Goal: Complete application form: Complete application form

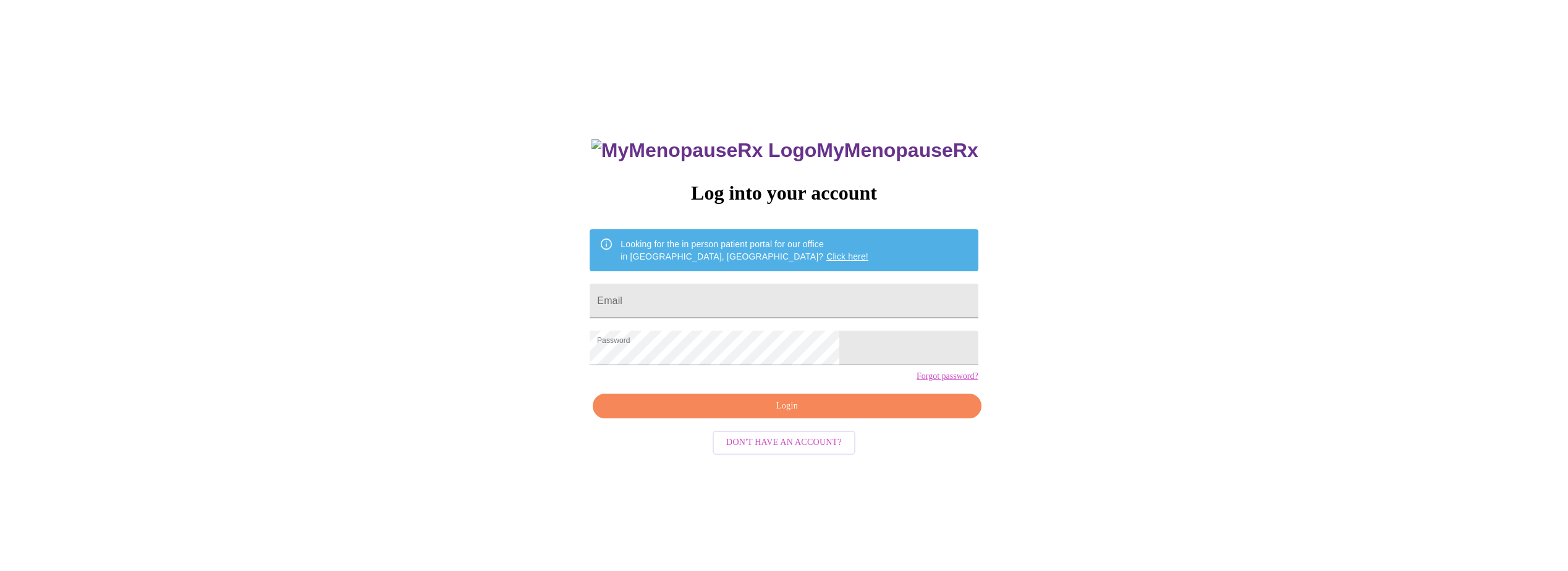
click at [713, 295] on input "Email" at bounding box center [783, 301] width 388 height 35
type input "[EMAIL_ADDRESS][DOMAIN_NAME]"
click at [798, 414] on span "Login" at bounding box center [786, 406] width 360 height 16
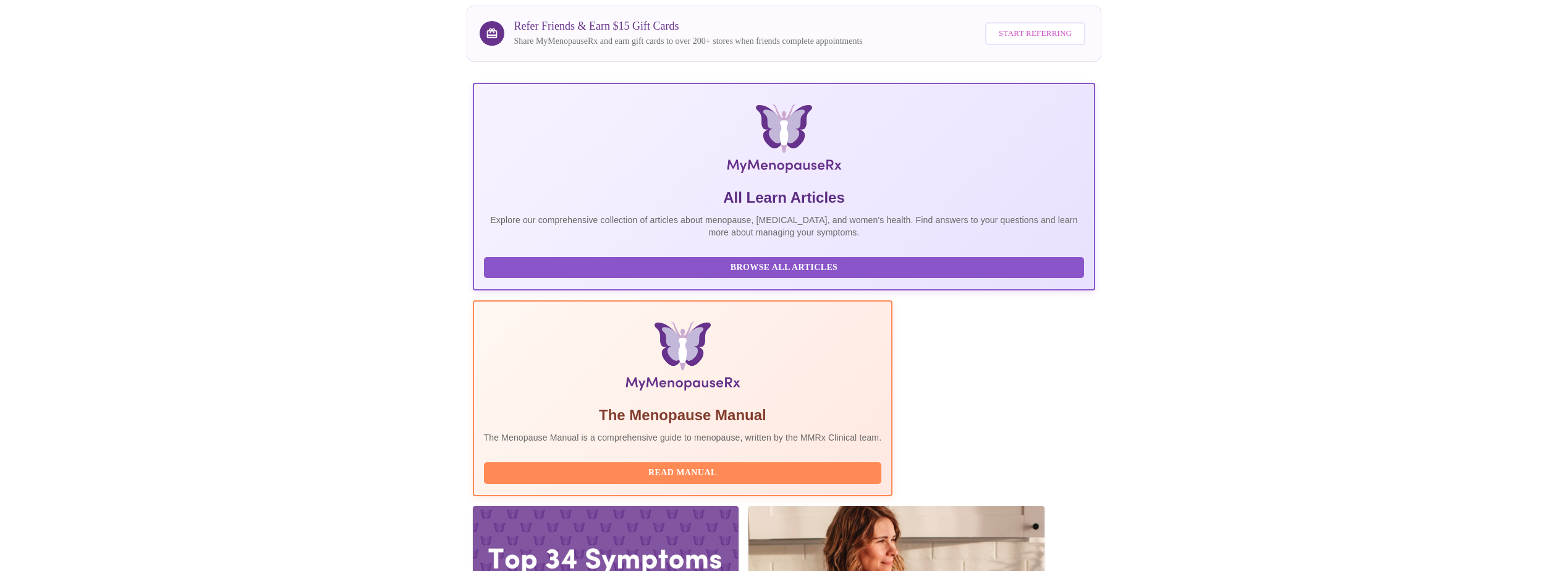
scroll to position [106, 0]
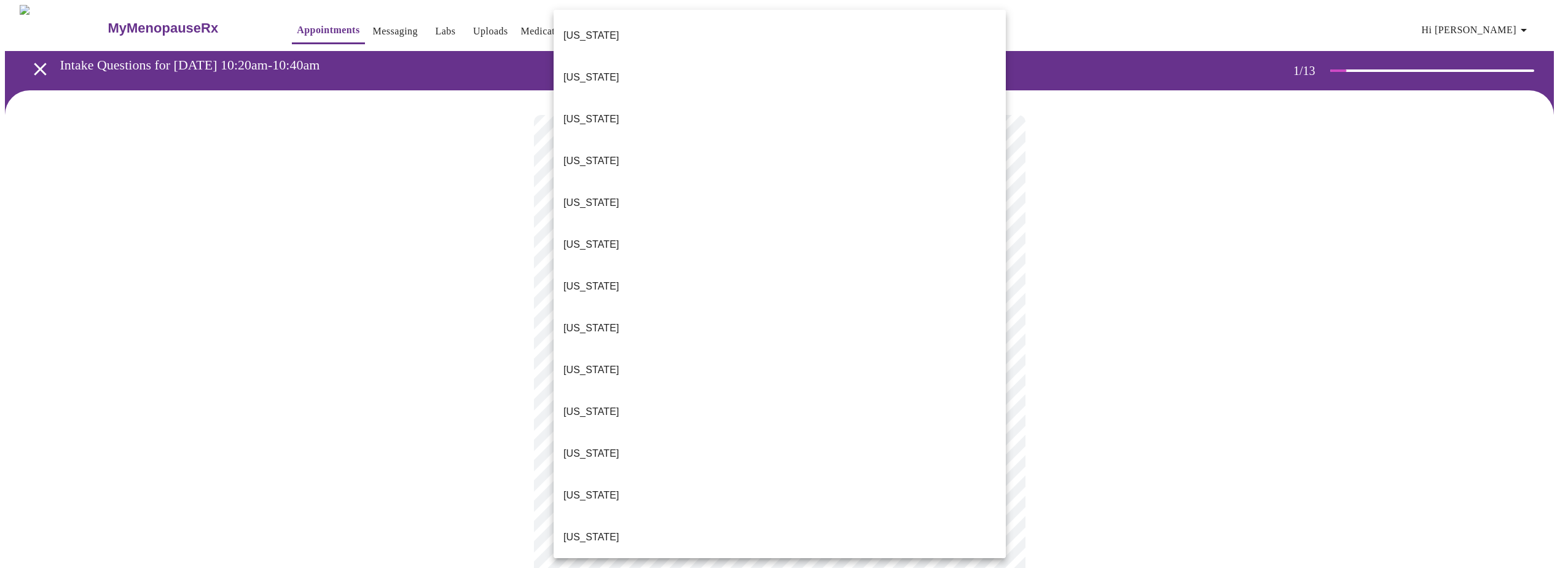
click at [976, 272] on body "MyMenopauseRx Appointments Messaging Labs Uploads Medications Community Refer a…" at bounding box center [784, 570] width 1558 height 1130
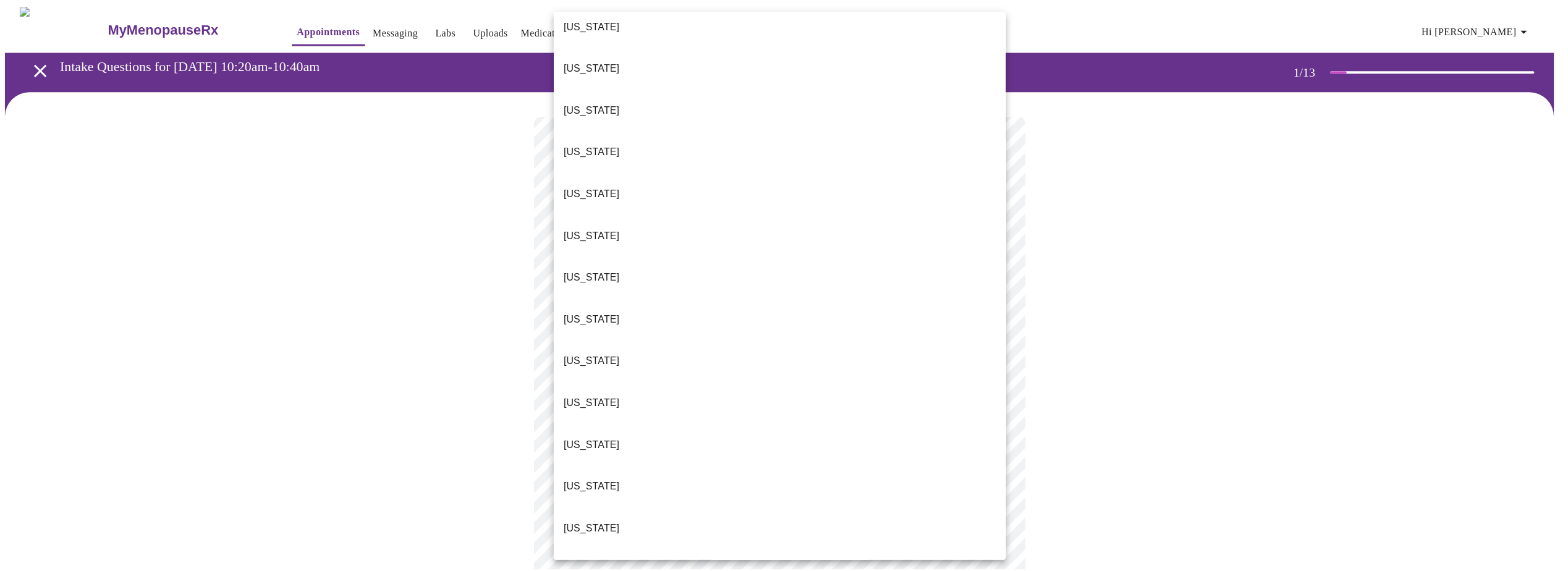
scroll to position [371, 0]
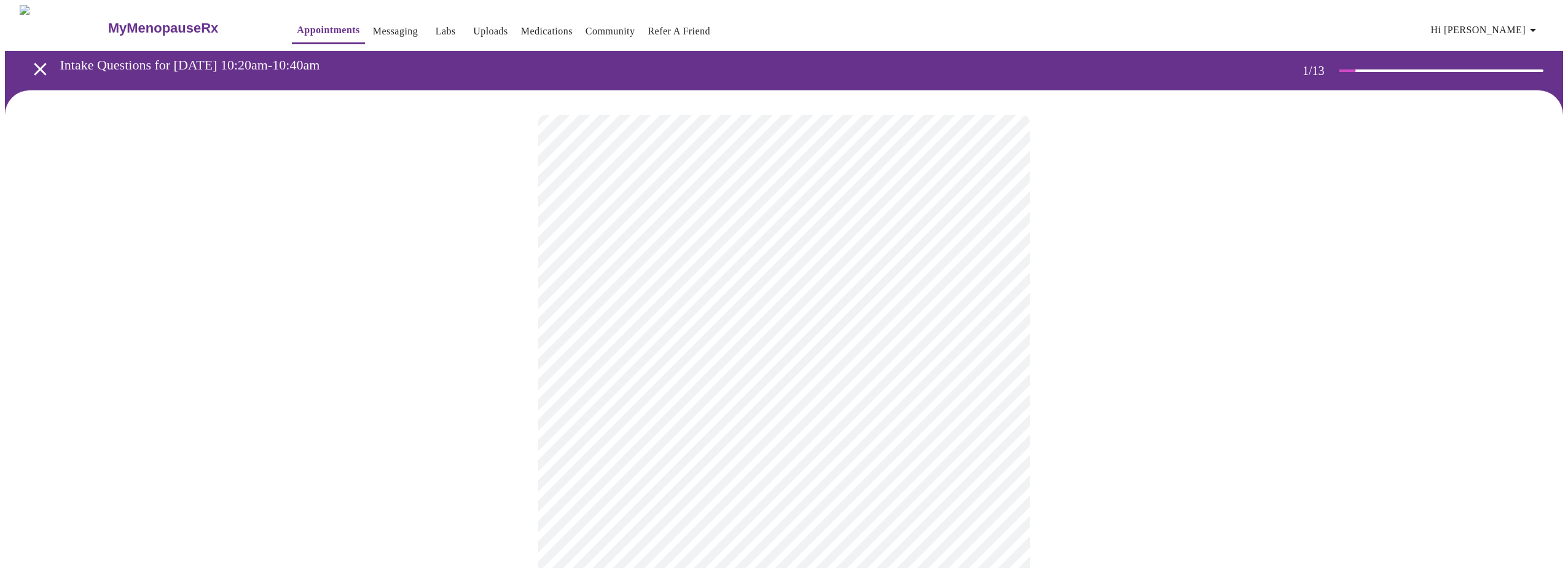
click at [991, 354] on body "MyMenopauseRx Appointments Messaging Labs Uploads Medications Community Refer a…" at bounding box center [784, 566] width 1558 height 1123
click at [574, 394] on span "New" at bounding box center [573, 391] width 20 height 15
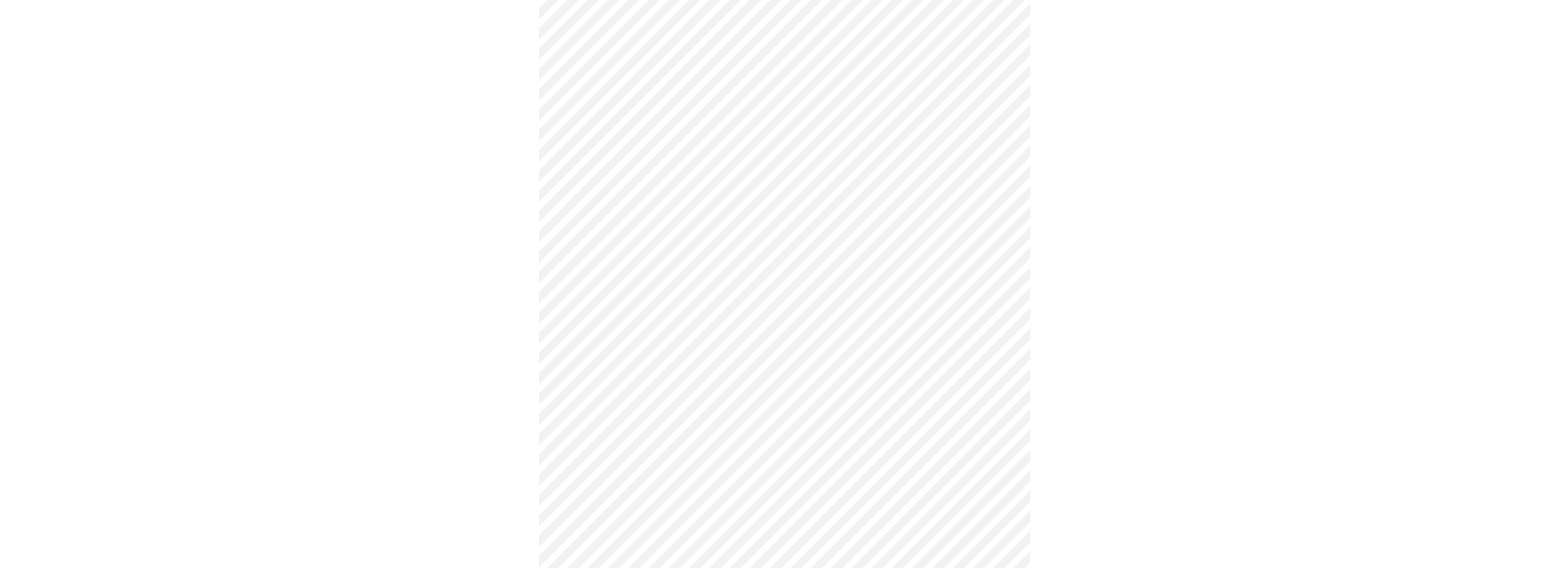
scroll to position [538, 0]
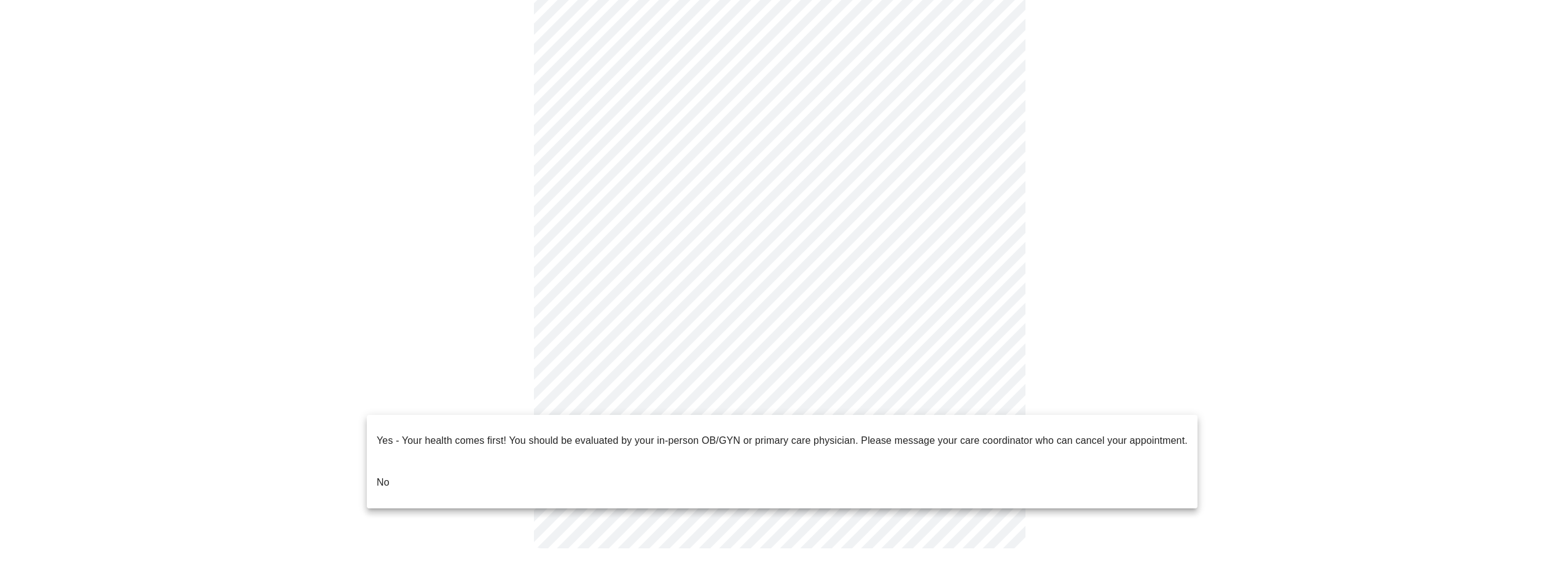
click at [991, 392] on body "MyMenopauseRx Appointments Messaging Labs Uploads Medications Community Refer a…" at bounding box center [784, 20] width 1558 height 1106
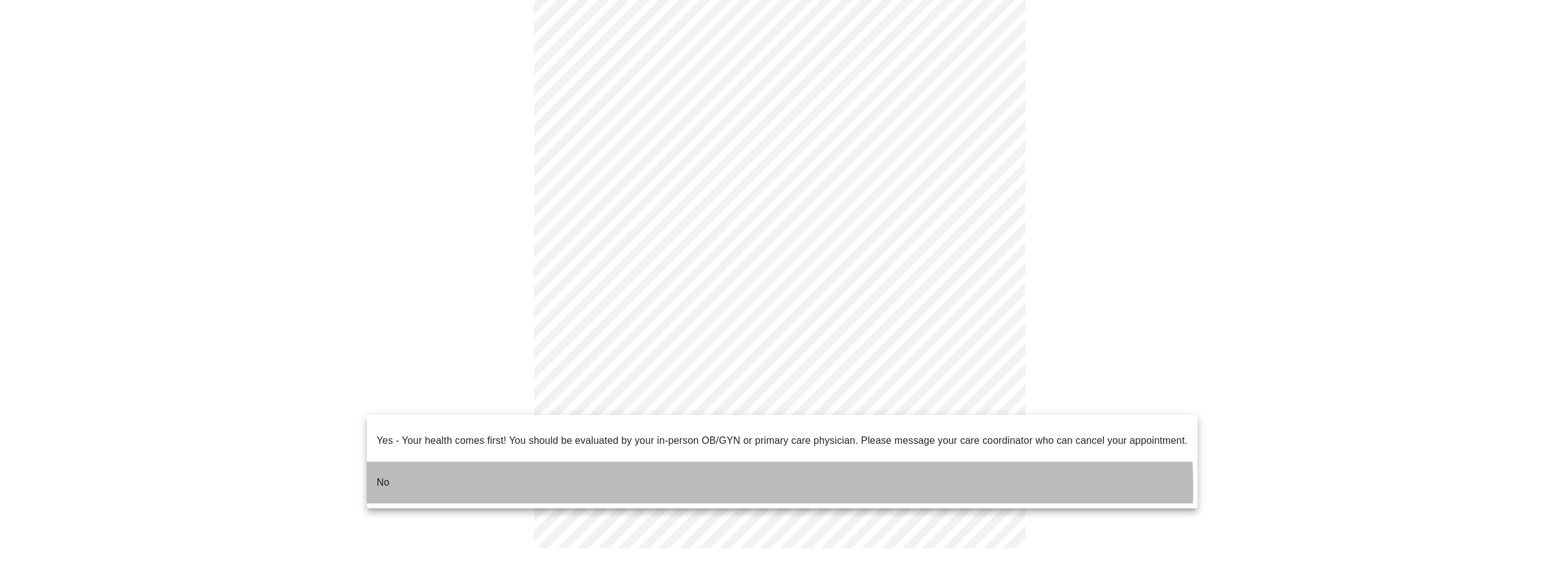
click at [664, 478] on li "No" at bounding box center [782, 483] width 831 height 42
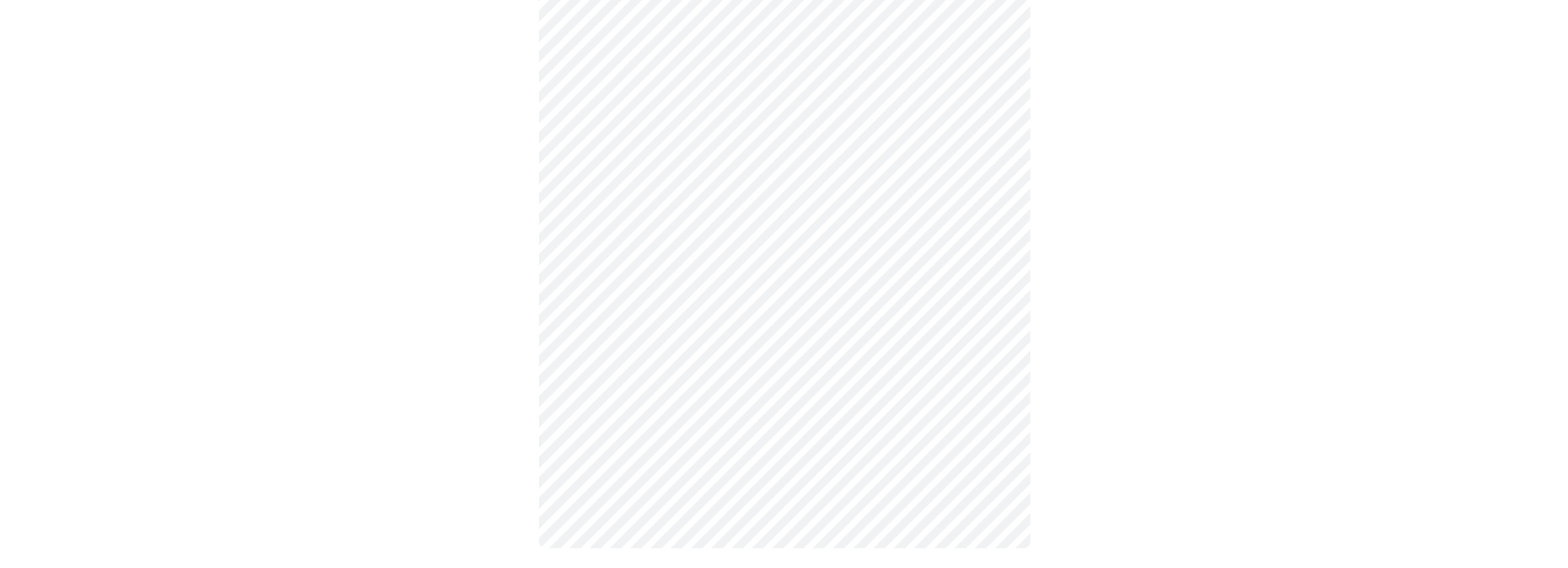
scroll to position [0, 0]
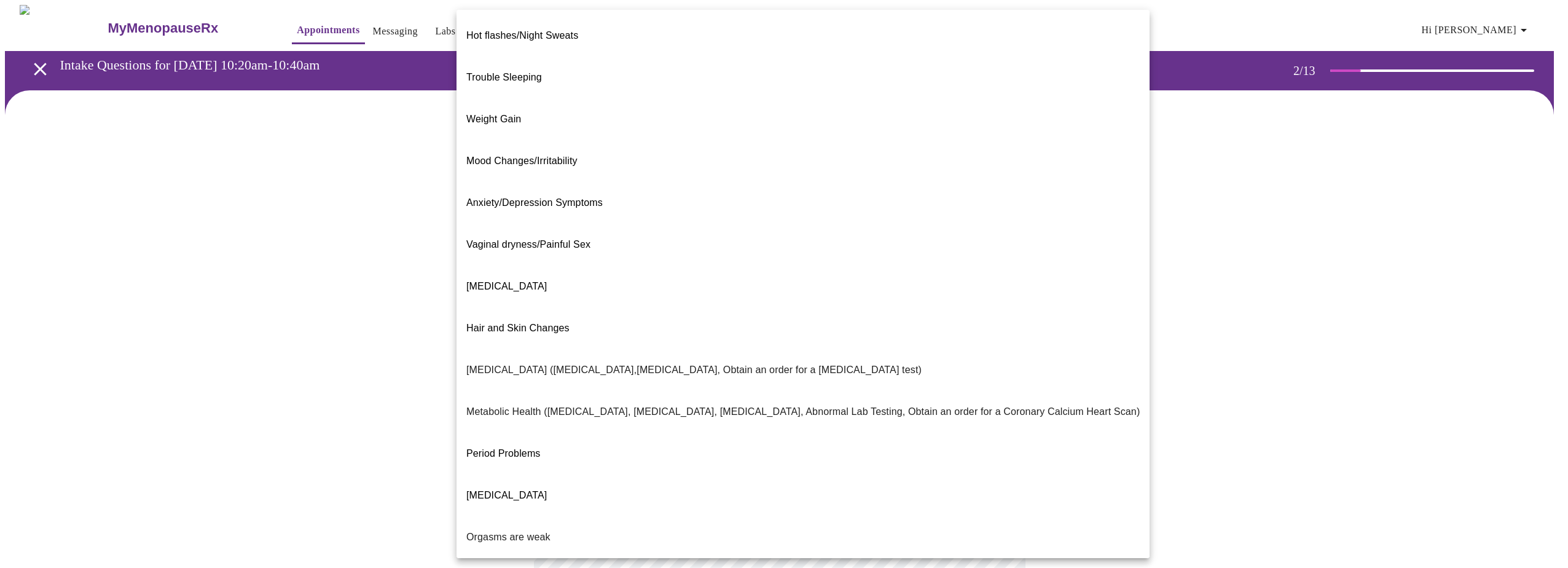
click at [986, 254] on body "MyMenopauseRx Appointments Messaging Labs Uploads Medications Community Refer a…" at bounding box center [784, 375] width 1558 height 739
click at [516, 114] on span "Weight Gain" at bounding box center [493, 119] width 55 height 11
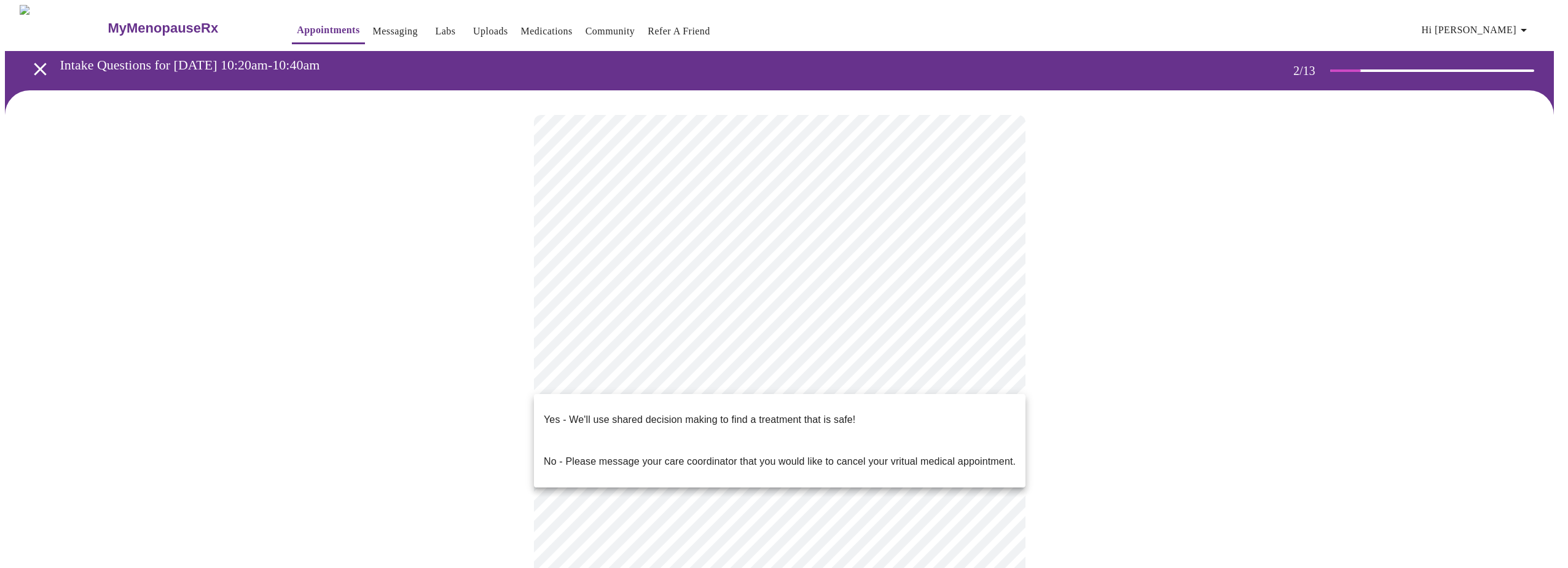
click at [990, 384] on body "MyMenopauseRx Appointments Messaging Labs Uploads Medications Community Refer a…" at bounding box center [784, 371] width 1558 height 732
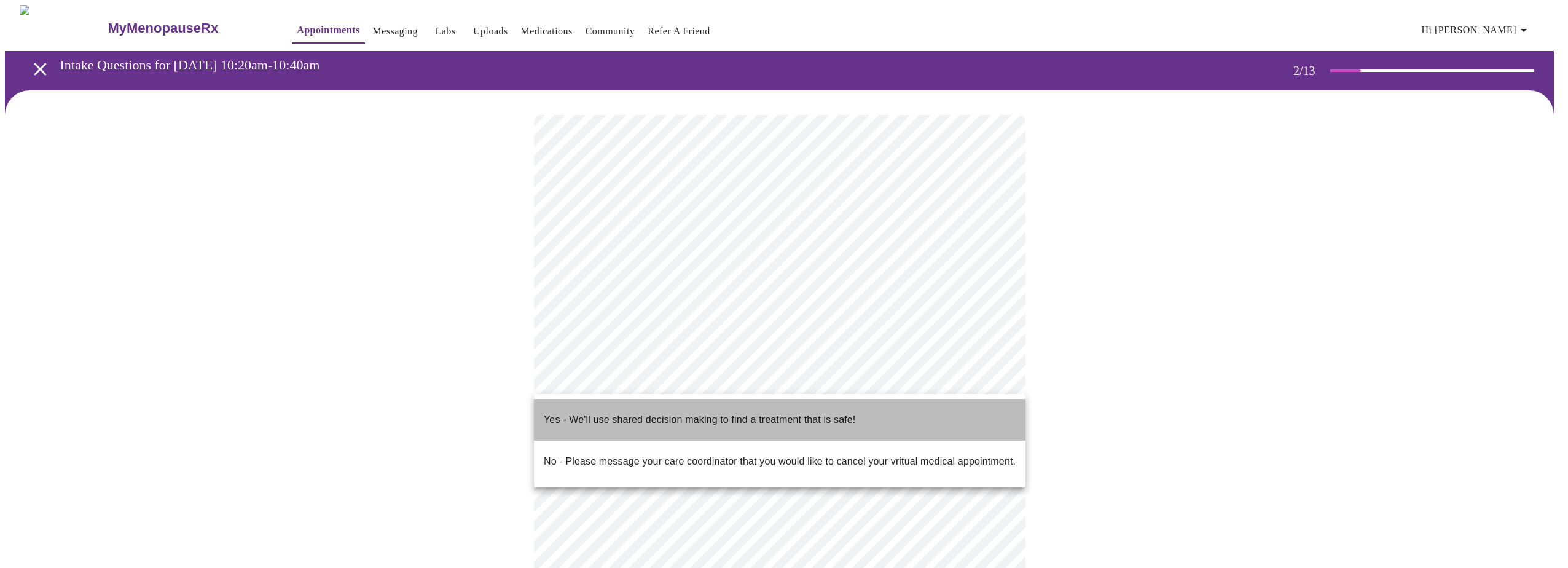
click at [835, 412] on p "Yes - We'll use shared decision making to find a treatment that is safe!" at bounding box center [699, 420] width 311 height 15
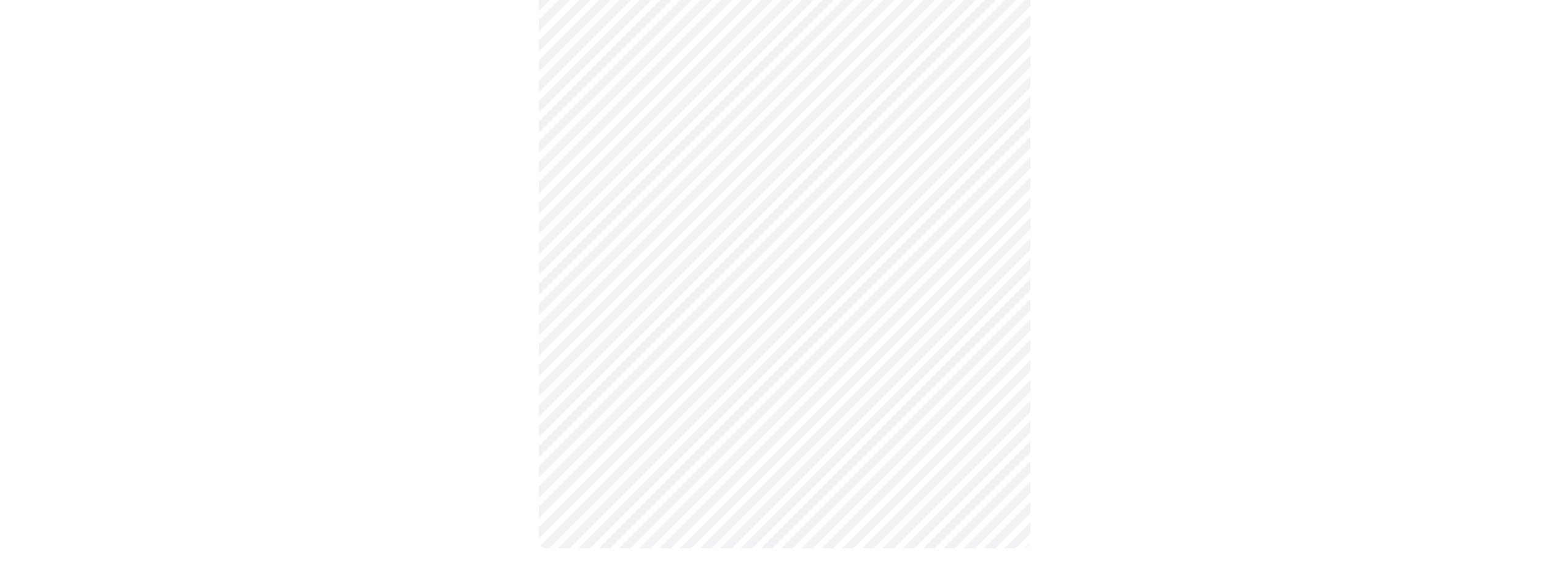
scroll to position [95, 0]
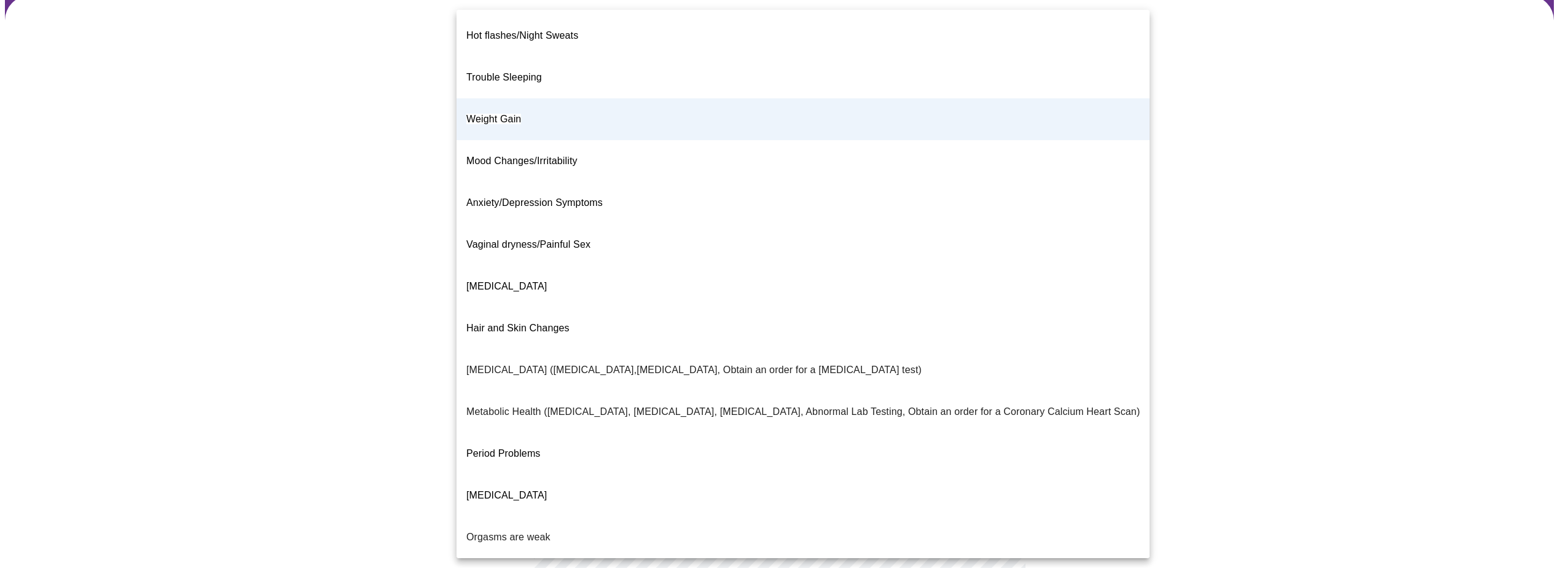
click at [994, 167] on body "MyMenopauseRx Appointments Messaging Labs Uploads Medications Community Refer a…" at bounding box center [784, 273] width 1558 height 724
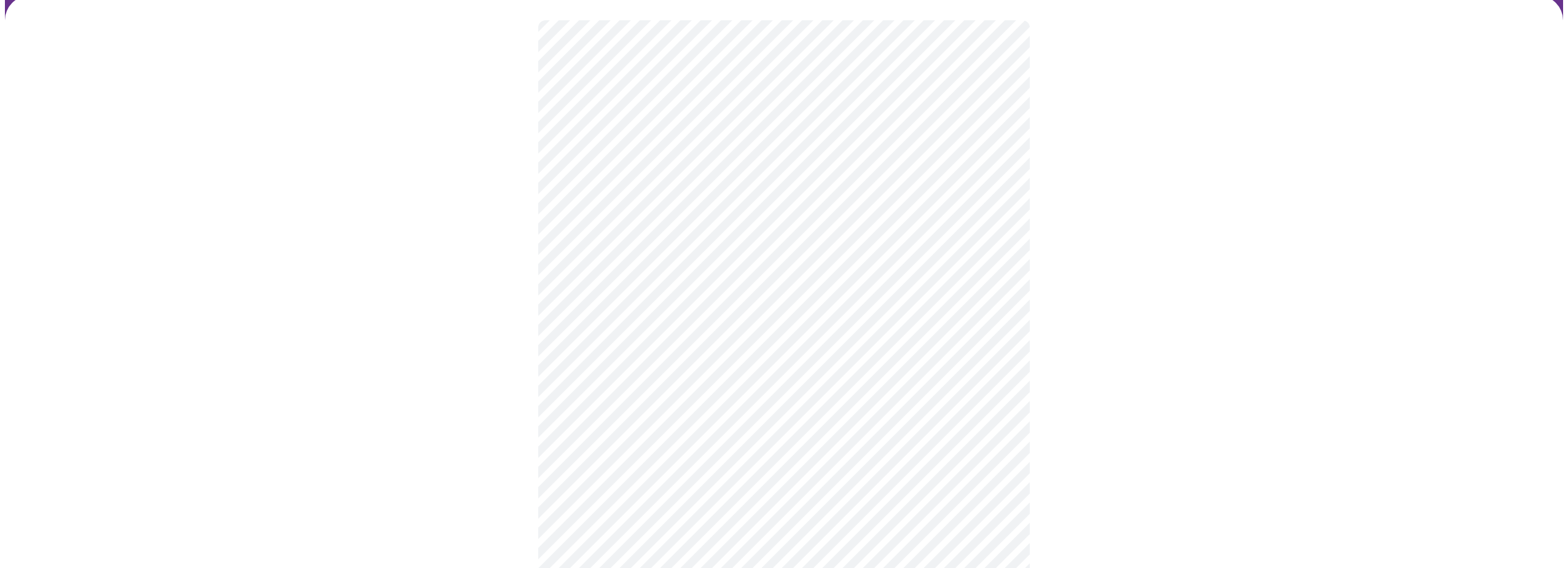
click at [997, 166] on body "MyMenopauseRx Appointments Messaging Labs Uploads Medications Community Refer a…" at bounding box center [784, 273] width 1558 height 724
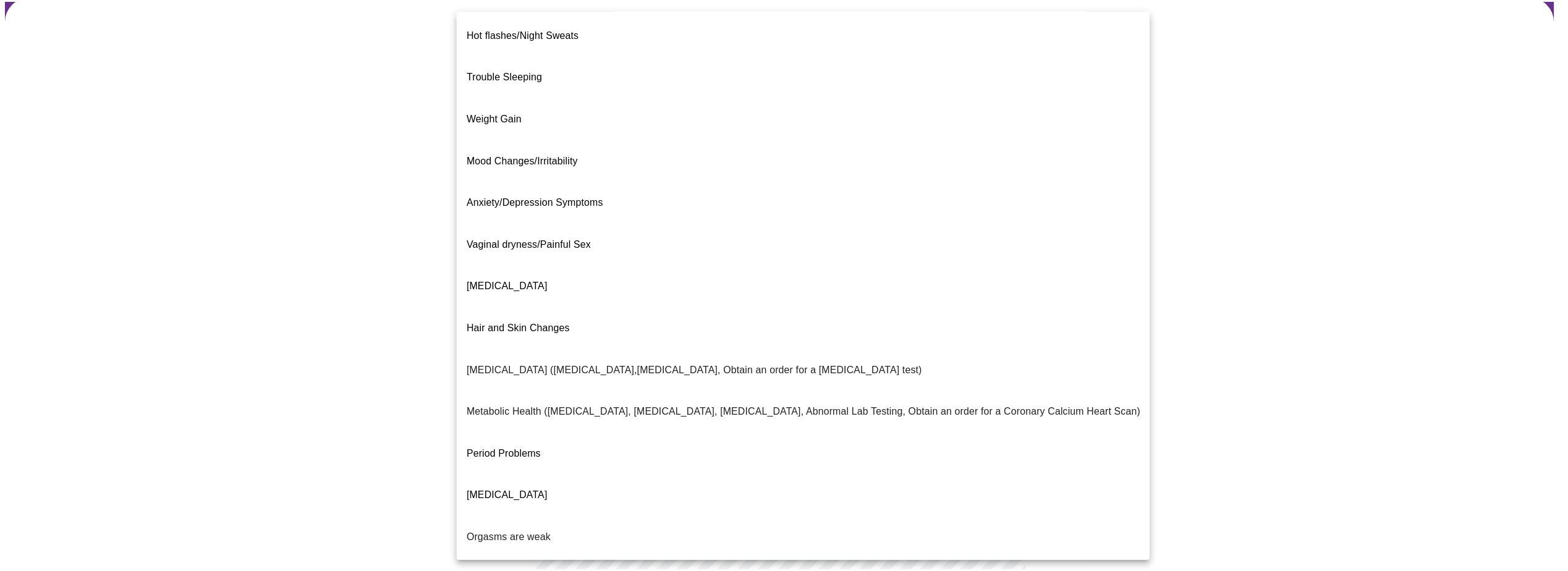
scroll to position [0, 0]
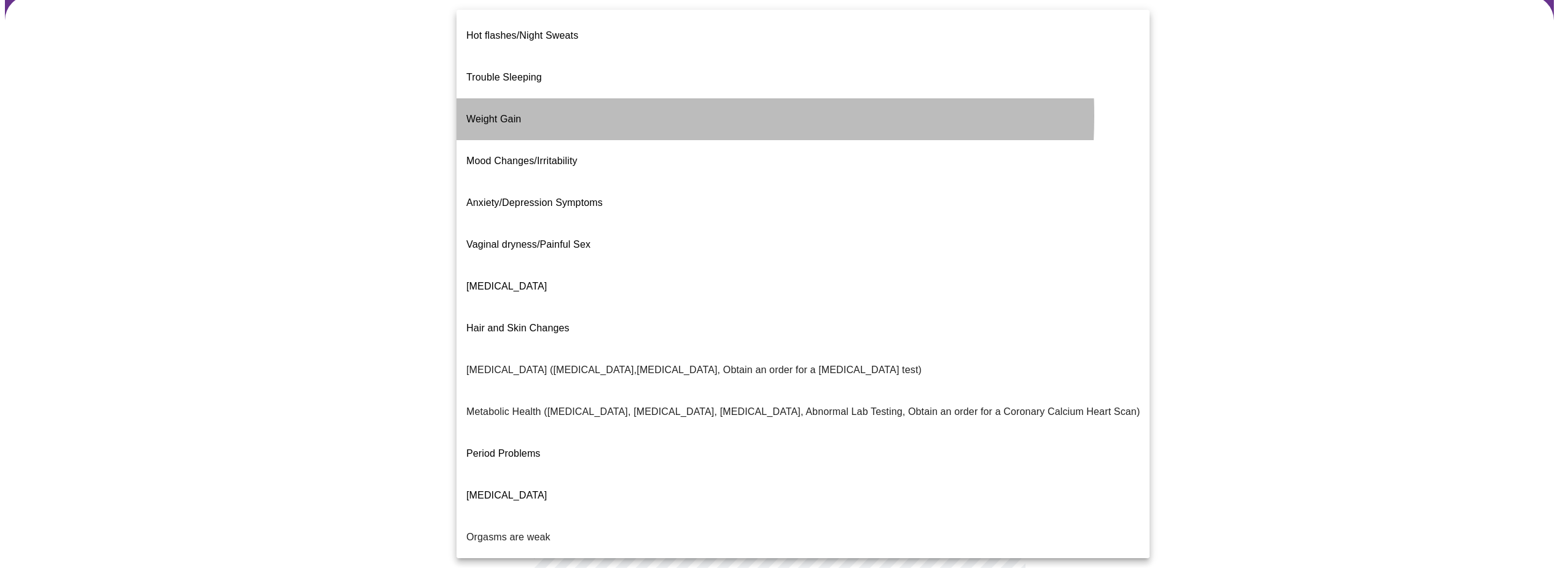
click at [584, 98] on li "Weight Gain" at bounding box center [803, 119] width 693 height 42
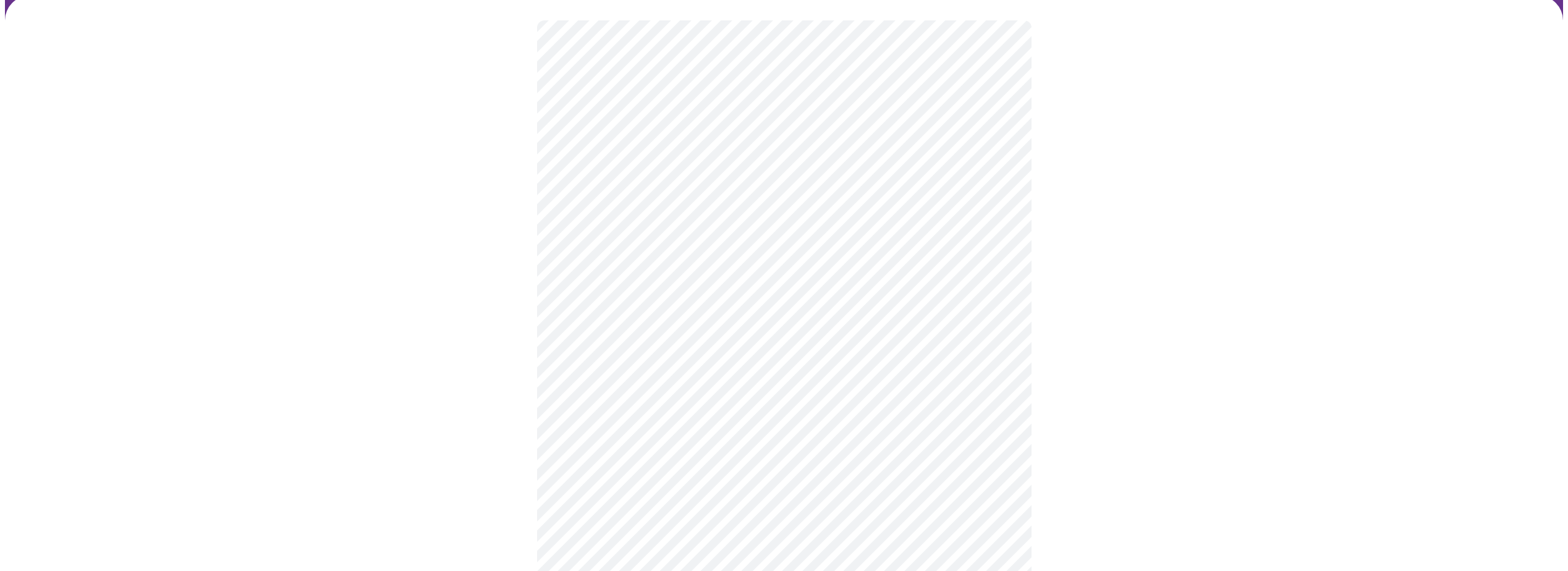
drag, startPoint x: 1036, startPoint y: 258, endPoint x: 1118, endPoint y: 391, distance: 156.2
click at [1118, 391] on div at bounding box center [784, 303] width 1558 height 616
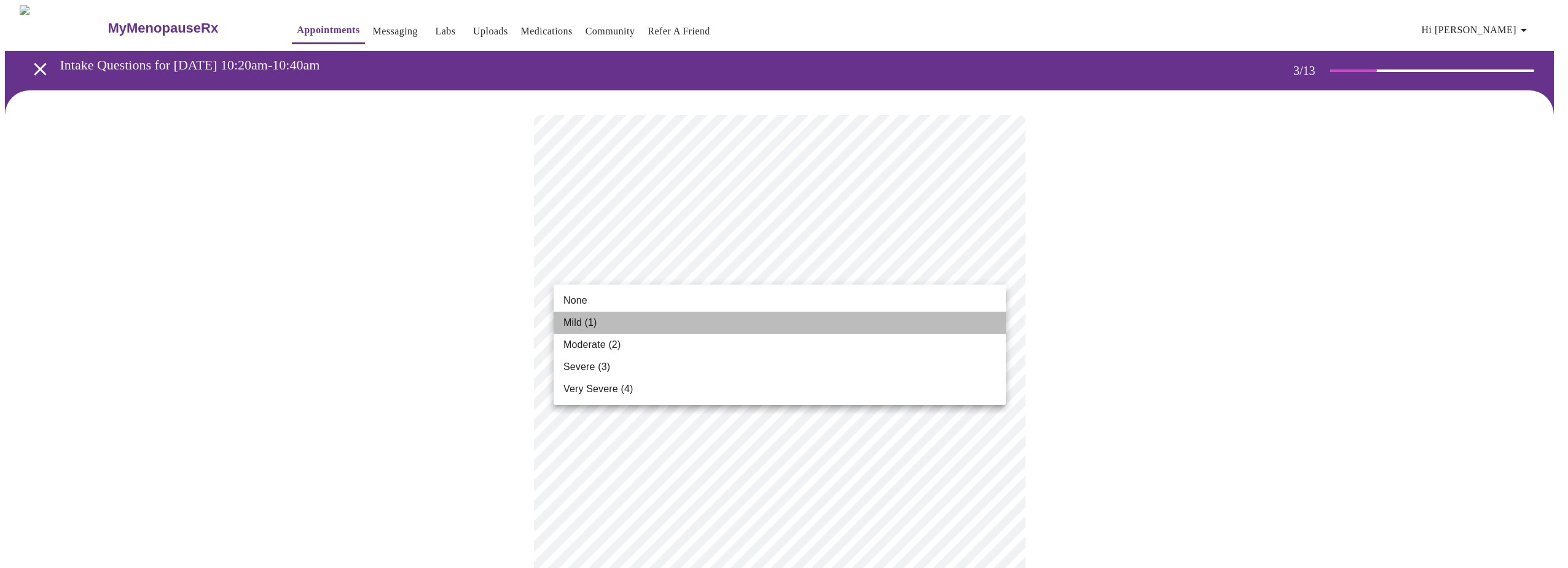
click at [748, 328] on li "Mild (1)" at bounding box center [779, 323] width 452 height 22
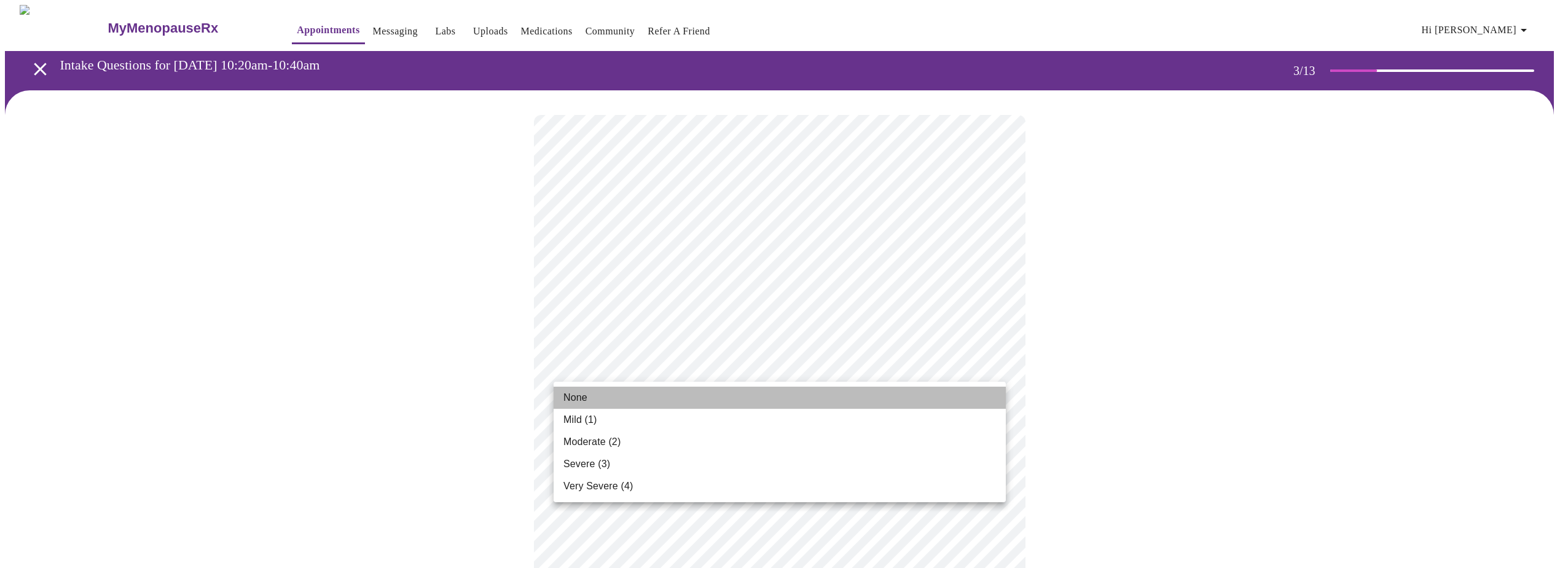
click at [662, 402] on li "None" at bounding box center [779, 398] width 452 height 22
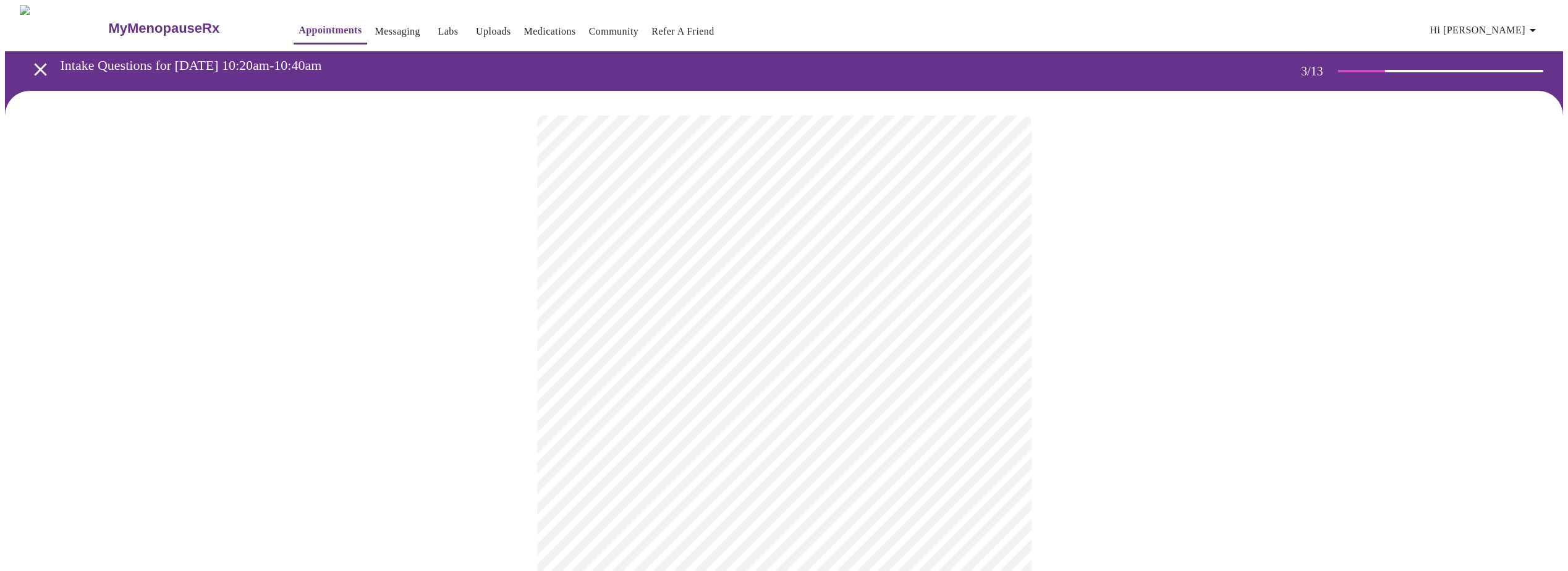
scroll to position [62, 0]
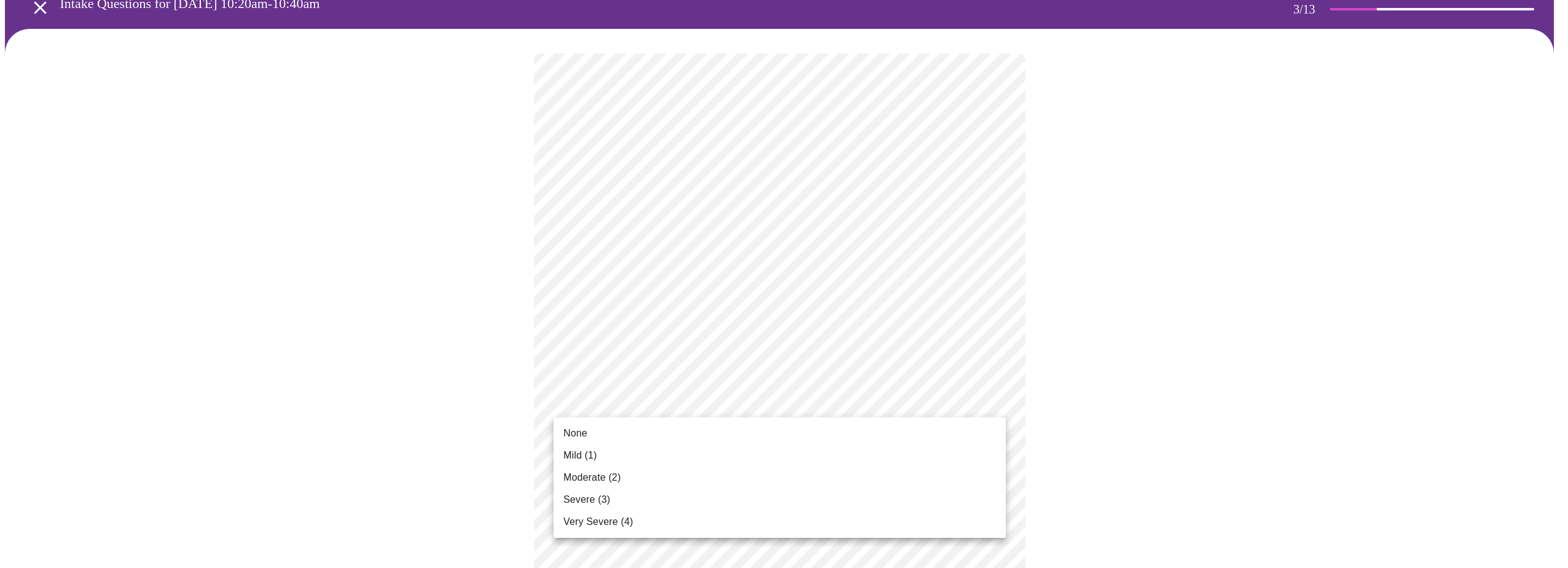
click at [759, 488] on li "Moderate (2)" at bounding box center [779, 478] width 452 height 22
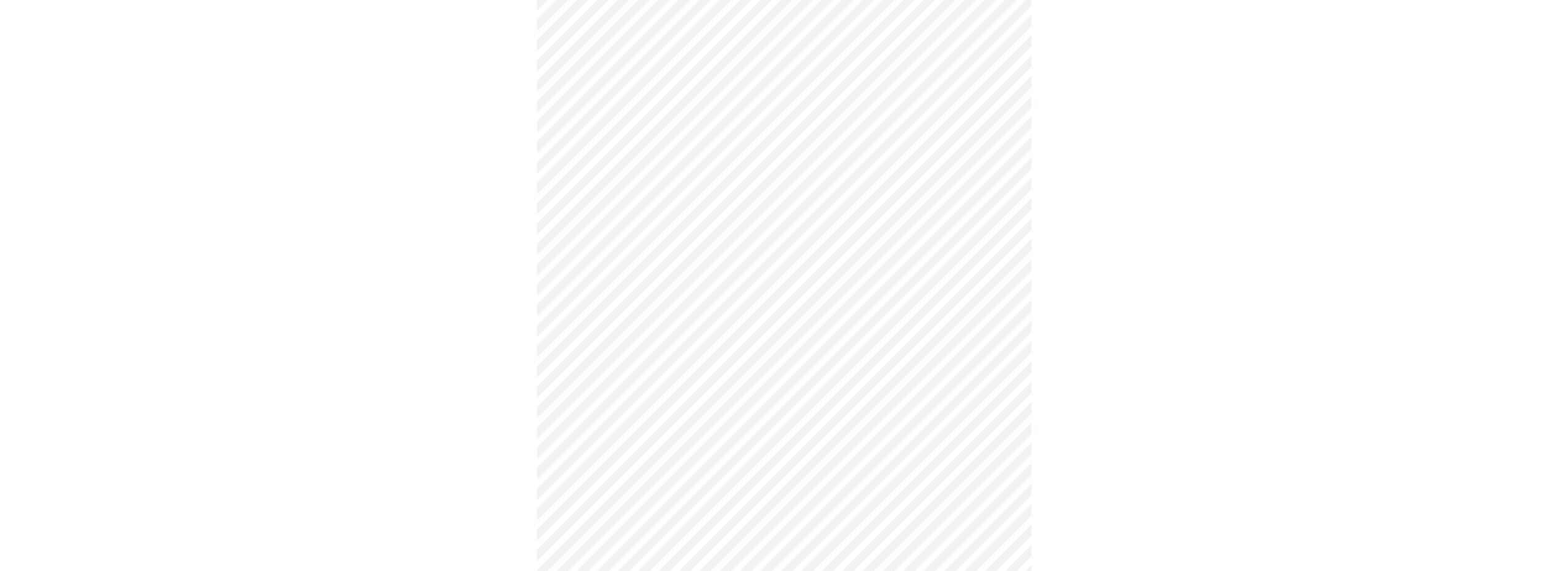
scroll to position [185, 0]
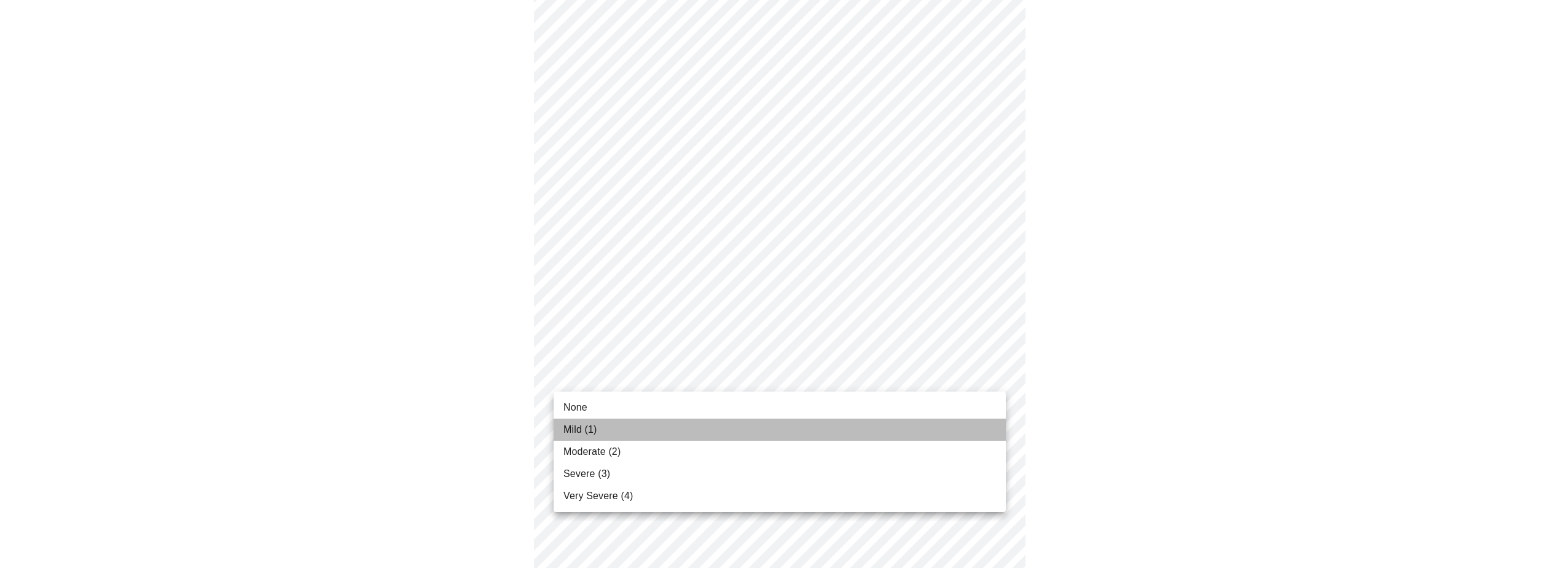
click at [897, 425] on li "Mild (1)" at bounding box center [779, 430] width 452 height 22
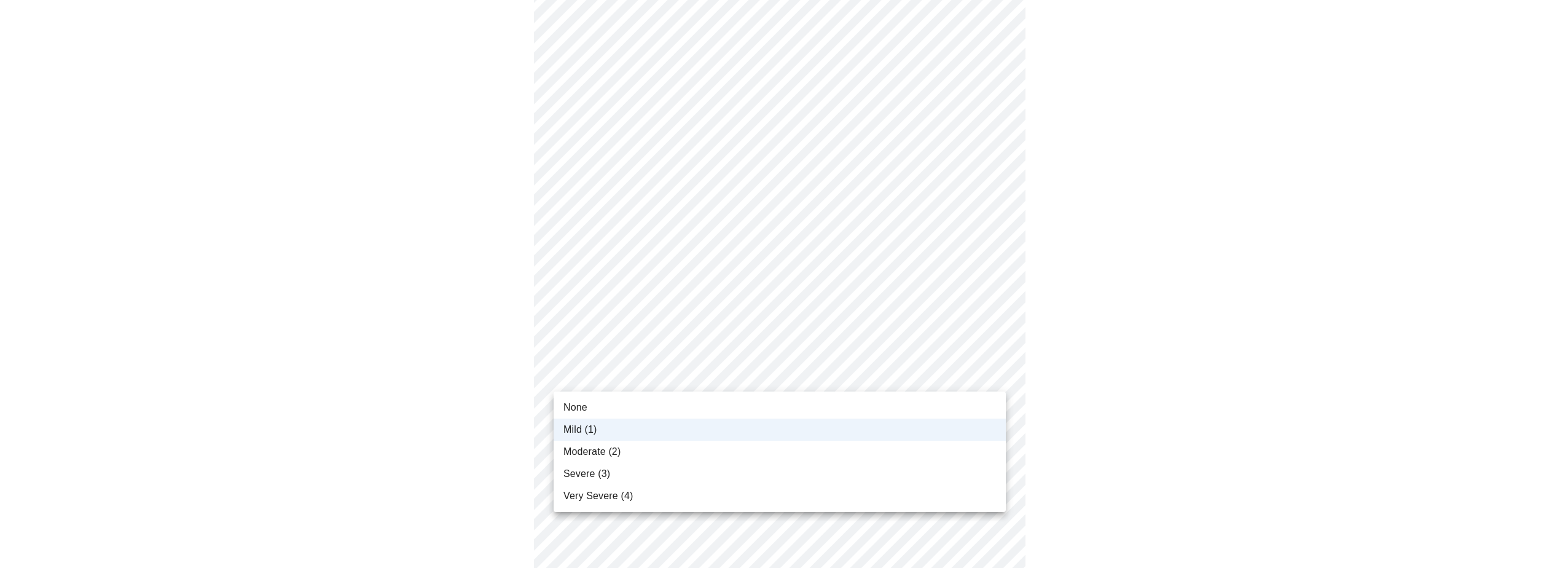
click at [808, 452] on li "Moderate (2)" at bounding box center [779, 452] width 452 height 22
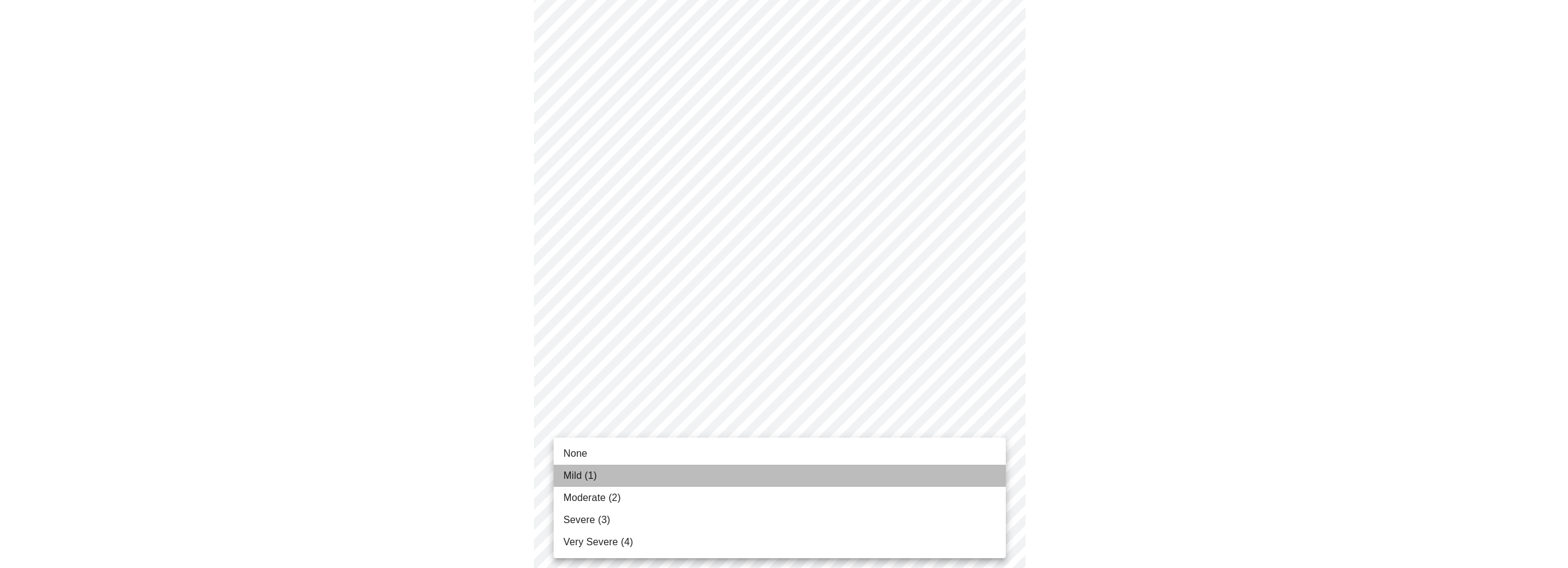
click at [921, 478] on li "Mild (1)" at bounding box center [779, 476] width 452 height 22
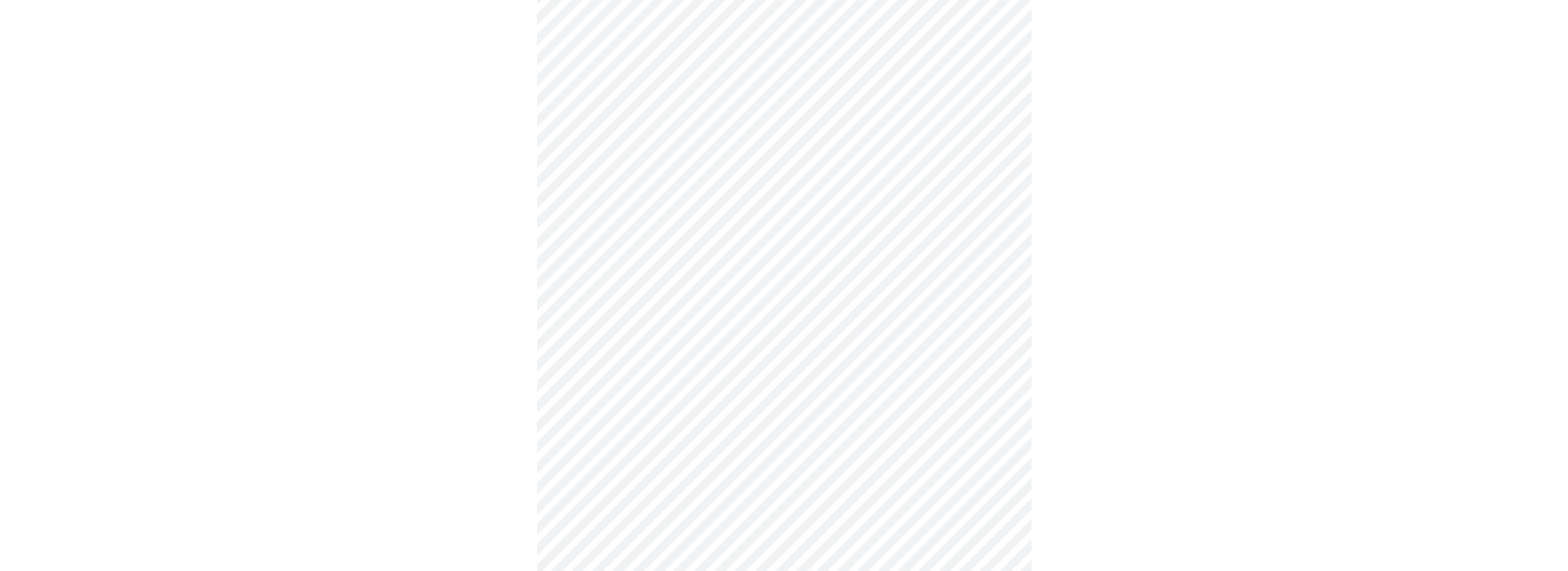
scroll to position [247, 0]
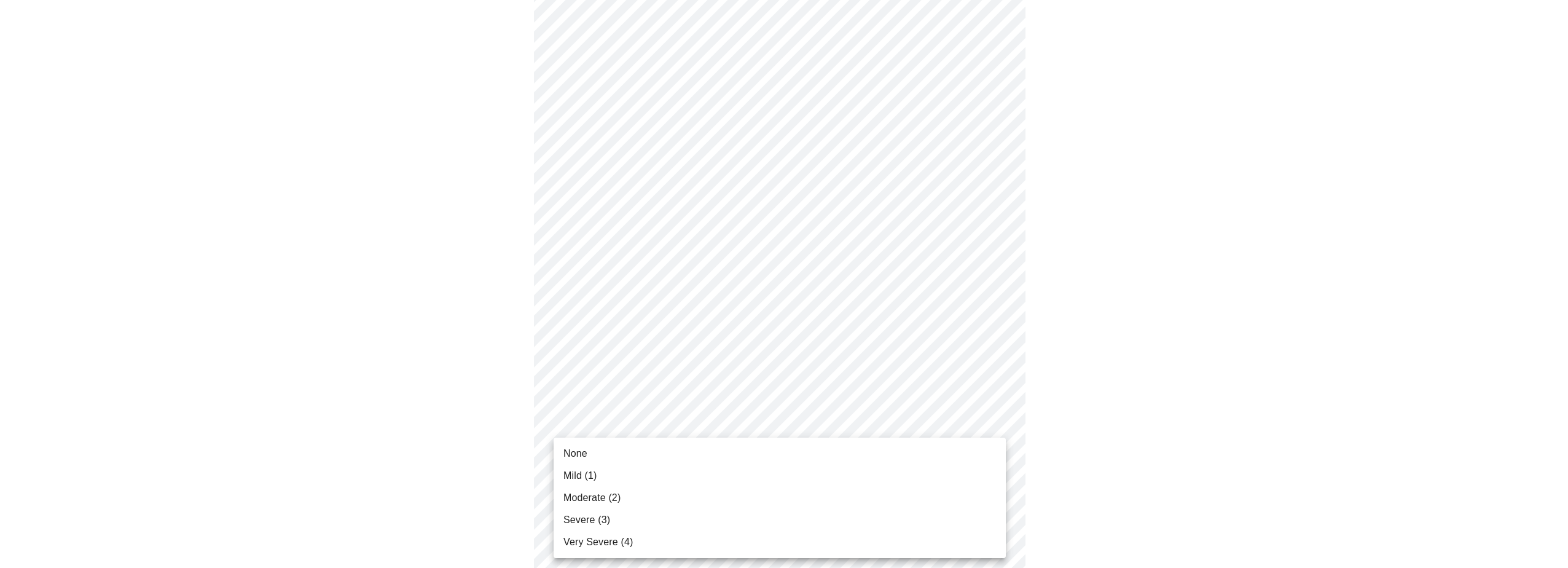
click at [986, 478] on body "MyMenopauseRx Appointments Messaging Labs Uploads Medications Community Refer a…" at bounding box center [784, 533] width 1558 height 1549
click at [911, 480] on li "Mild (1)" at bounding box center [779, 476] width 452 height 22
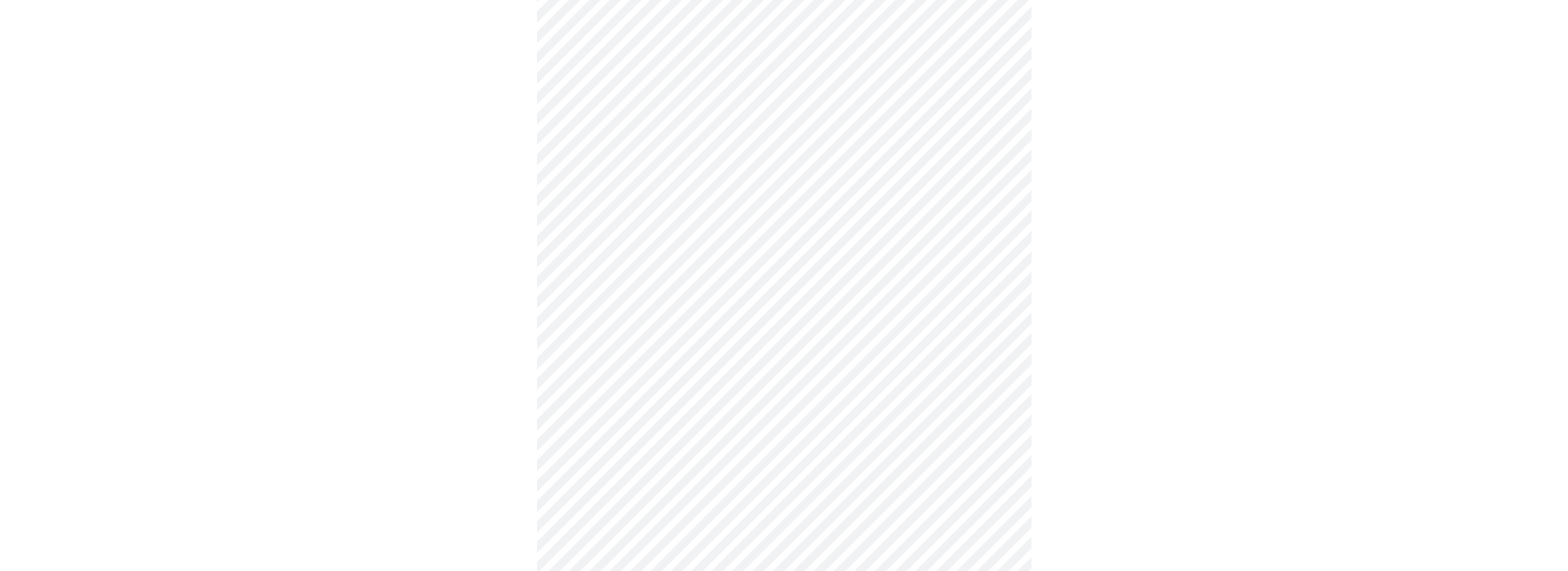
click at [991, 478] on body "MyMenopauseRx Appointments Messaging Labs Uploads Medications Community Refer a…" at bounding box center [784, 528] width 1558 height 1540
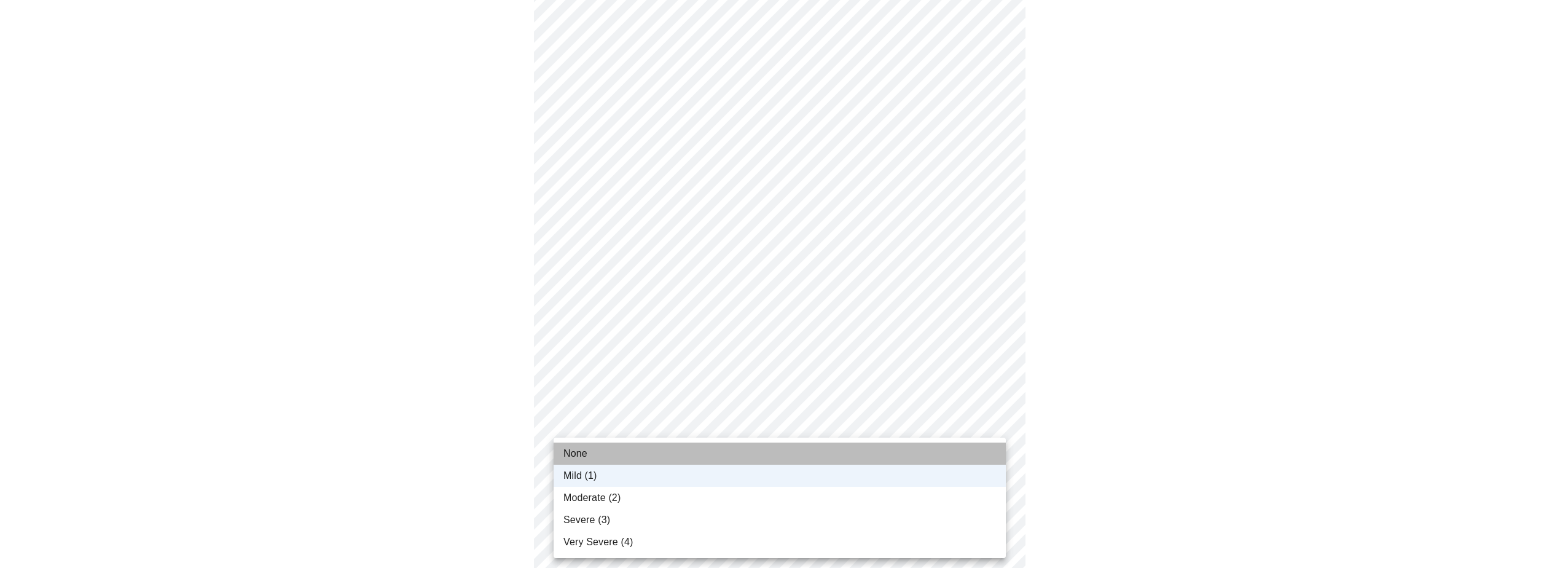
click at [872, 451] on li "None" at bounding box center [779, 454] width 452 height 22
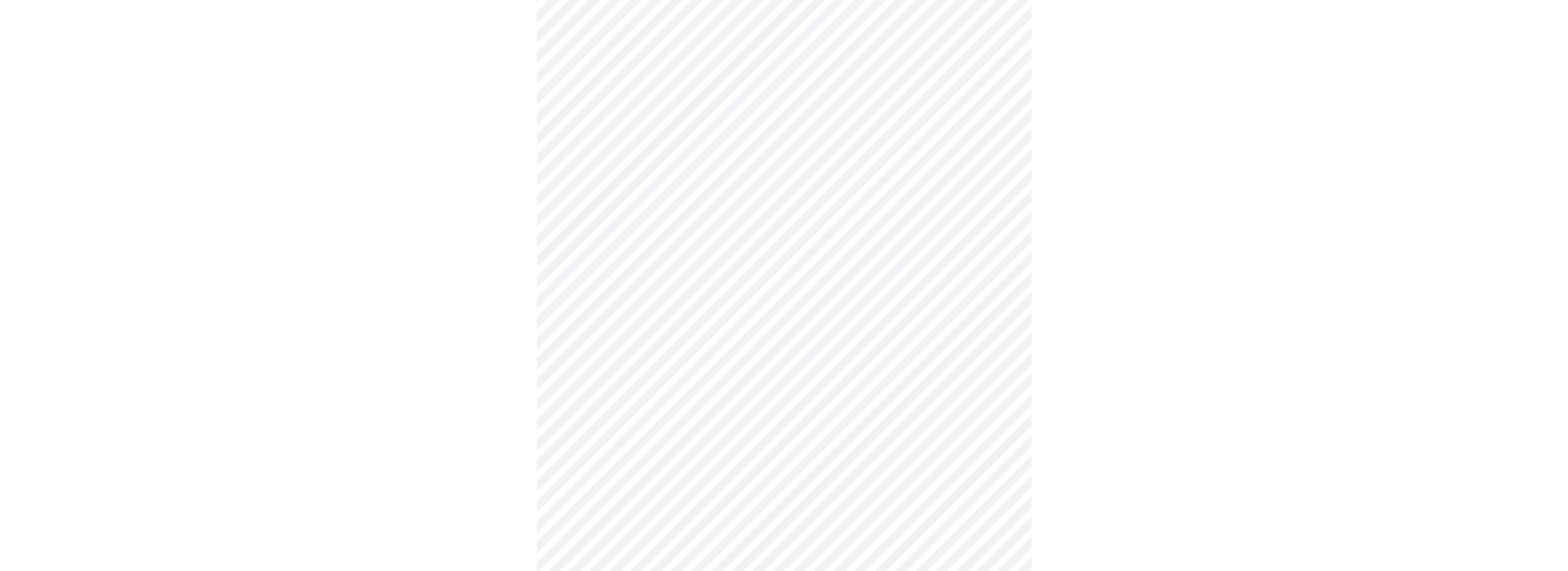
scroll to position [371, 0]
click at [998, 459] on body "MyMenopauseRx Appointments Messaging Labs Uploads Medications Community Refer a…" at bounding box center [788, 404] width 1567 height 1540
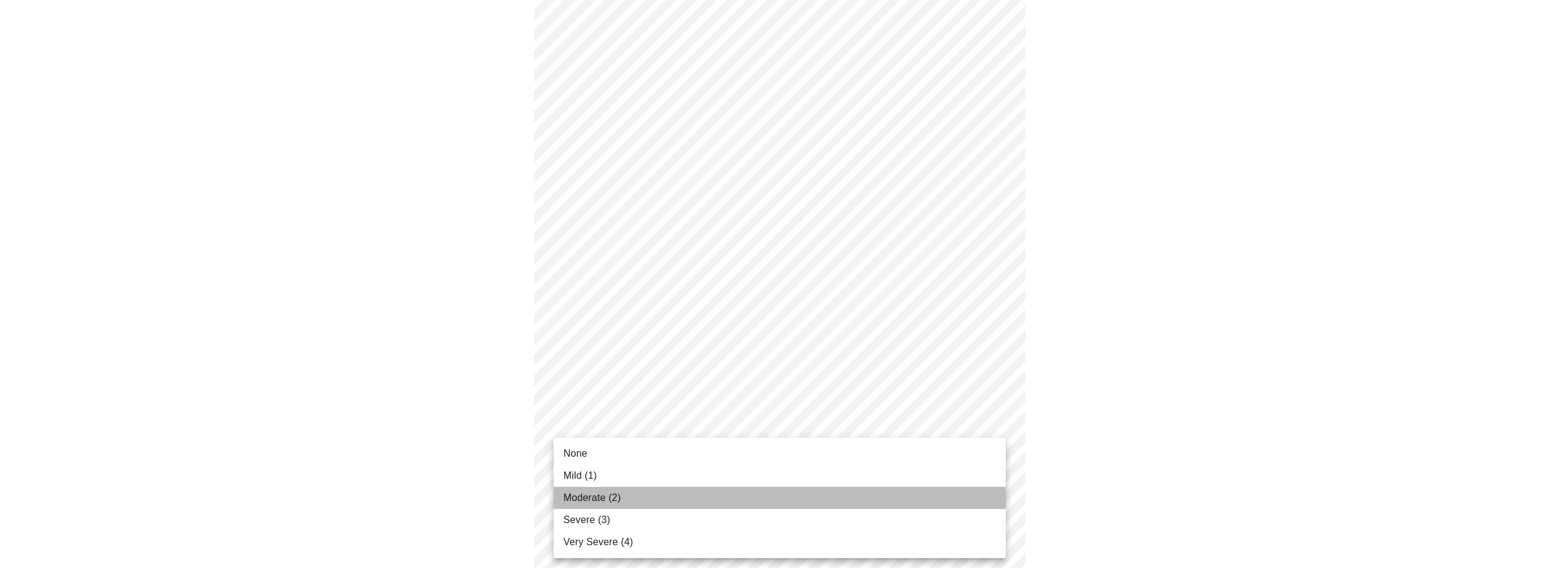
click at [899, 490] on li "Moderate (2)" at bounding box center [779, 498] width 452 height 22
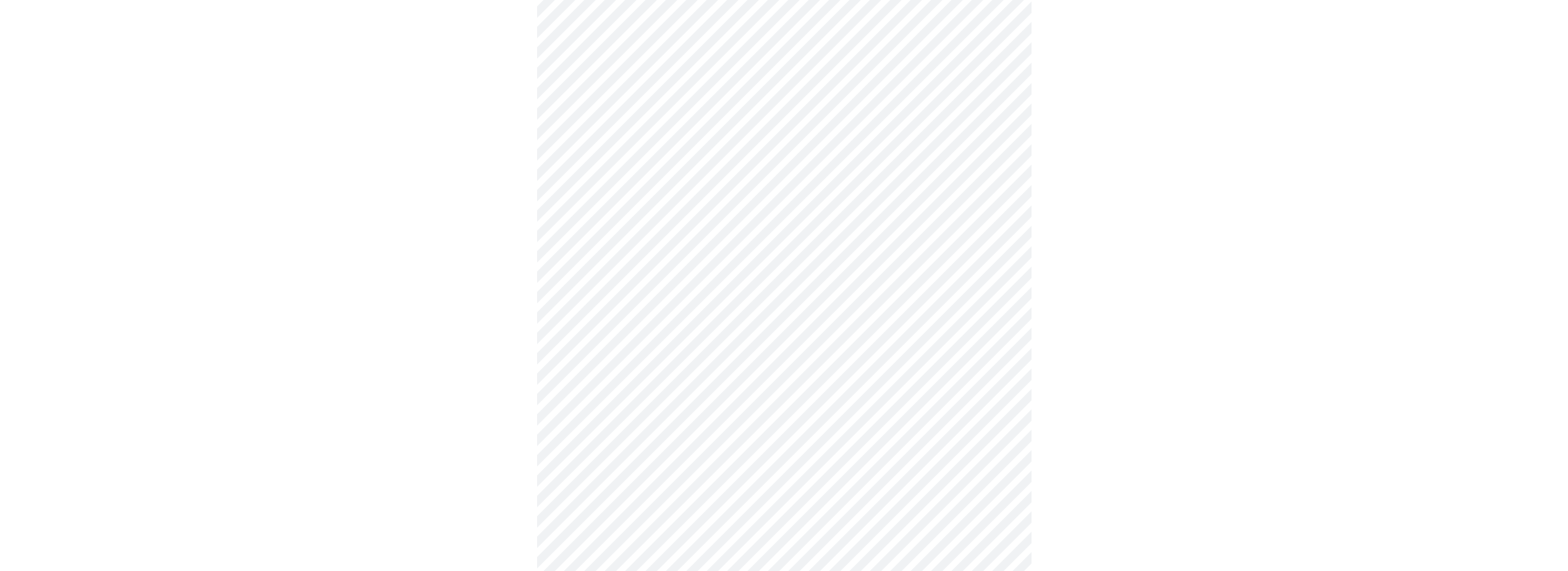
scroll to position [556, 0]
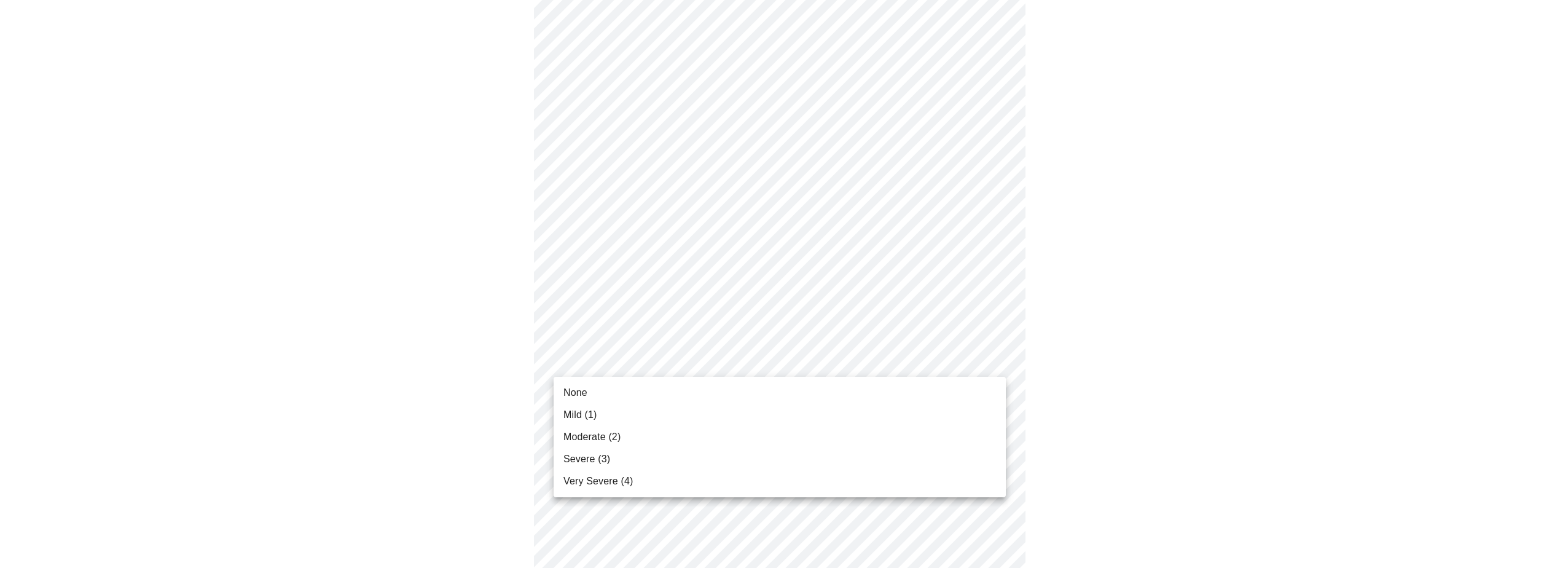
click at [992, 362] on body "MyMenopauseRx Appointments Messaging Labs Uploads Medications Community Refer a…" at bounding box center [784, 209] width 1558 height 1515
click at [845, 426] on li "Moderate (2)" at bounding box center [779, 437] width 452 height 22
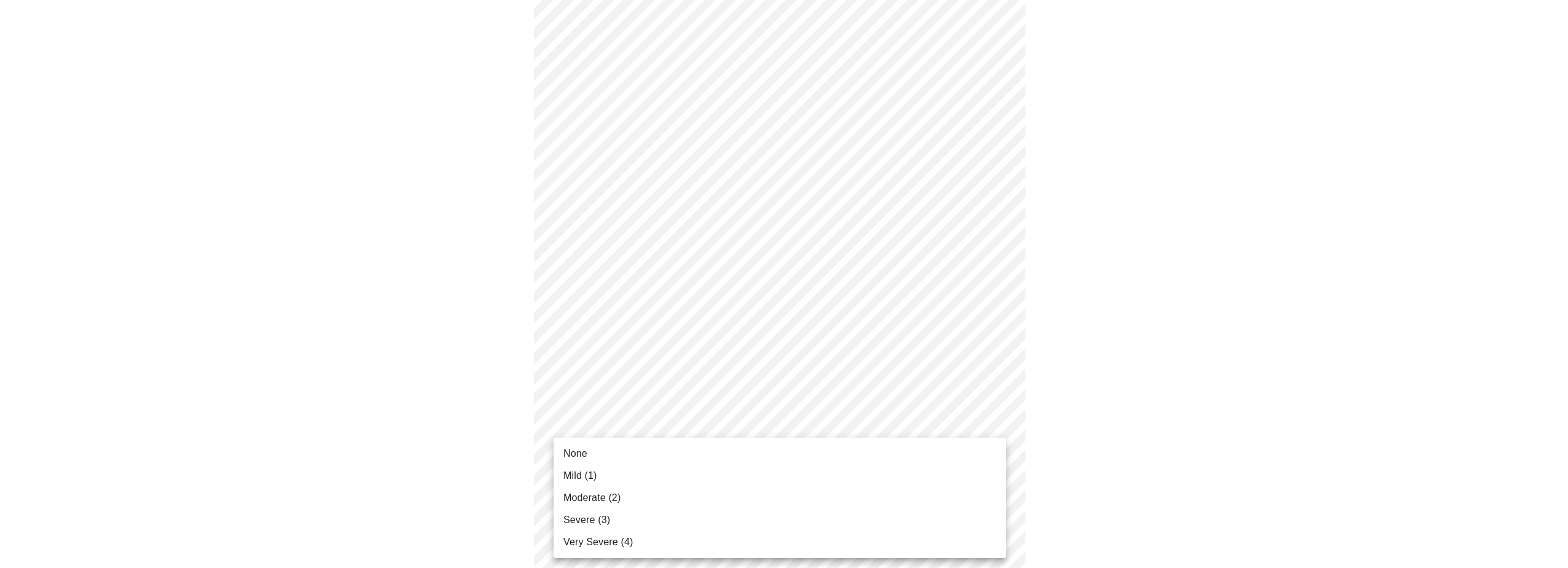
click at [999, 461] on body "MyMenopauseRx Appointments Messaging Labs Uploads Medications Community Refer a…" at bounding box center [784, 200] width 1558 height 1498
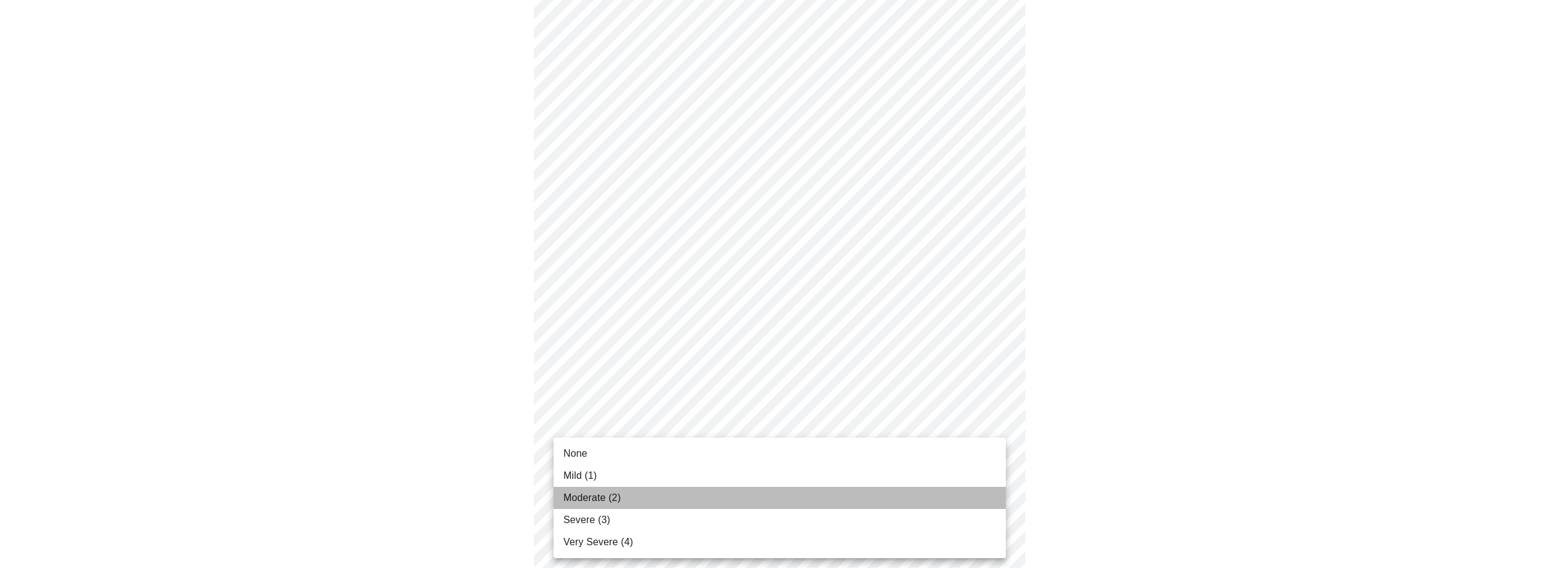
click at [816, 502] on li "Moderate (2)" at bounding box center [779, 498] width 452 height 22
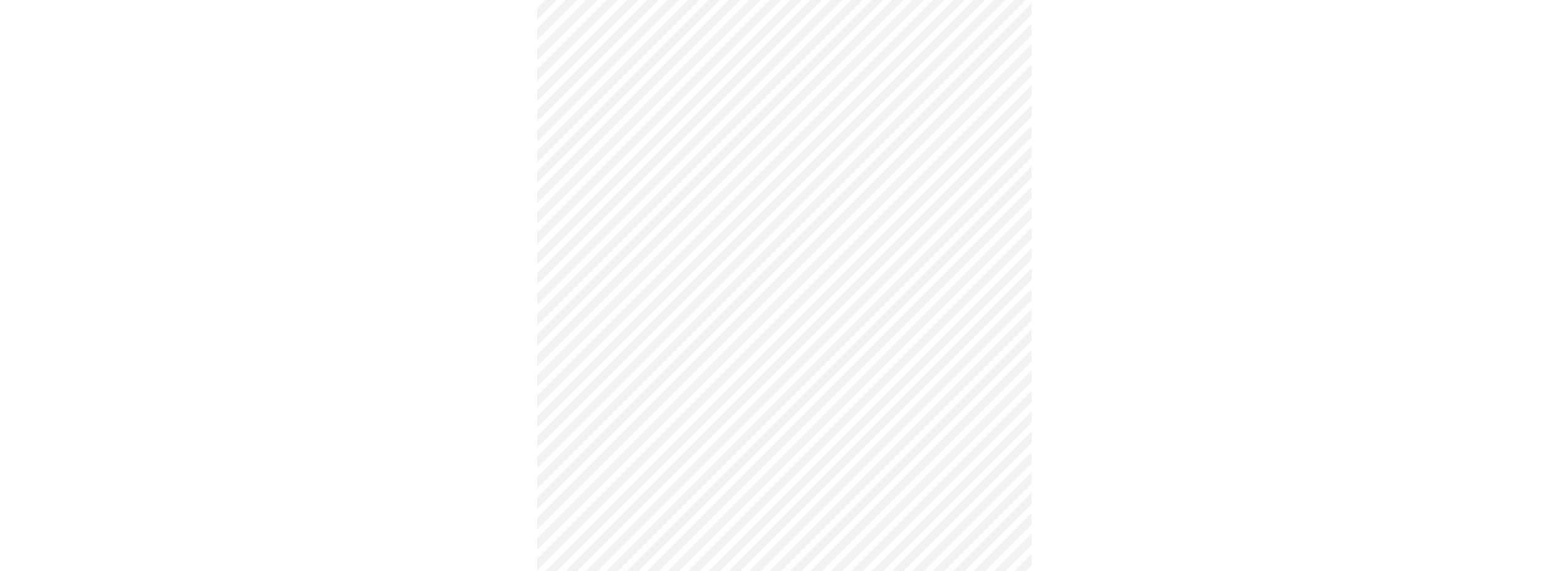
scroll to position [680, 0]
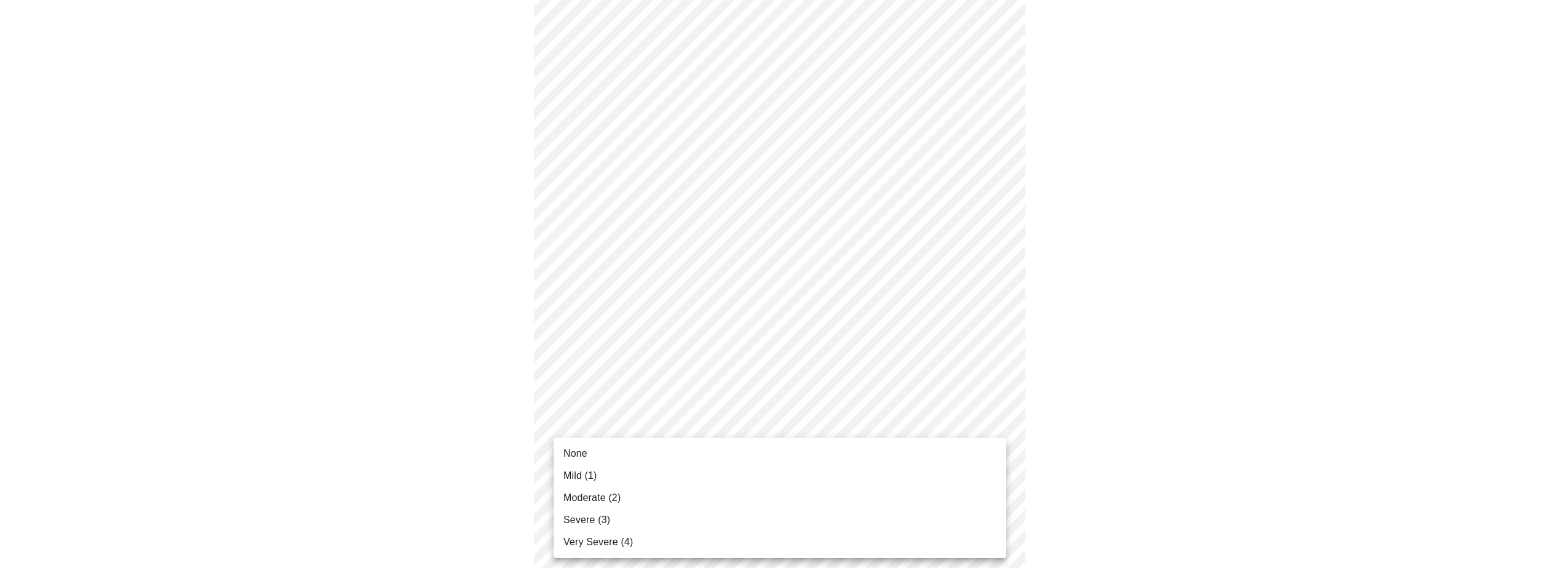
click at [996, 436] on body "MyMenopauseRx Appointments Messaging Labs Uploads Medications Community Refer a…" at bounding box center [784, 69] width 1558 height 1480
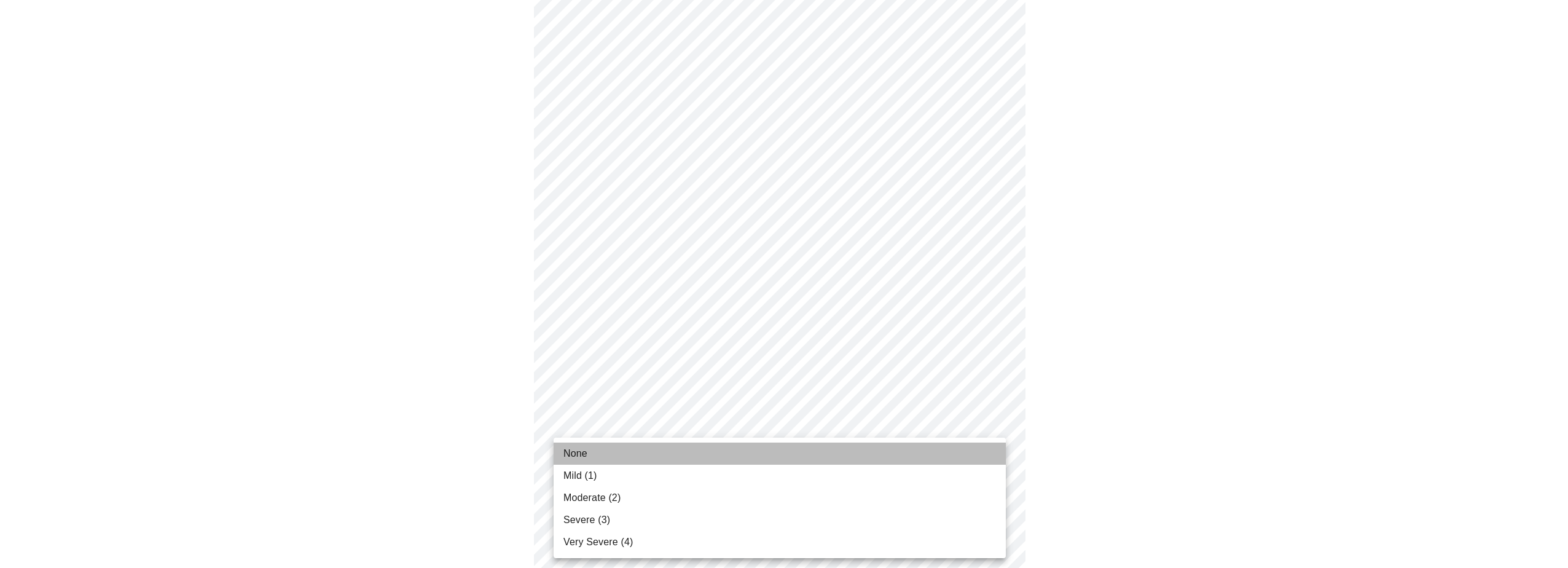
click at [826, 452] on li "None" at bounding box center [779, 454] width 452 height 22
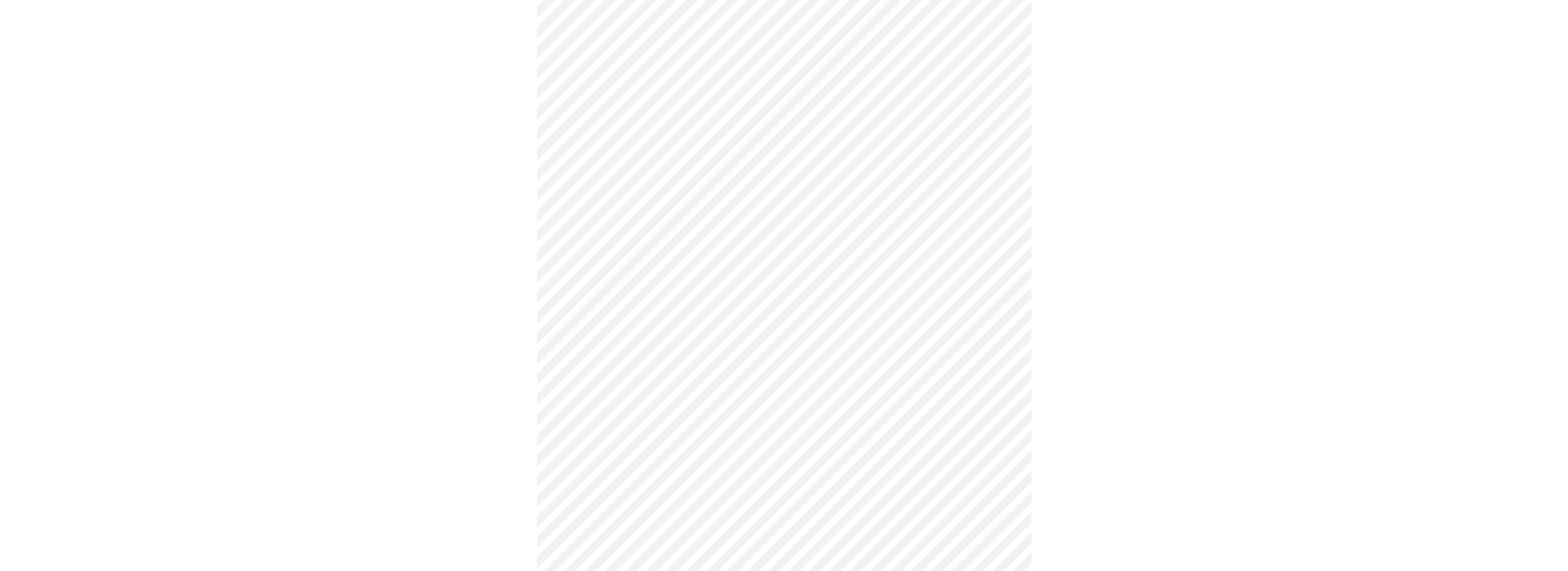
scroll to position [866, 0]
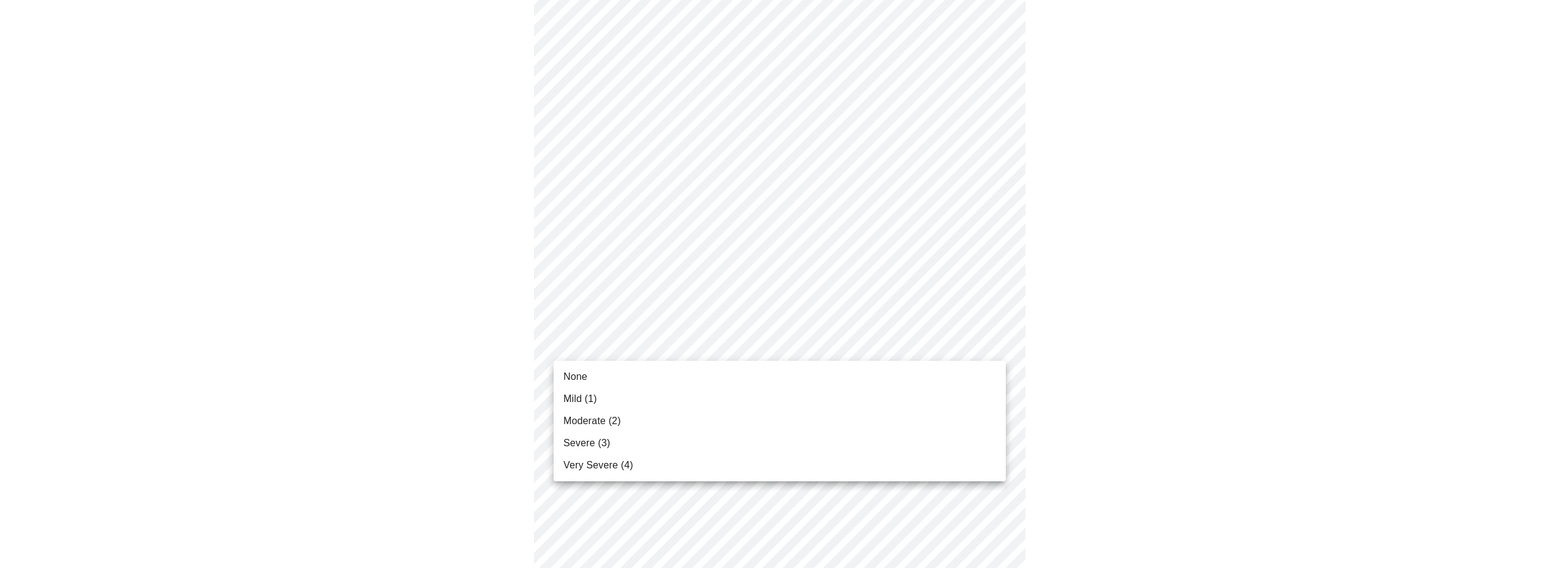
click at [879, 426] on li "Moderate (2)" at bounding box center [779, 422] width 452 height 22
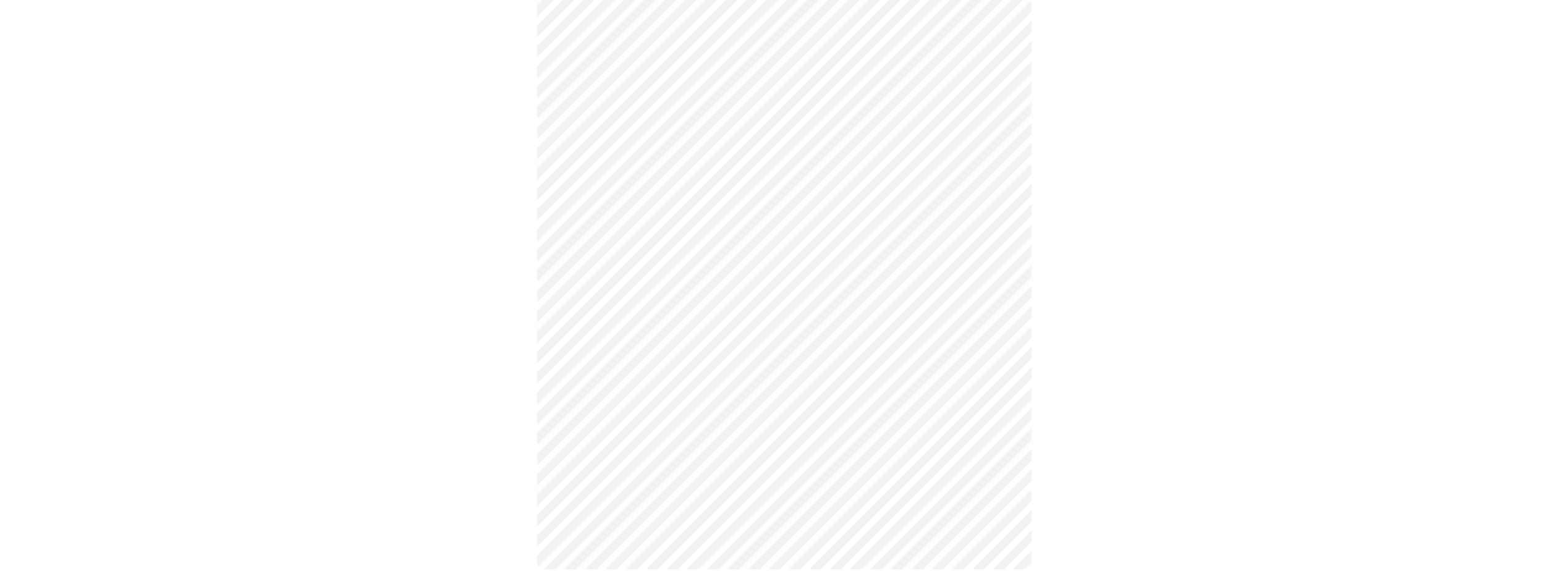
scroll to position [884, 0]
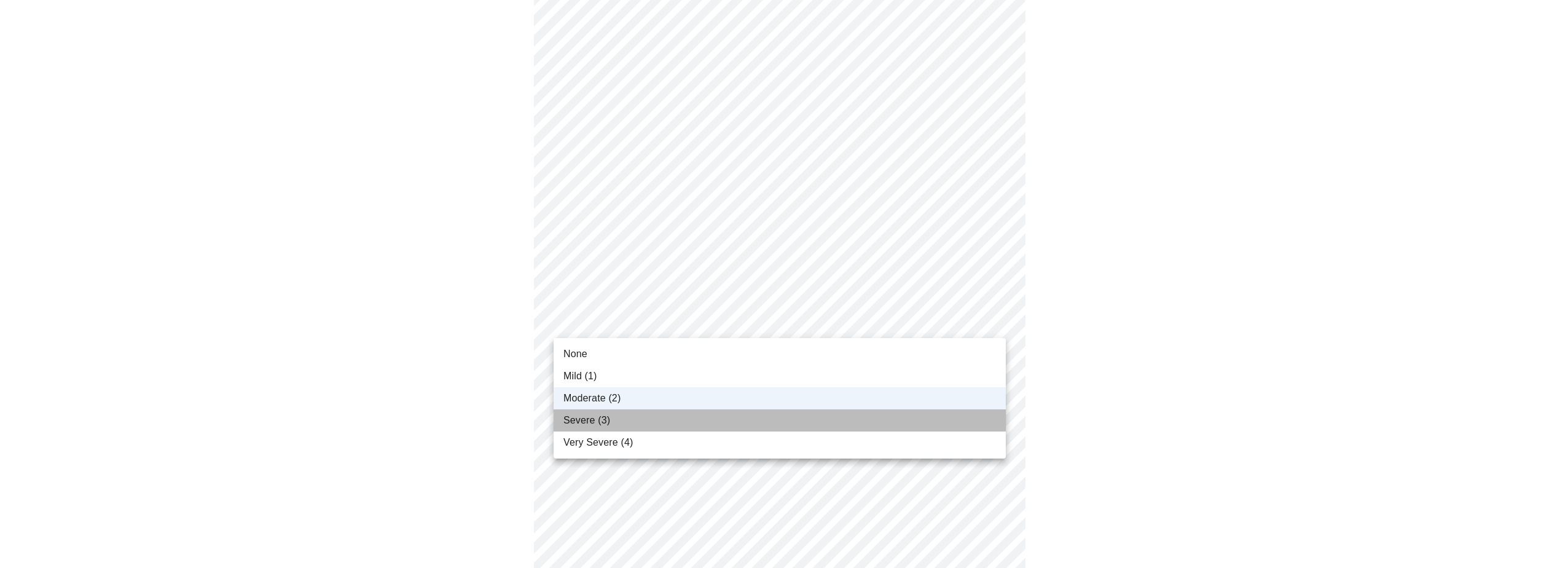
click at [745, 412] on li "Severe (3)" at bounding box center [779, 421] width 452 height 22
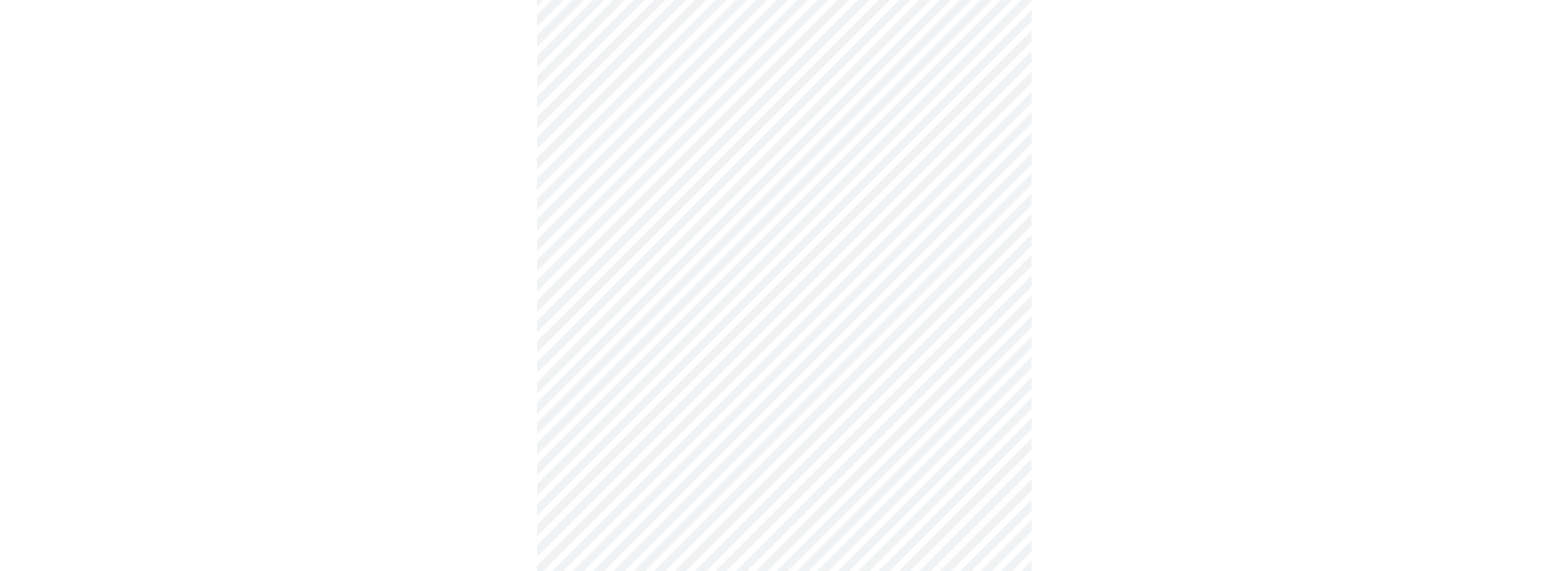
scroll to position [203, 0]
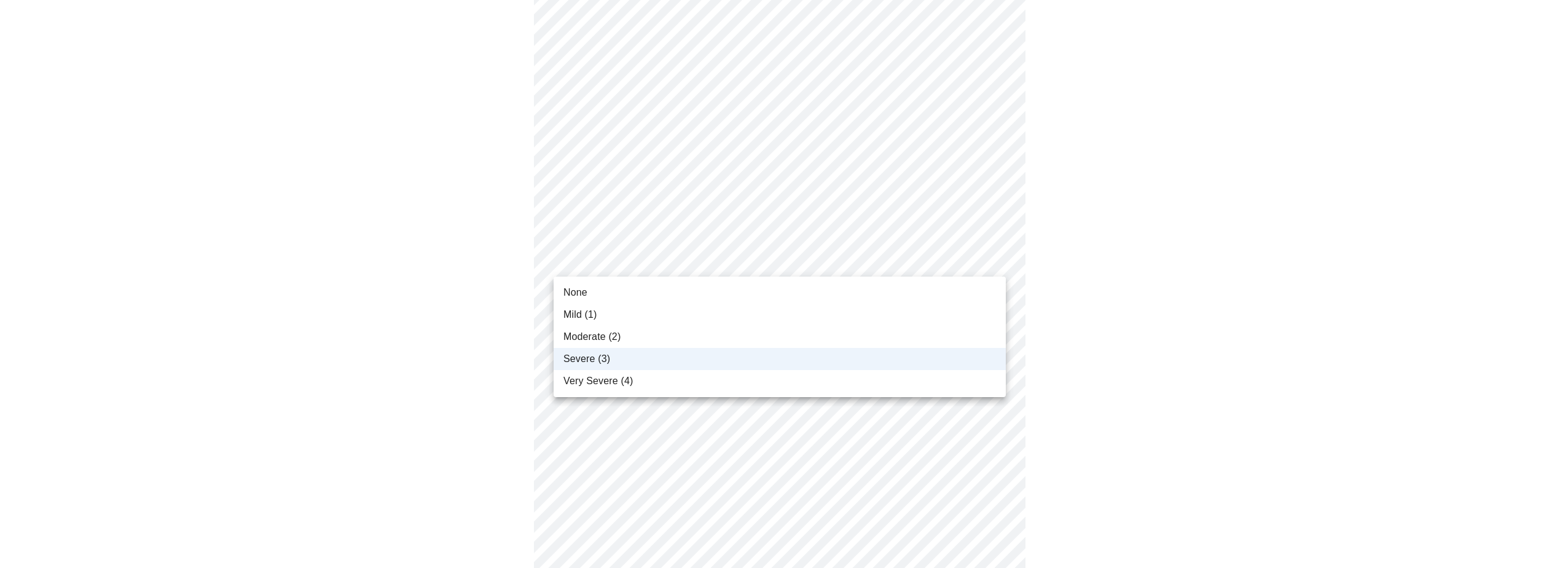
click at [995, 260] on body "MyMenopauseRx Appointments Messaging Labs Uploads Medications Community Refer a…" at bounding box center [784, 526] width 1558 height 1447
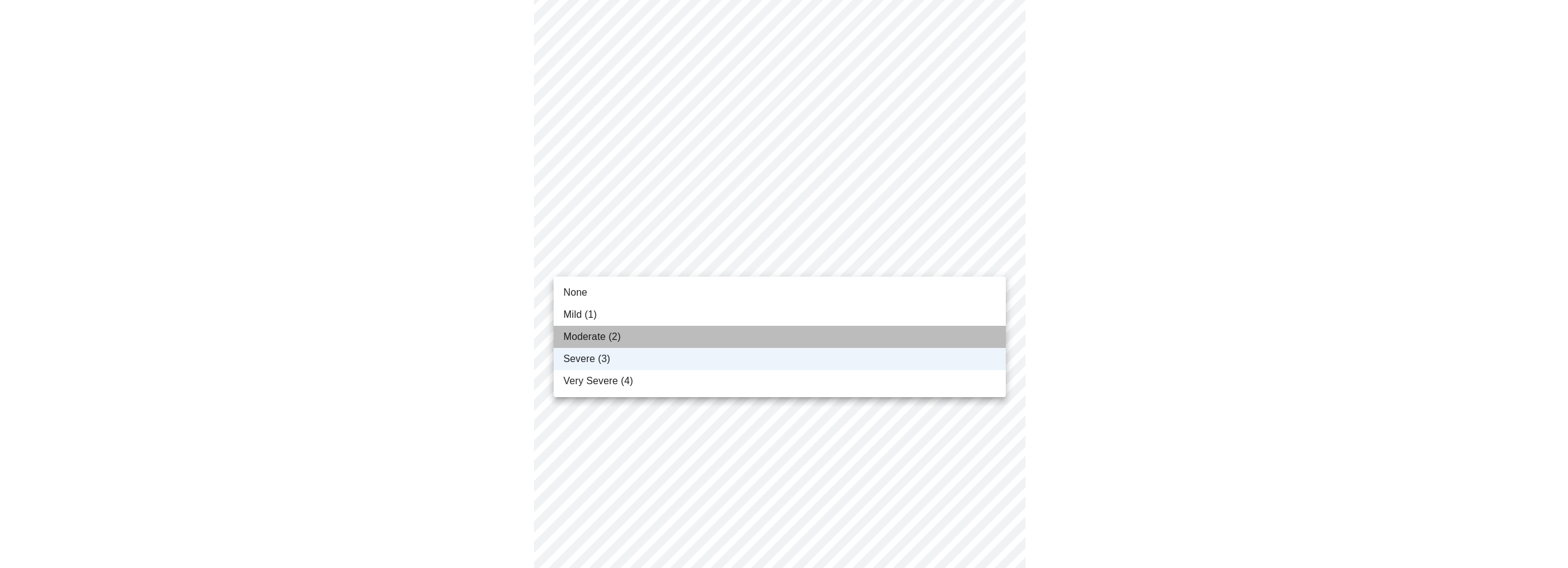
click at [818, 339] on li "Moderate (2)" at bounding box center [779, 337] width 452 height 22
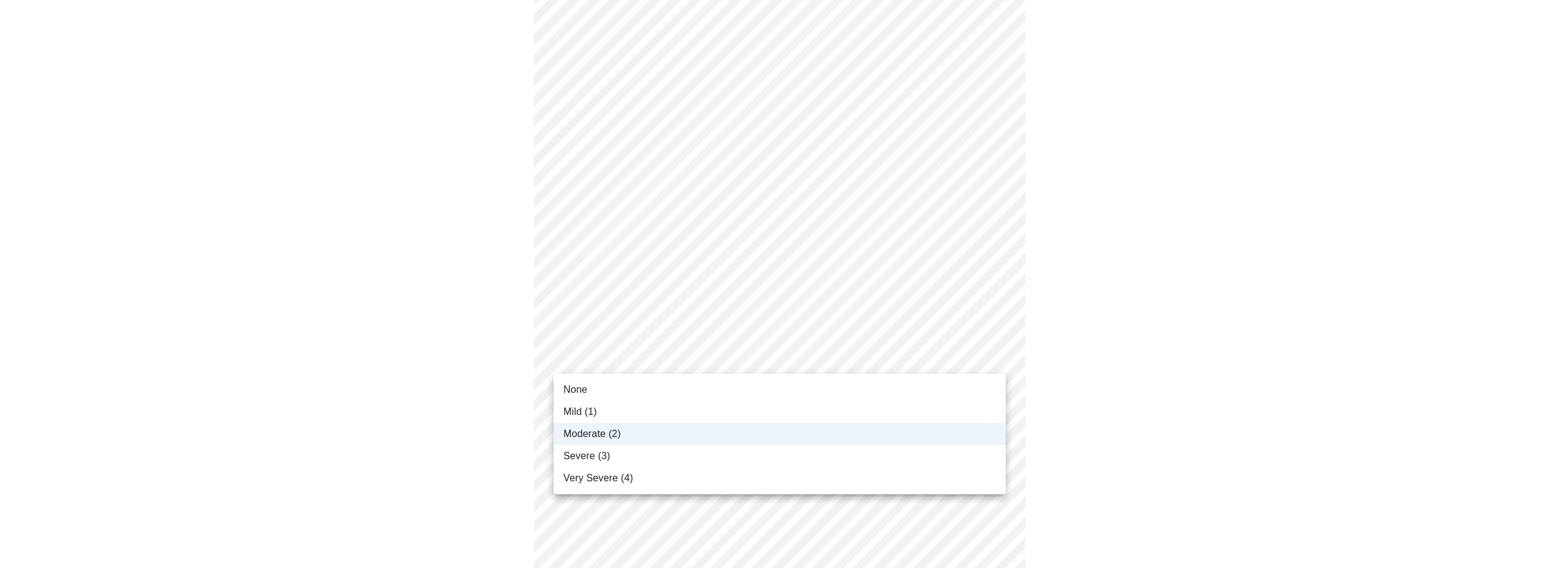
click at [996, 365] on body "MyMenopauseRx Appointments Messaging Labs Uploads Medications Community Refer a…" at bounding box center [784, 526] width 1558 height 1447
click at [1095, 384] on div at bounding box center [784, 284] width 1568 height 568
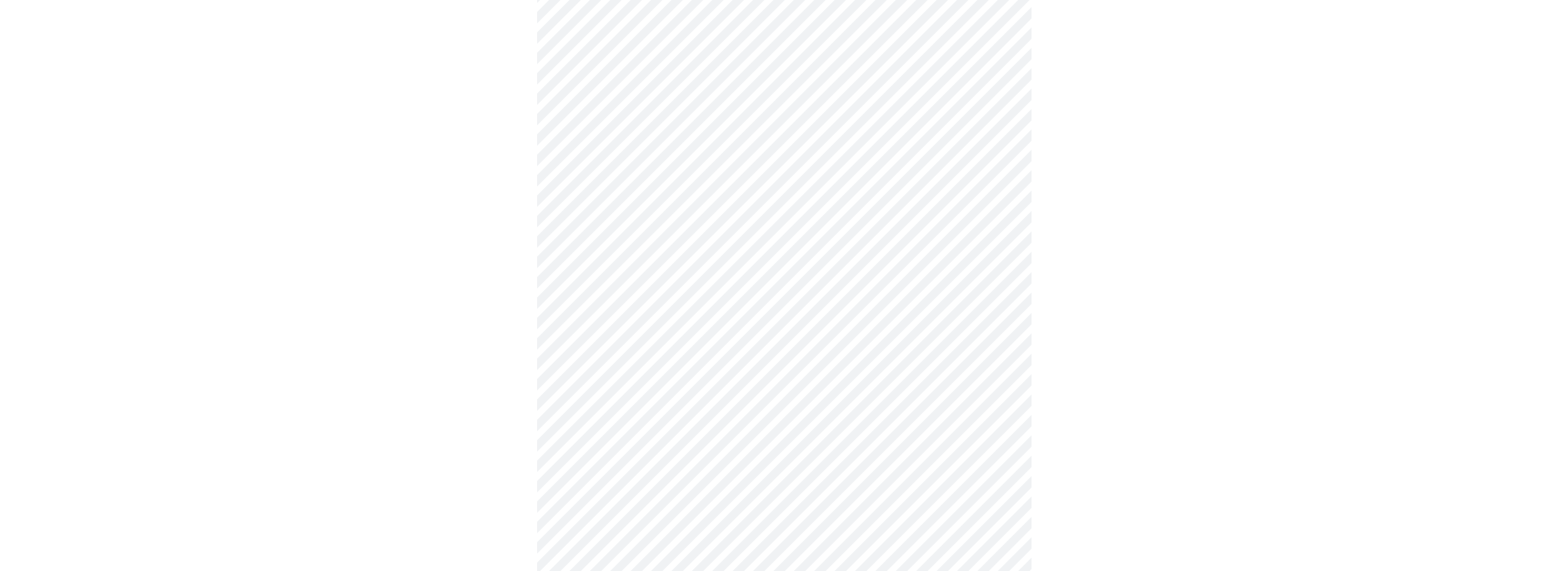
scroll to position [574, 0]
click at [1123, 346] on div at bounding box center [784, 201] width 1558 height 1368
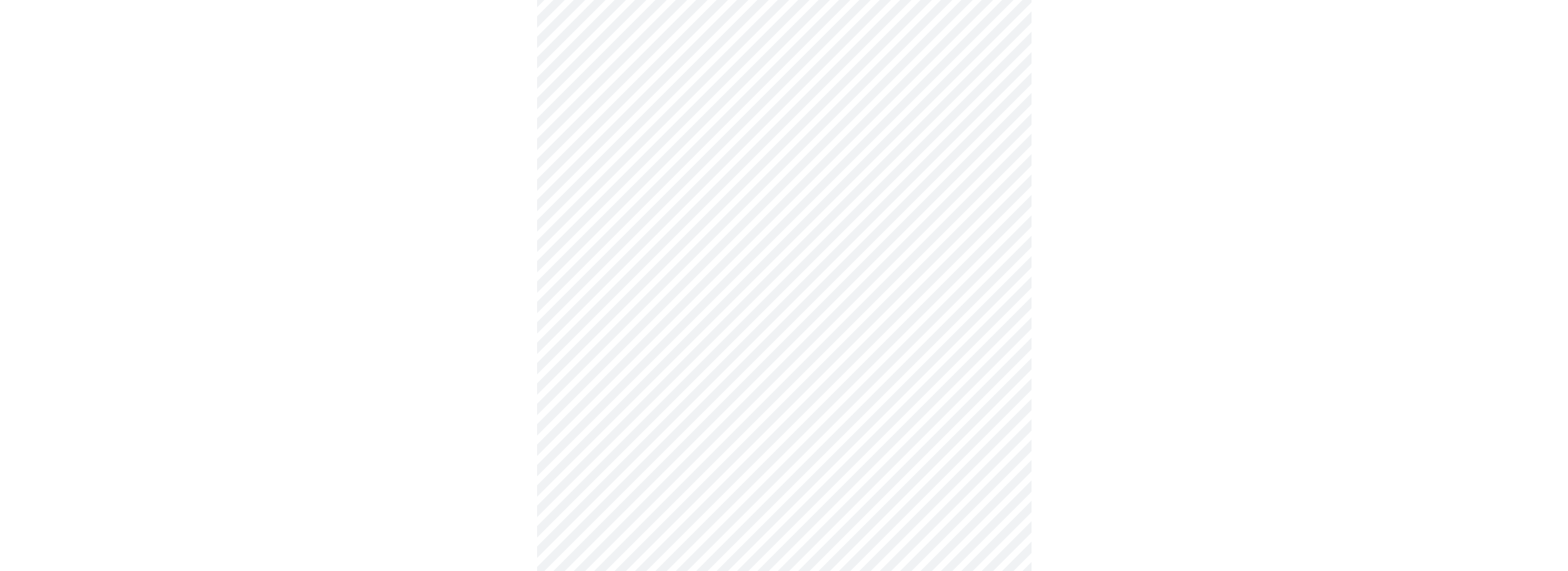
scroll to position [309, 0]
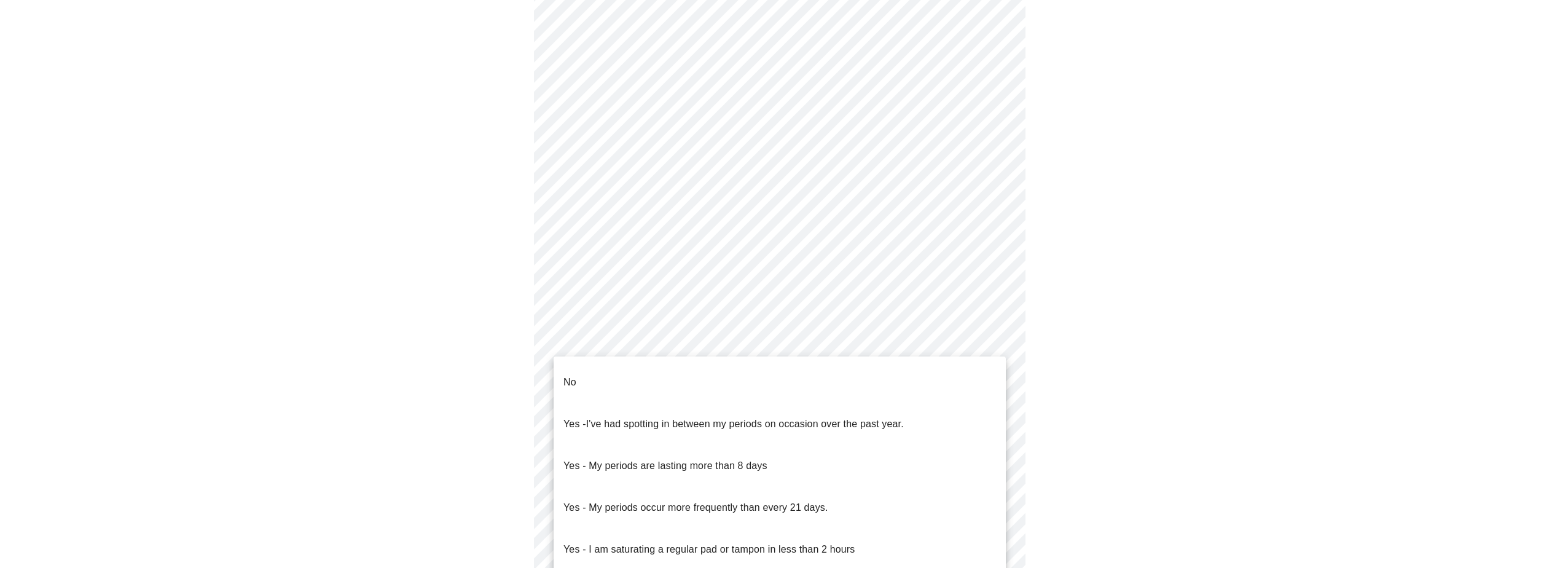
click at [603, 393] on body "MyMenopauseRx Appointments Messaging Labs Uploads Medications Community Refer a…" at bounding box center [784, 279] width 1558 height 1164
click at [610, 387] on li "No" at bounding box center [779, 383] width 452 height 42
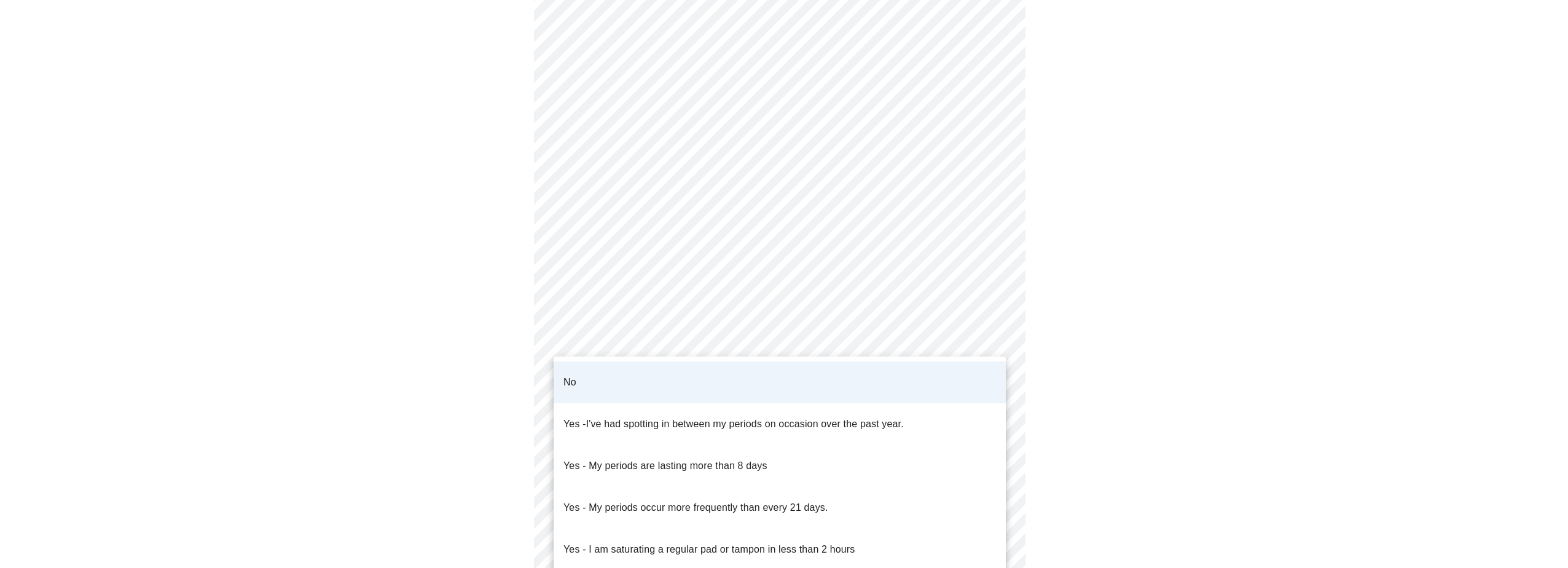
click at [610, 387] on body "MyMenopauseRx Appointments Messaging Labs Uploads Medications Community Refer a…" at bounding box center [784, 276] width 1558 height 1156
click at [610, 386] on li "No" at bounding box center [779, 383] width 452 height 42
click at [791, 410] on body "MyMenopauseRx Appointments Messaging Labs Uploads Medications Community Refer a…" at bounding box center [784, 276] width 1558 height 1156
click at [796, 383] on li "No" at bounding box center [779, 383] width 452 height 42
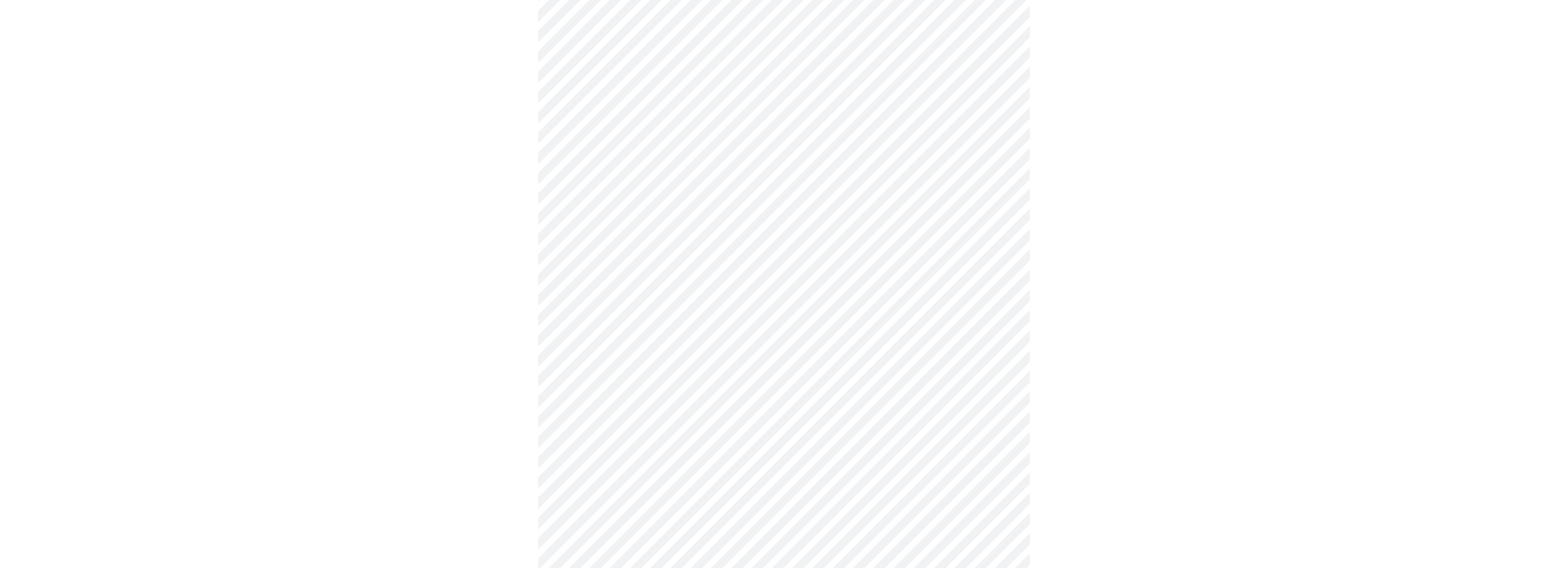
click at [720, 475] on body "MyMenopauseRx Appointments Messaging Labs Uploads Medications Community Refer a…" at bounding box center [784, 276] width 1558 height 1156
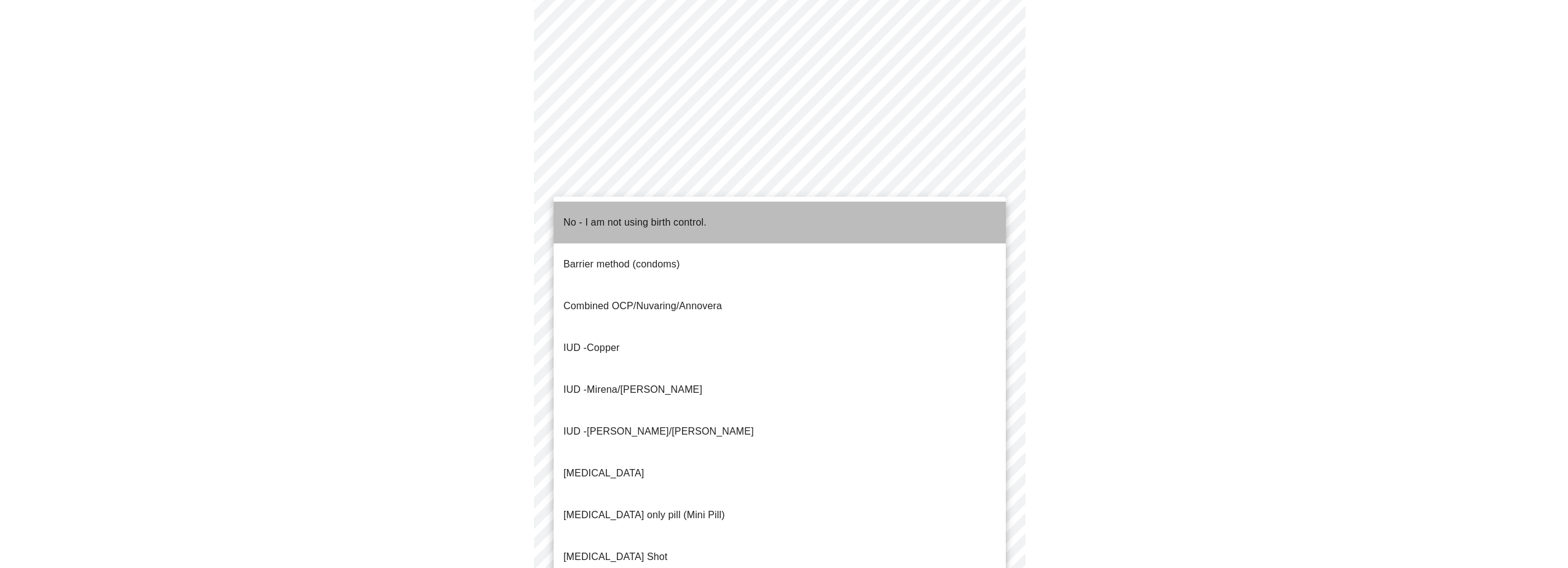
click at [631, 216] on p "No - I am not using birth control." at bounding box center [635, 223] width 143 height 15
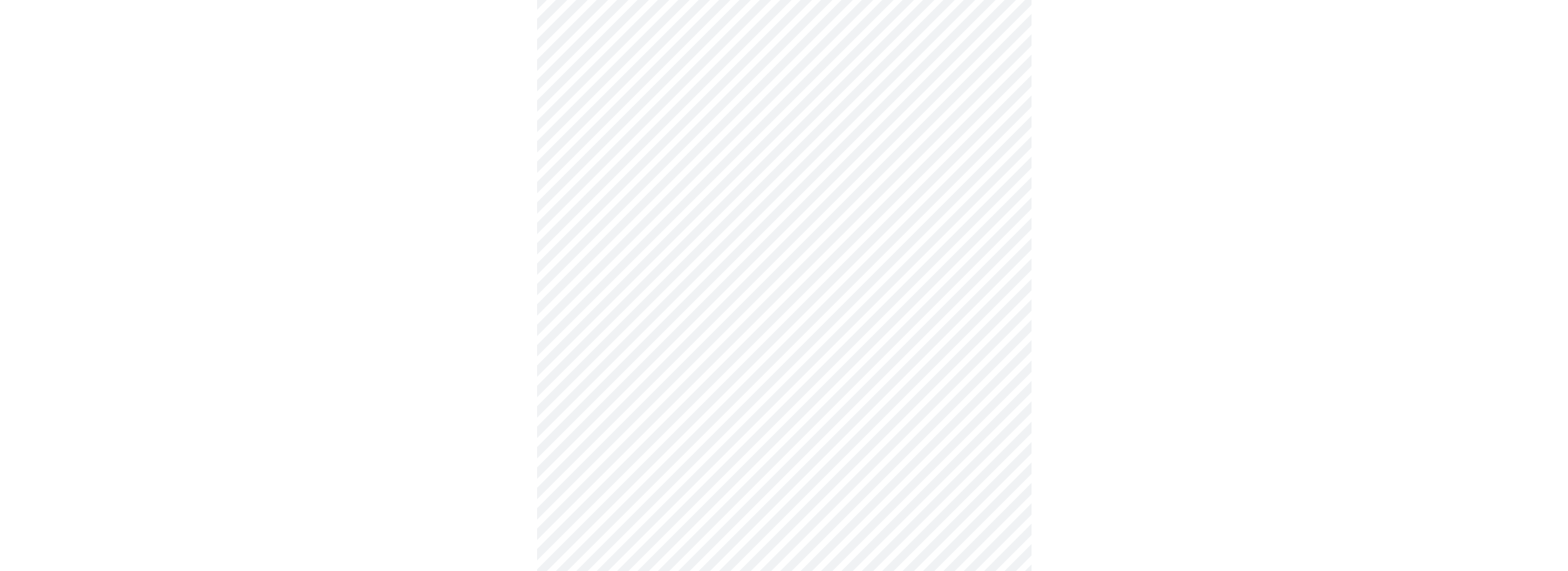
scroll to position [556, 0]
click at [620, 329] on body "MyMenopauseRx Appointments Messaging Labs Uploads Medications Community Refer a…" at bounding box center [788, 26] width 1567 height 1155
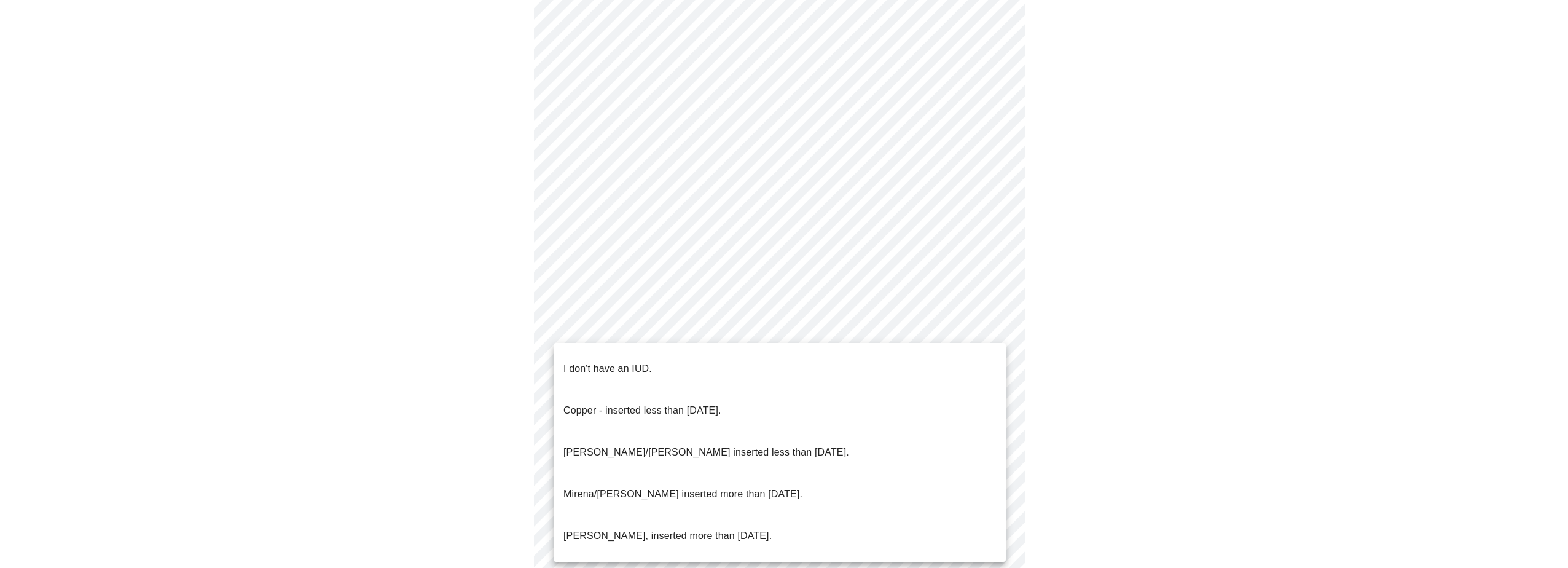
click at [621, 365] on p "I don't have an IUD." at bounding box center [607, 369] width 88 height 15
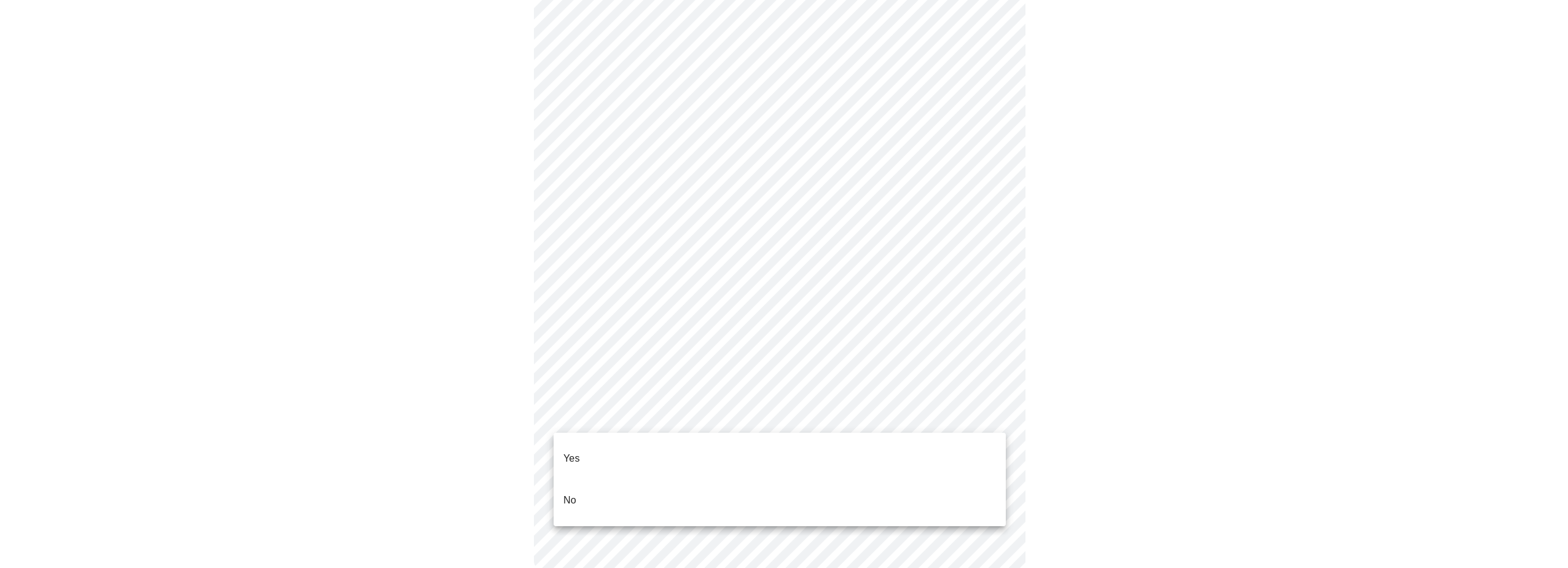
click at [738, 420] on body "MyMenopauseRx Appointments Messaging Labs Uploads Medications Community Refer a…" at bounding box center [784, 22] width 1558 height 1142
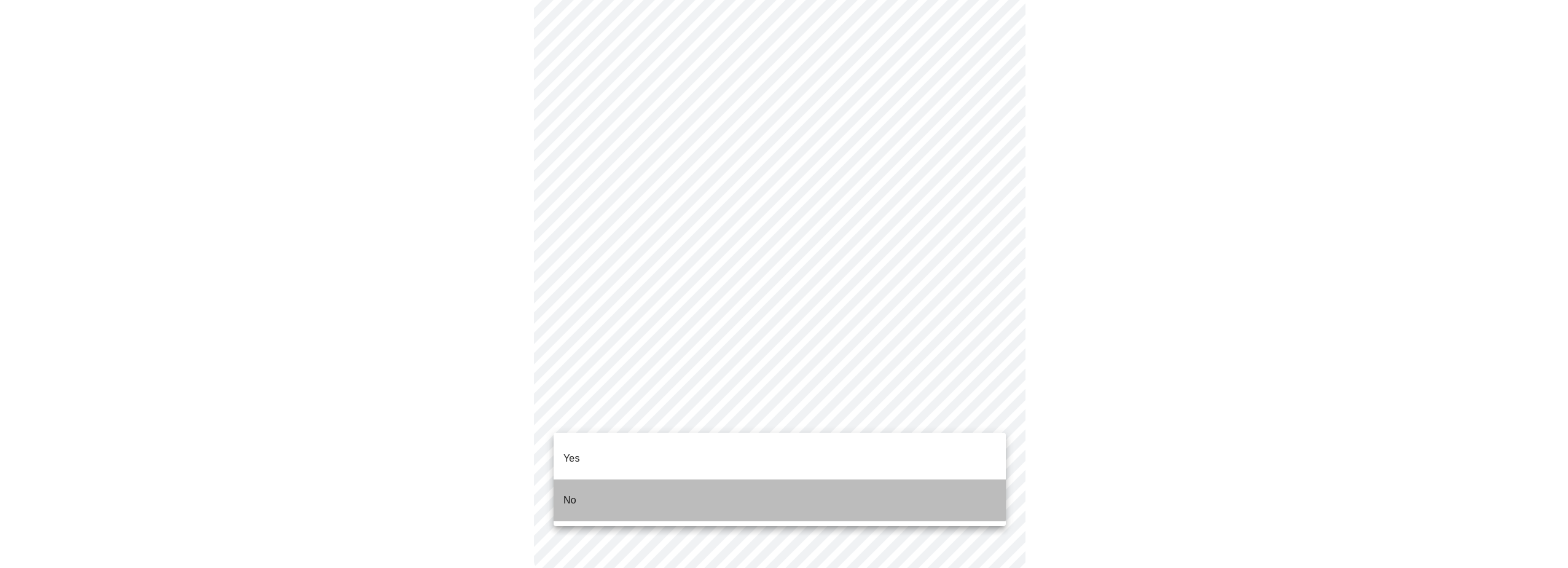
click at [605, 480] on li "No" at bounding box center [779, 501] width 452 height 42
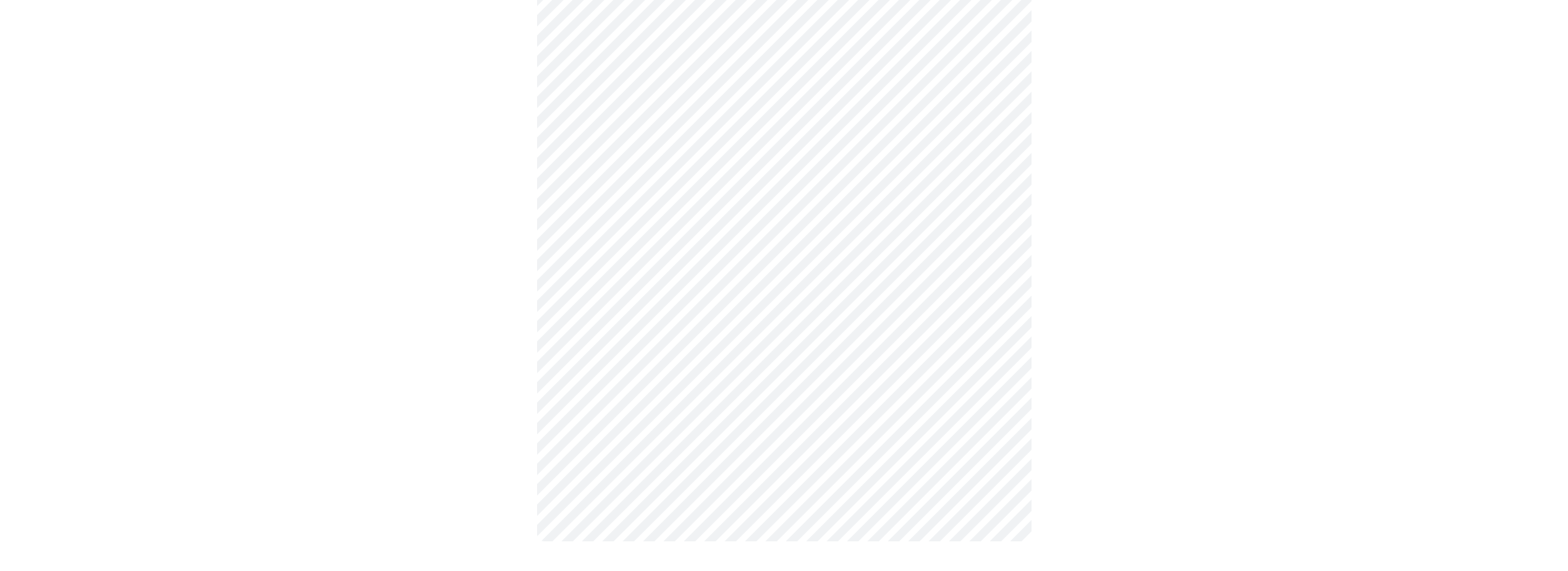
scroll to position [0, 0]
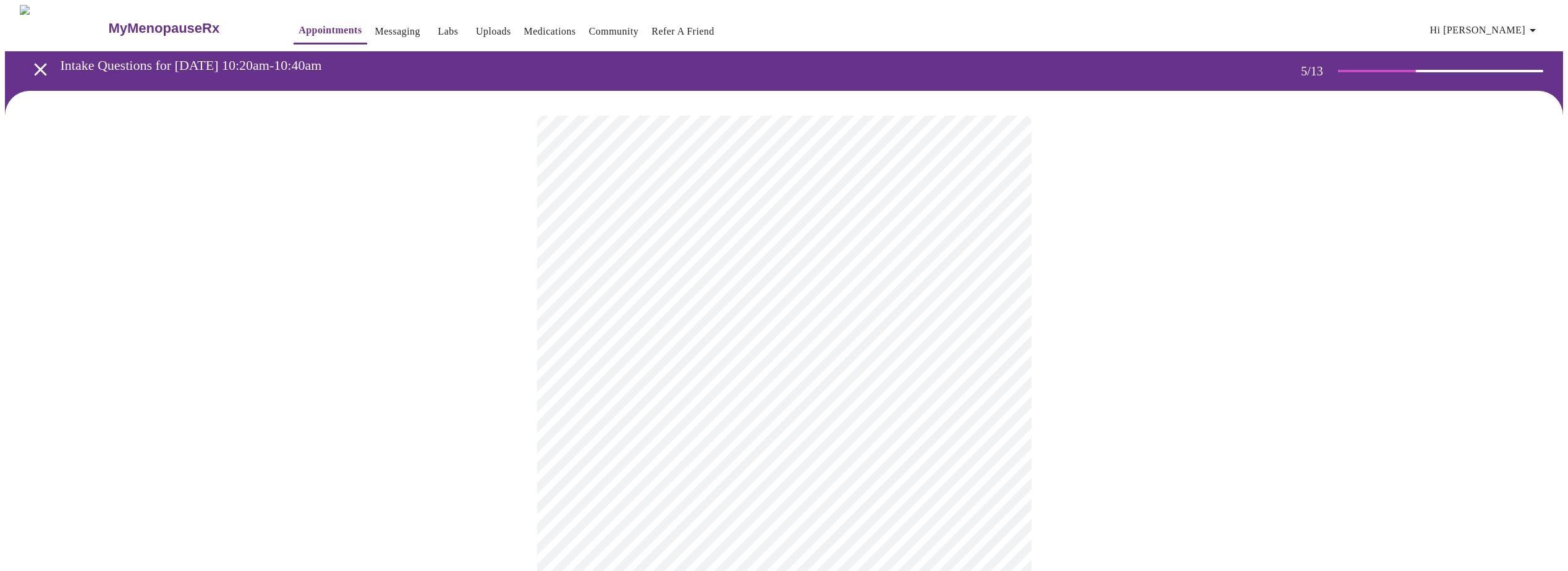
click at [980, 327] on body "MyMenopauseRx Appointments Messaging Labs Uploads Medications Community Refer a…" at bounding box center [784, 448] width 1558 height 886
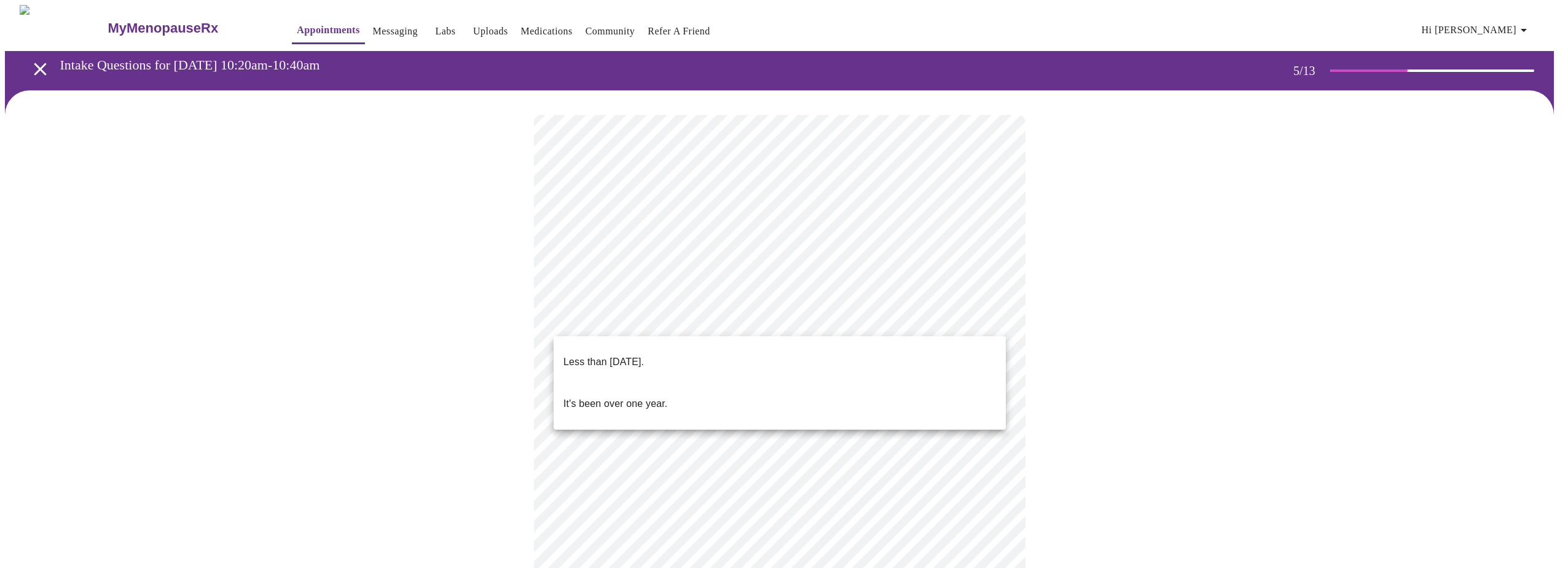
click at [644, 363] on span "Less than [DATE]." at bounding box center [603, 362] width 80 height 35
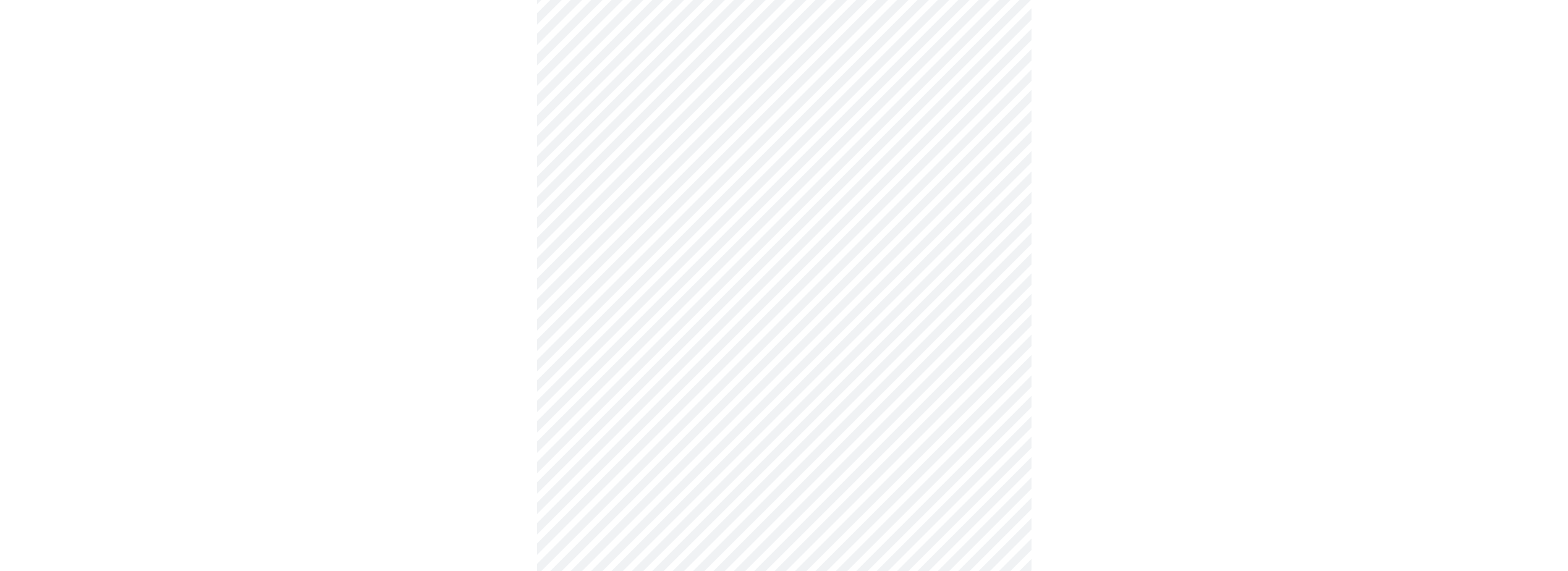
scroll to position [124, 0]
click at [1148, 367] on div at bounding box center [784, 337] width 1558 height 740
click at [1137, 512] on div at bounding box center [784, 219] width 1558 height 713
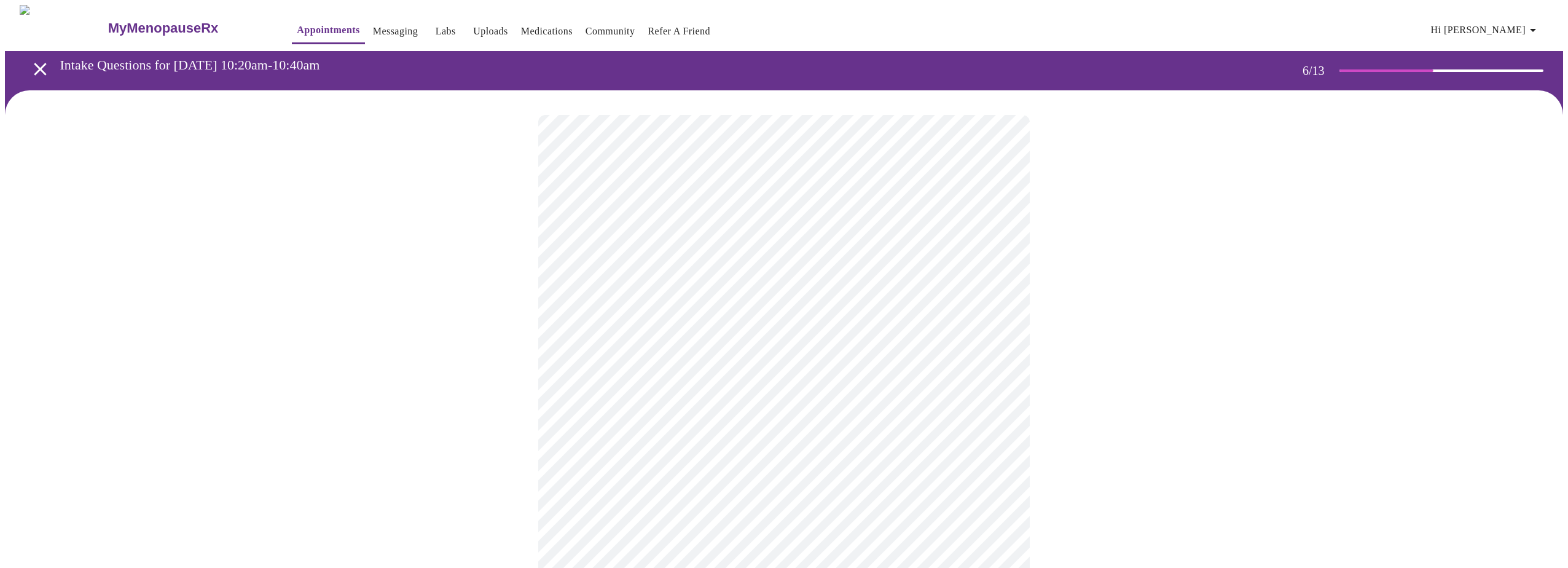
click at [752, 361] on body "MyMenopauseRx Appointments Messaging Labs Uploads Medications Community Refer a…" at bounding box center [784, 333] width 1558 height 656
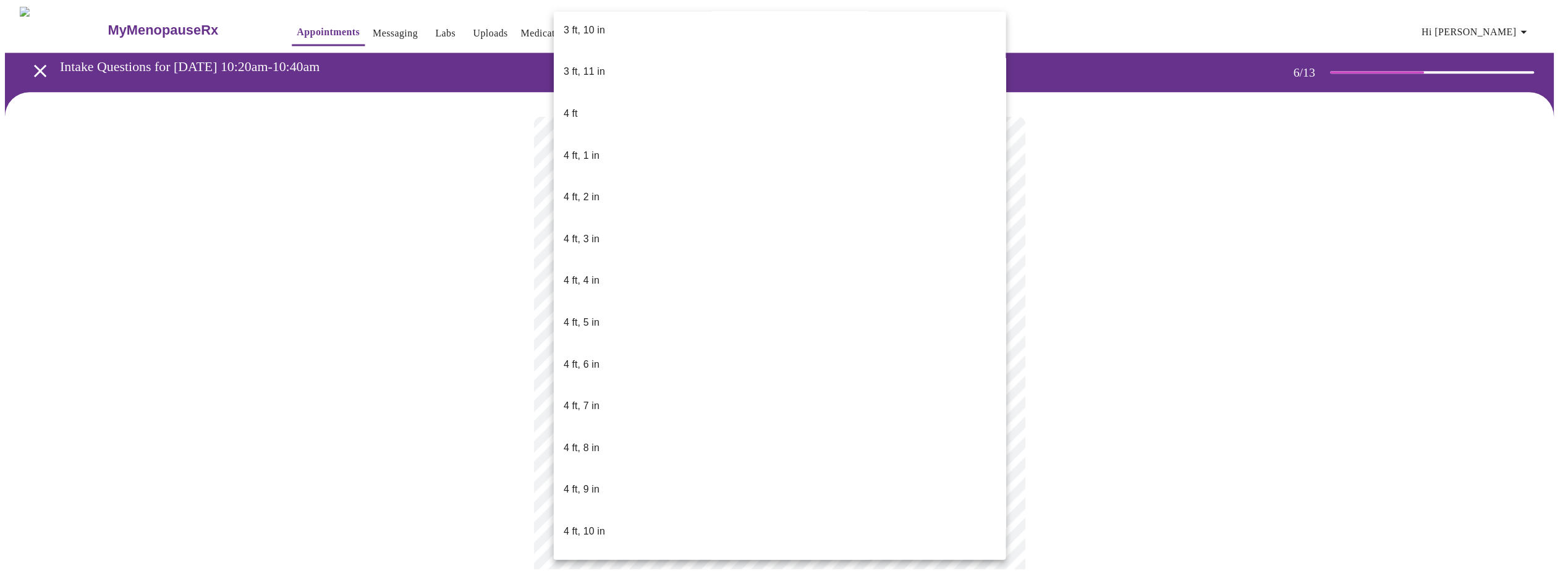
scroll to position [432, 0]
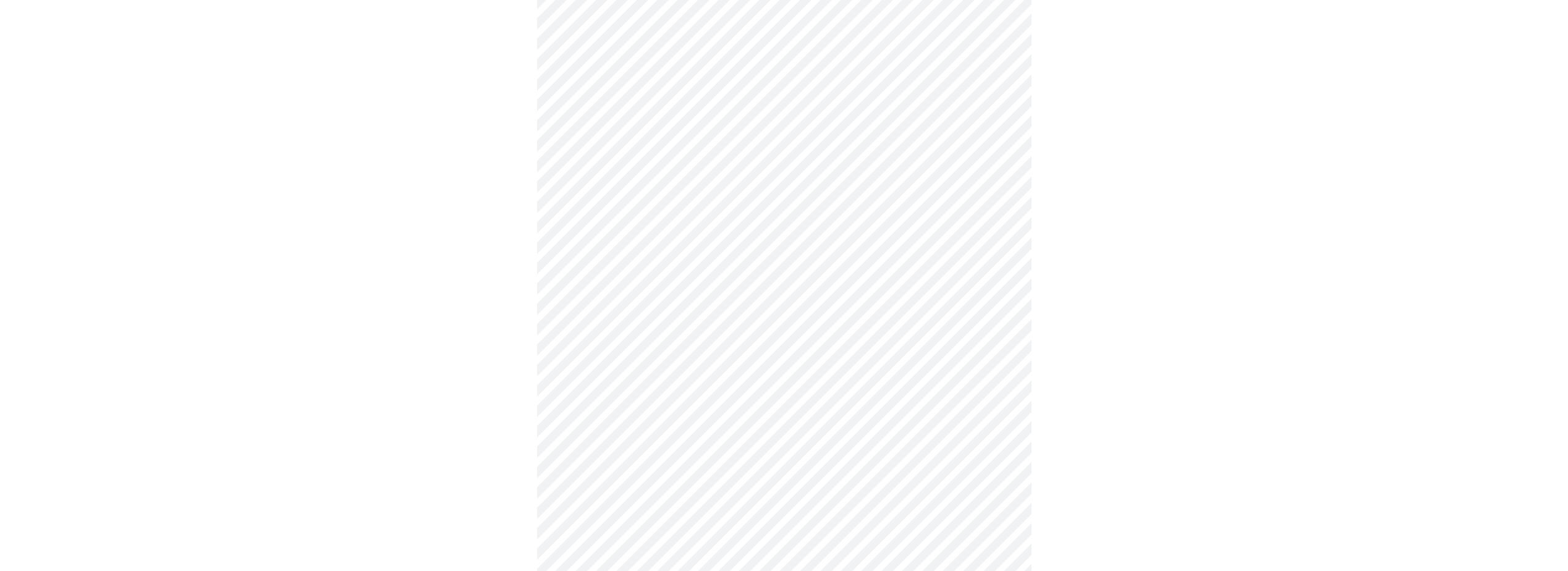
scroll to position [3028, 0]
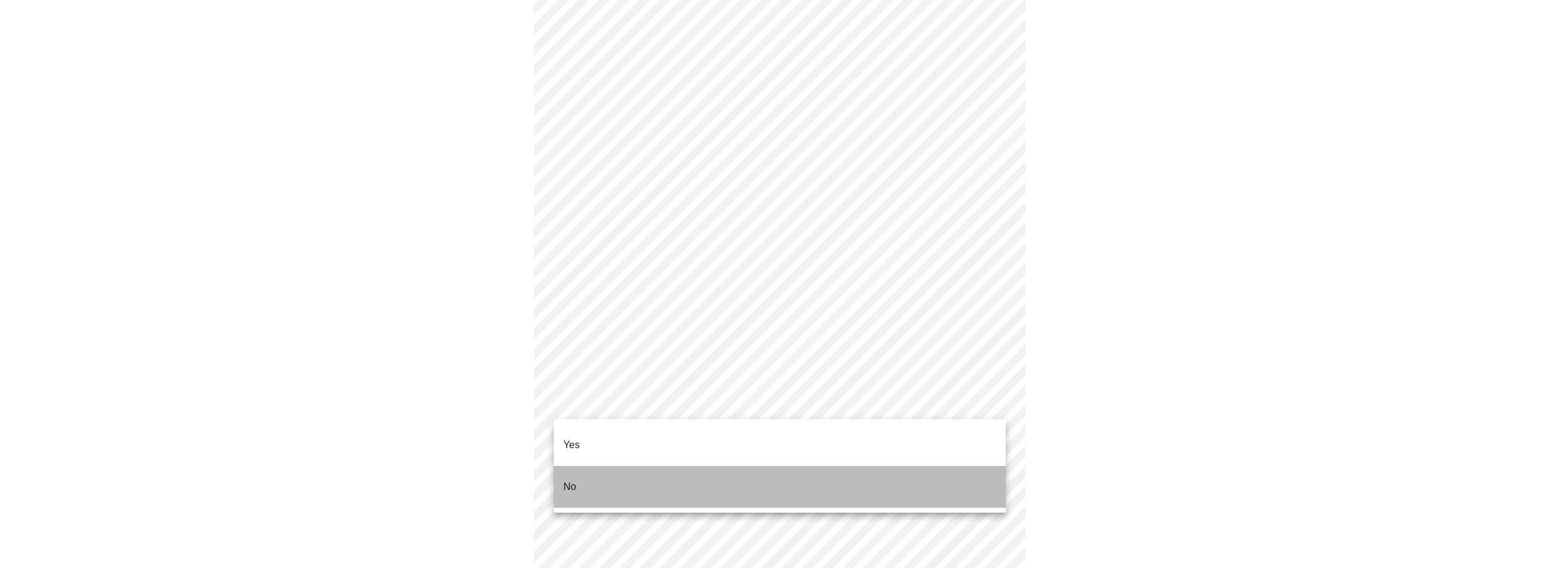
click at [585, 466] on li "No" at bounding box center [779, 487] width 452 height 42
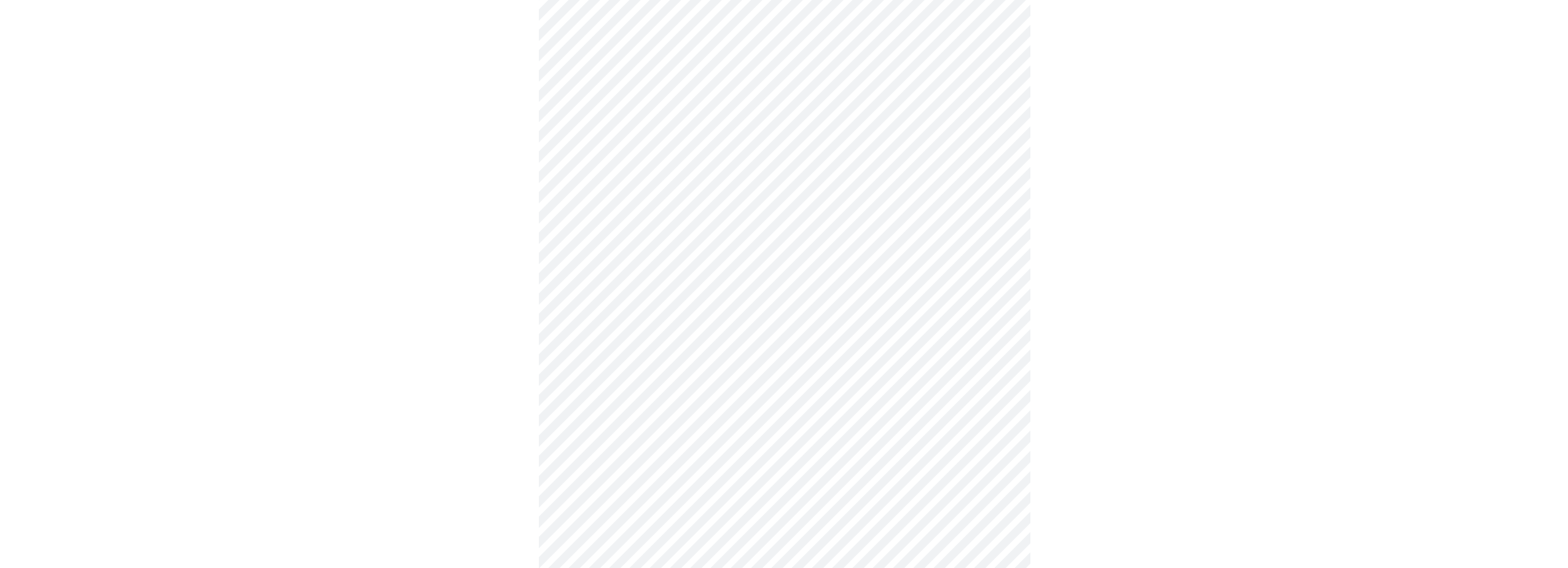
scroll to position [633, 0]
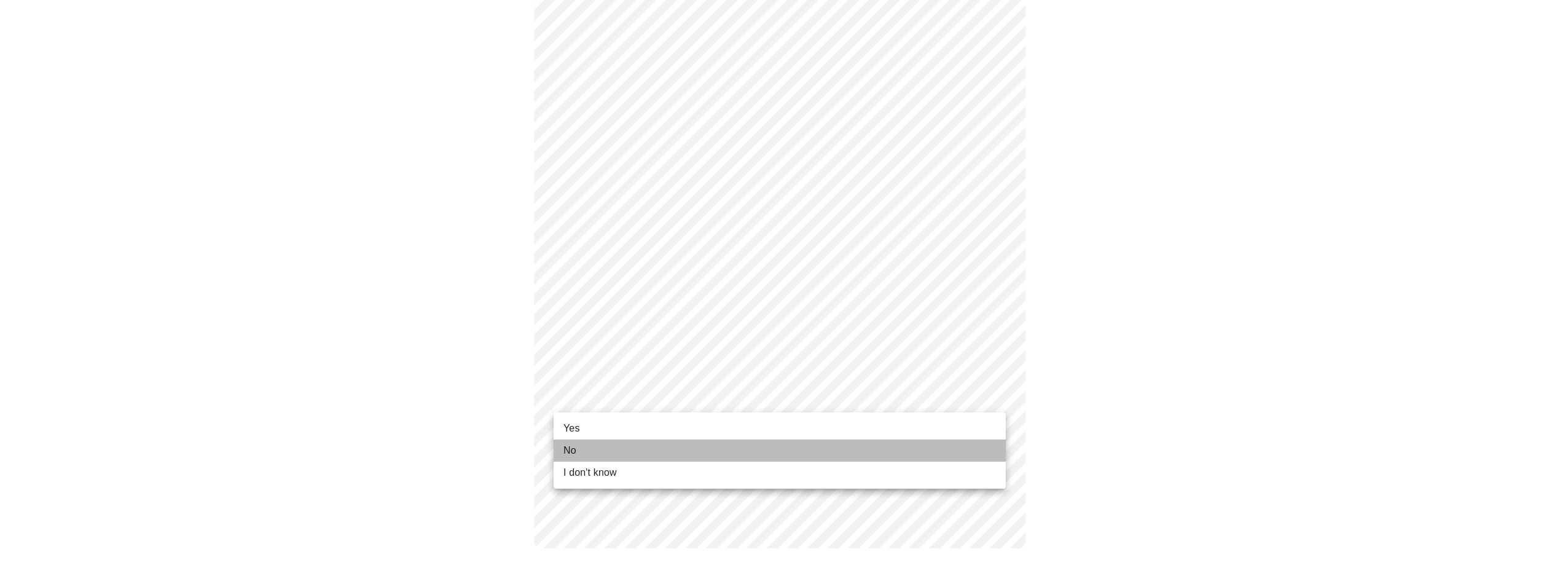
click at [620, 447] on li "No" at bounding box center [779, 451] width 452 height 22
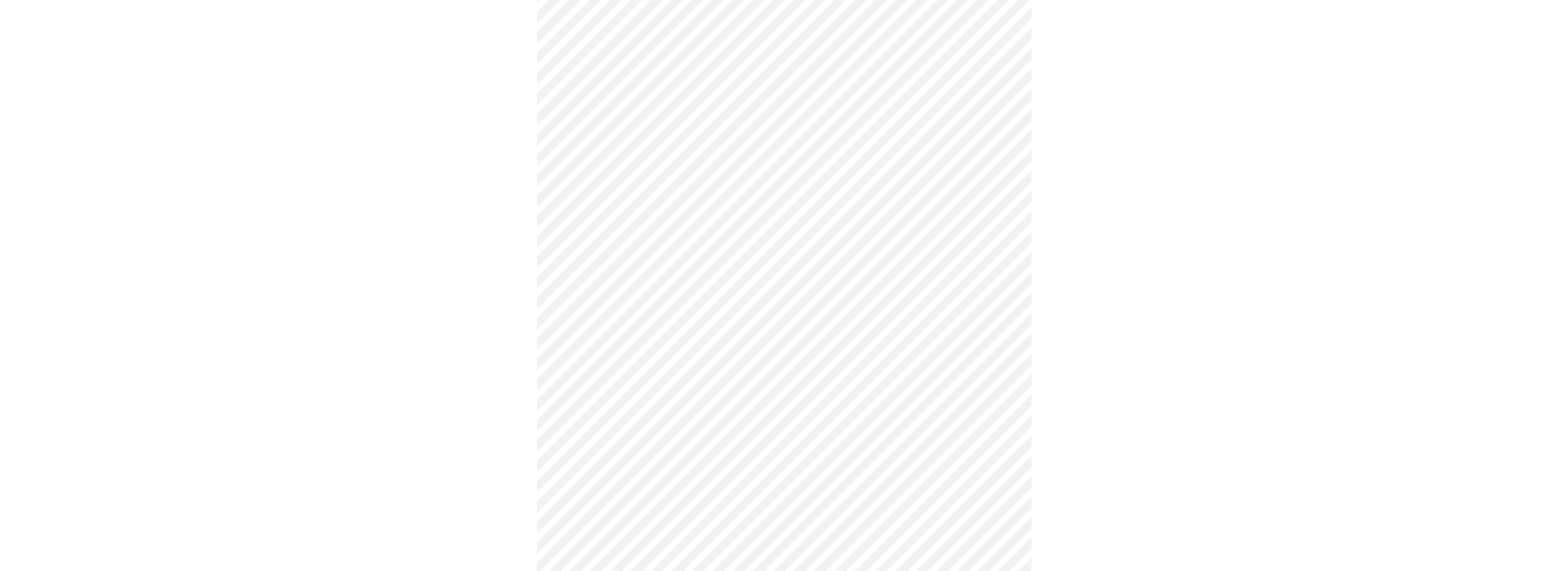
scroll to position [585, 0]
click at [703, 446] on body "MyMenopauseRx Appointments Messaging Labs Uploads Medications Community Refer a…" at bounding box center [788, 14] width 1567 height 1190
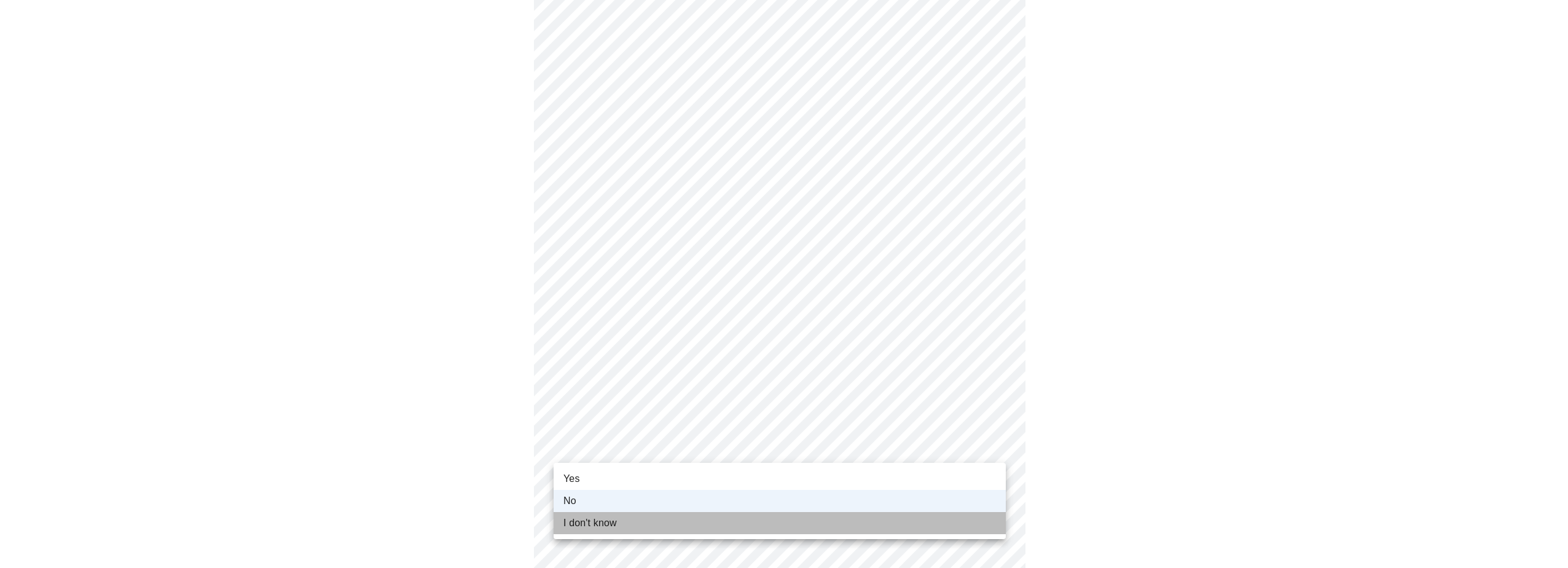
click at [688, 522] on li "I don't know" at bounding box center [779, 523] width 452 height 22
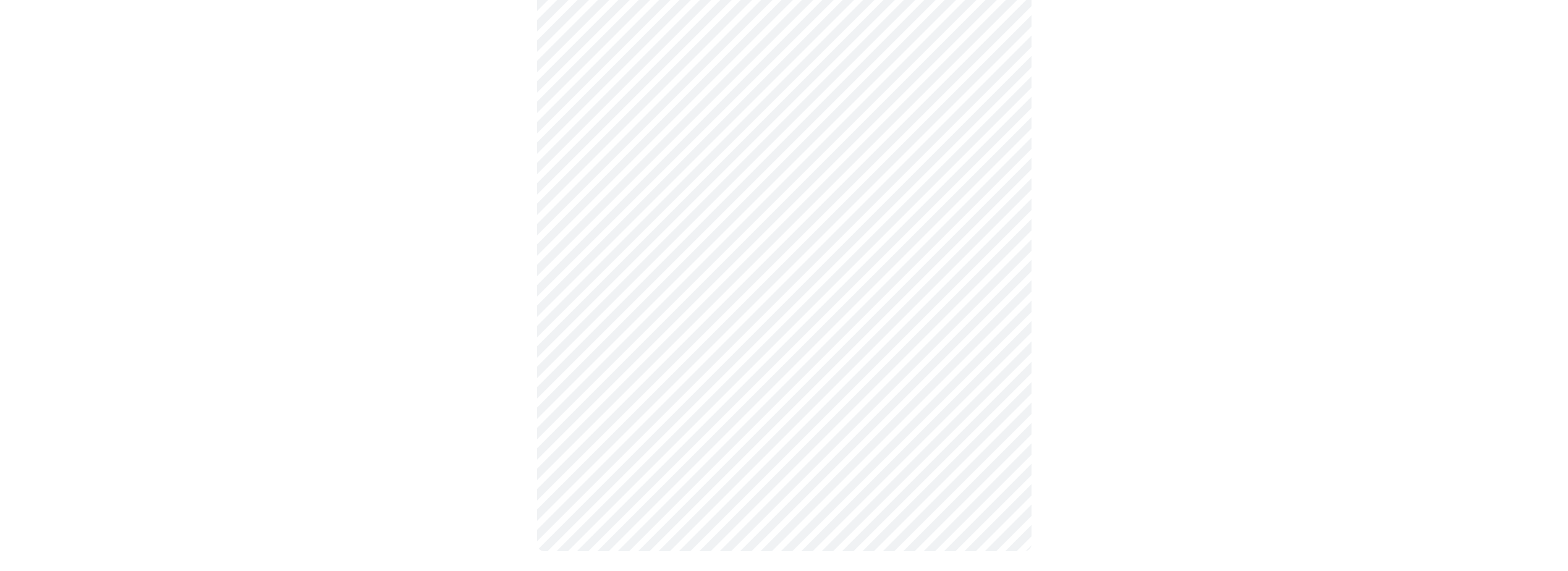
scroll to position [0, 0]
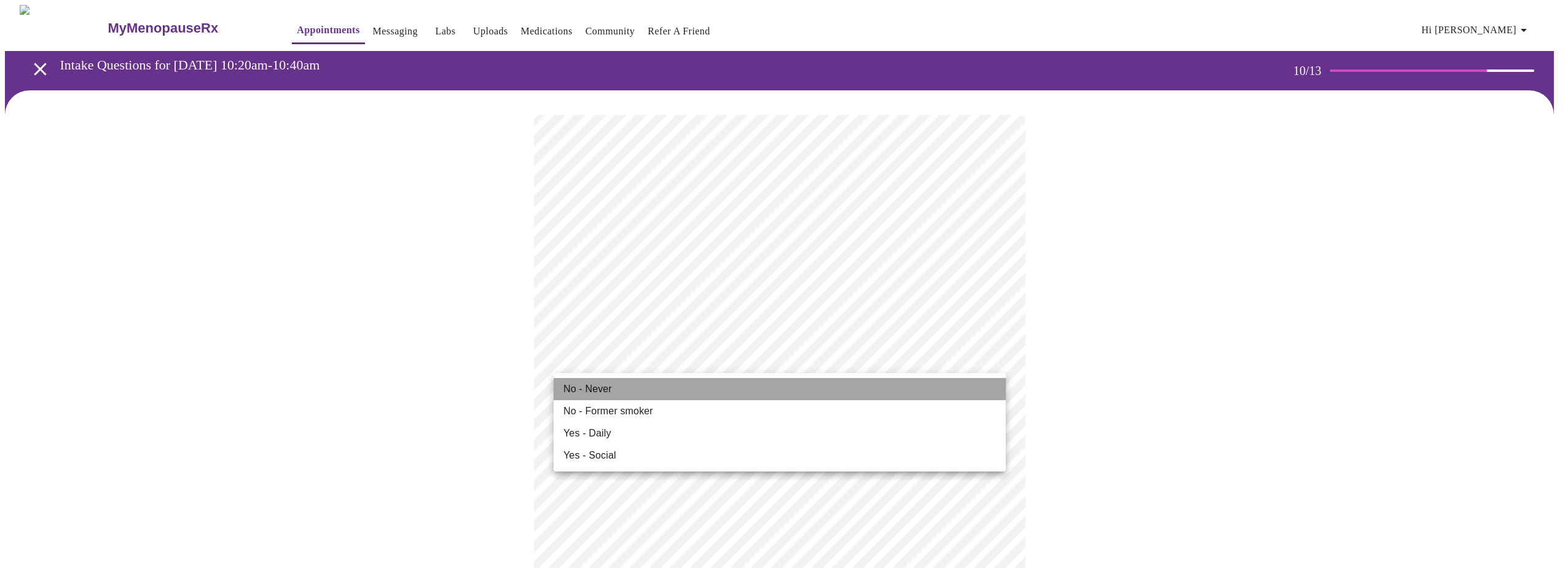
click at [663, 393] on li "No - Never" at bounding box center [779, 389] width 452 height 22
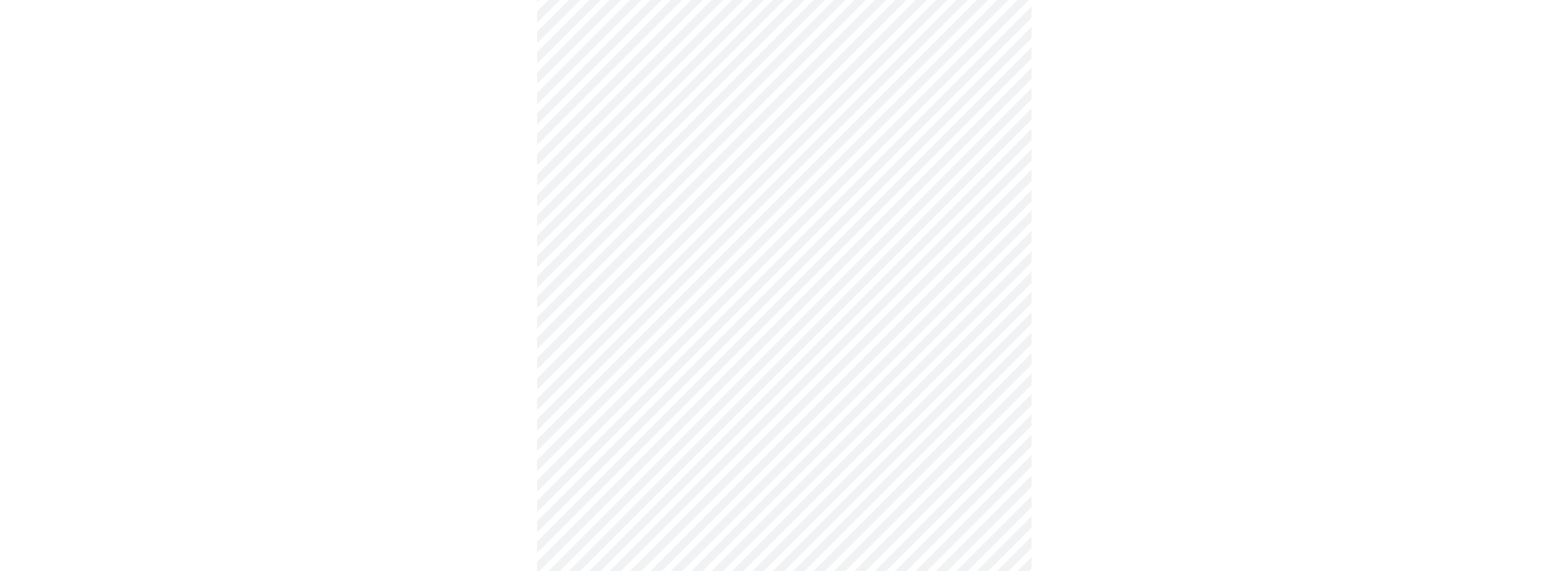
scroll to position [742, 0]
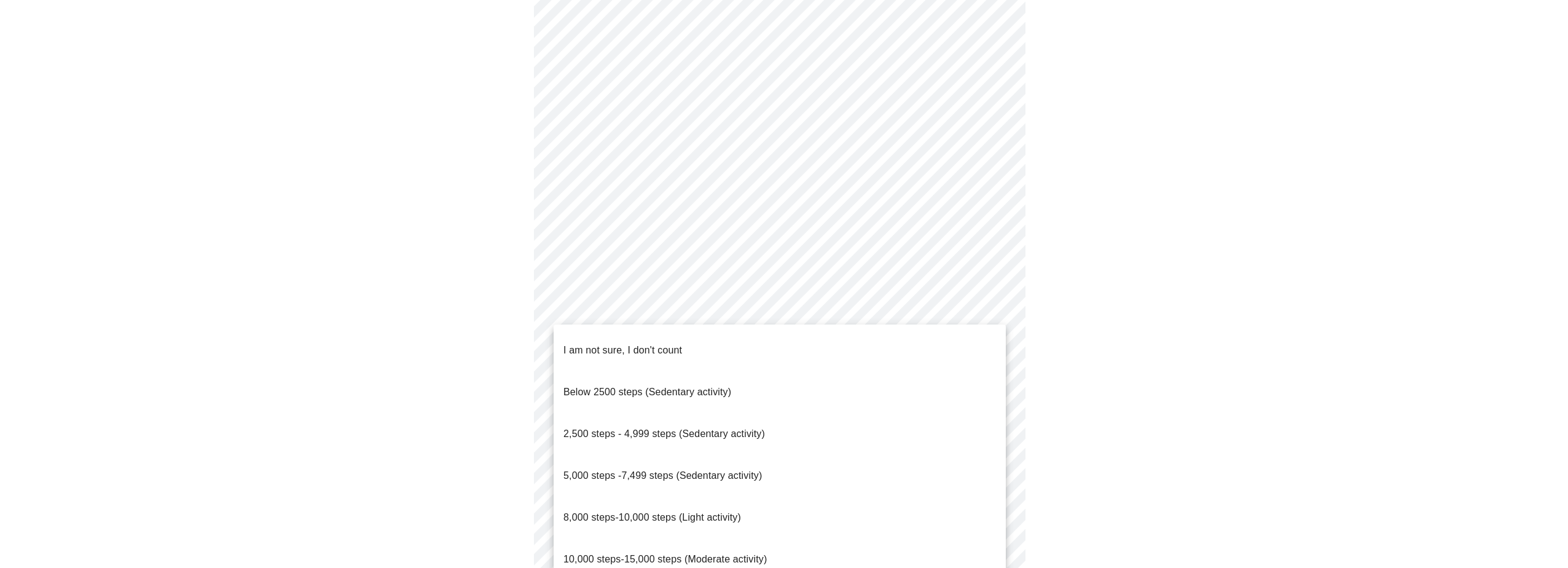
click at [703, 503] on body "MyMenopauseRx Appointments Messaging Labs Uploads Medications Community Refer a…" at bounding box center [784, 72] width 1558 height 1611
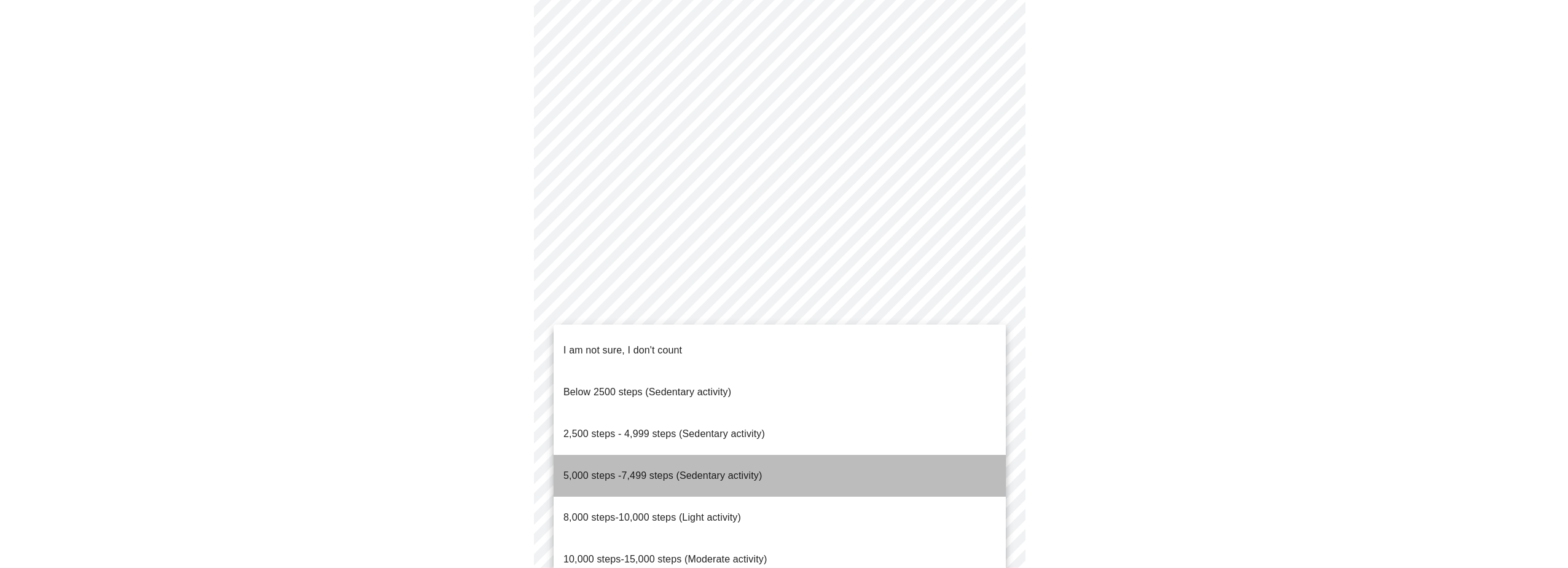
click at [663, 470] on span "5,000 steps -7,499 steps (Sedentary activity)" at bounding box center [662, 475] width 198 height 11
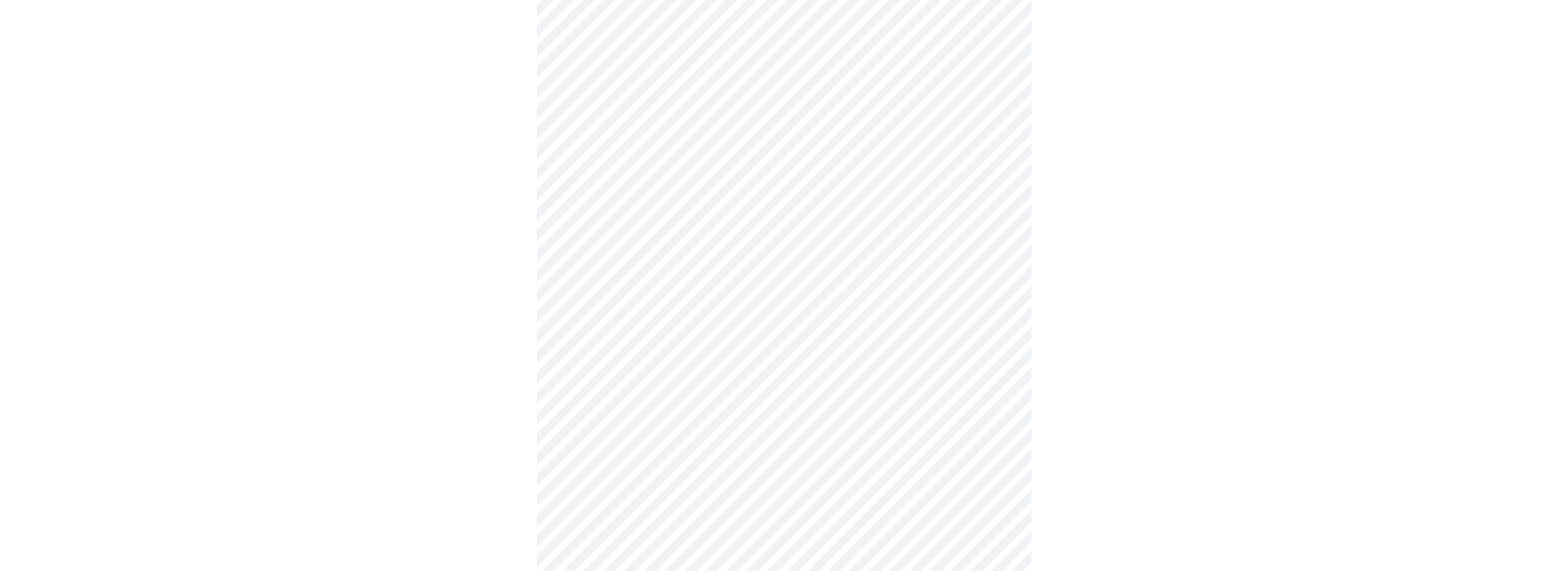
scroll to position [927, 0]
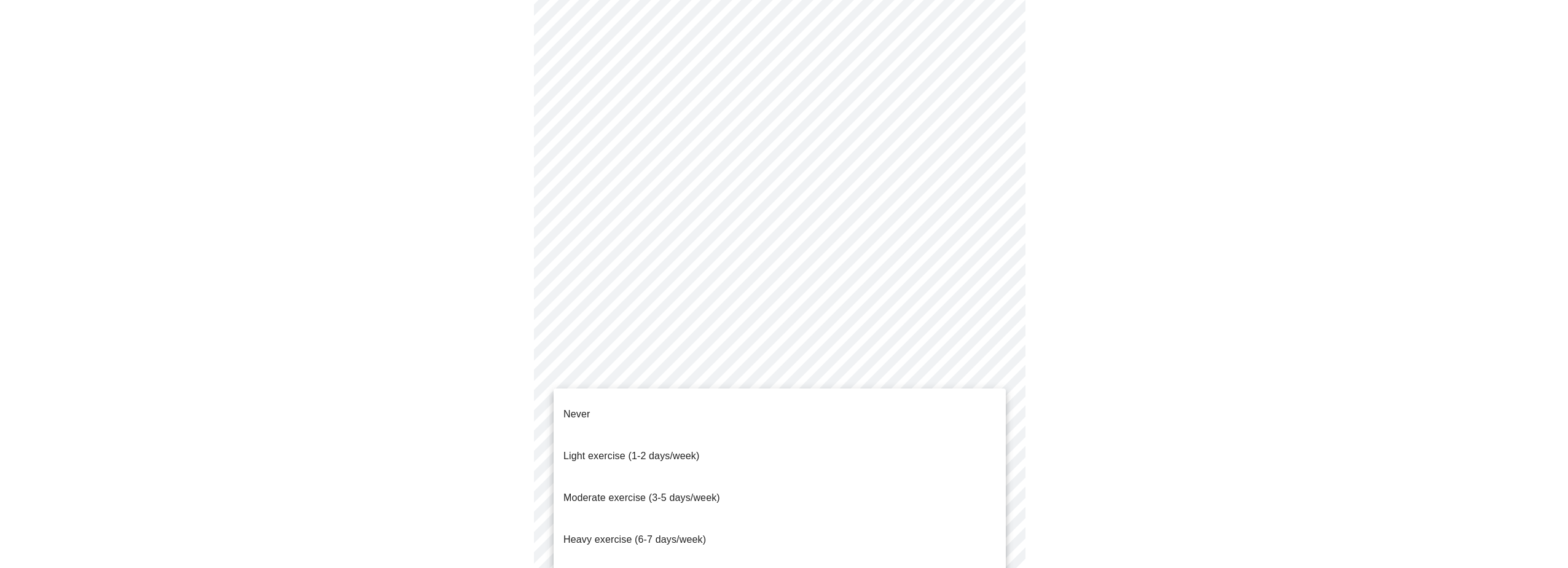
click at [687, 451] on span "Light exercise (1-2 days/week)" at bounding box center [631, 456] width 136 height 11
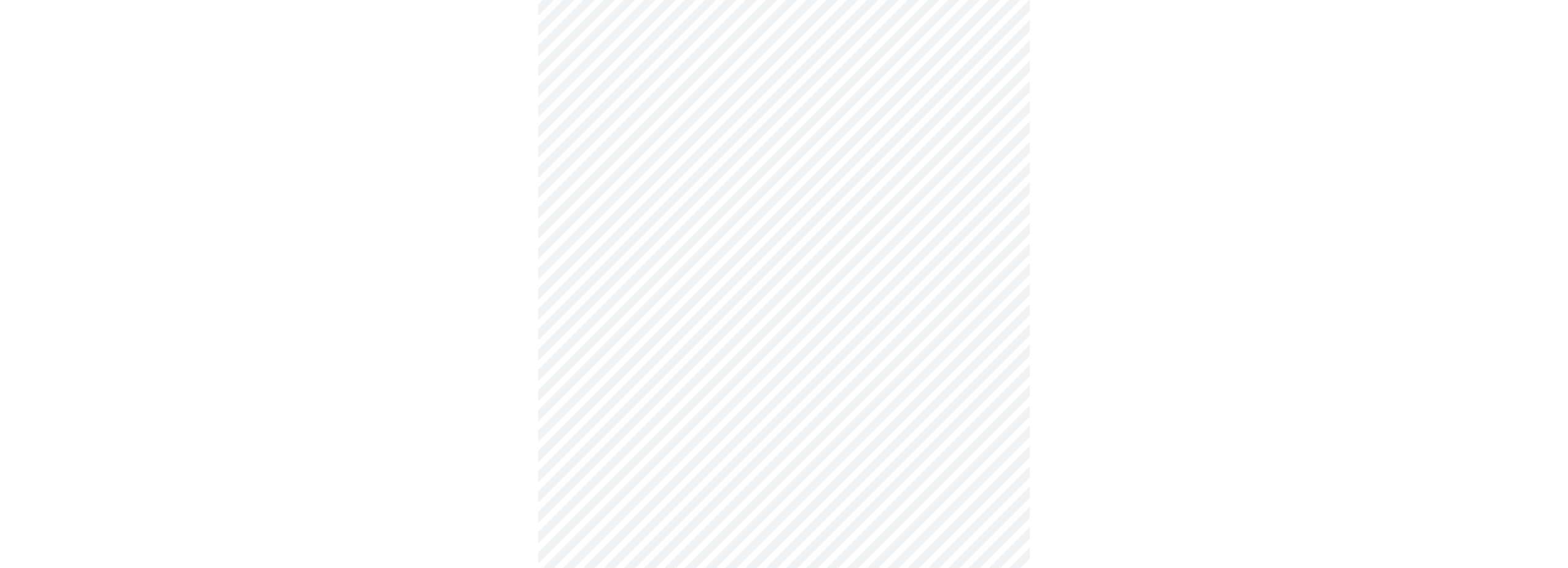
click at [695, 541] on li "3+ days" at bounding box center [779, 562] width 452 height 42
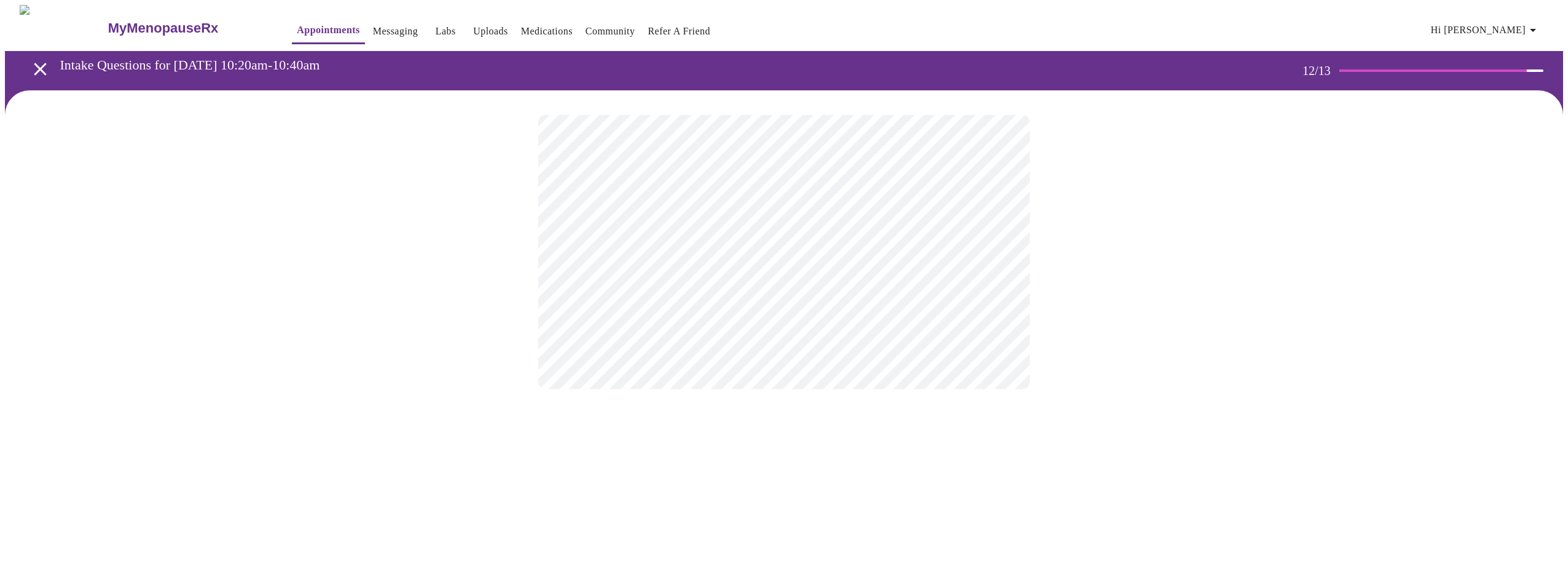
click at [865, 244] on body "MyMenopauseRx Appointments Messaging Labs Uploads Medications Community Refer a…" at bounding box center [784, 210] width 1558 height 409
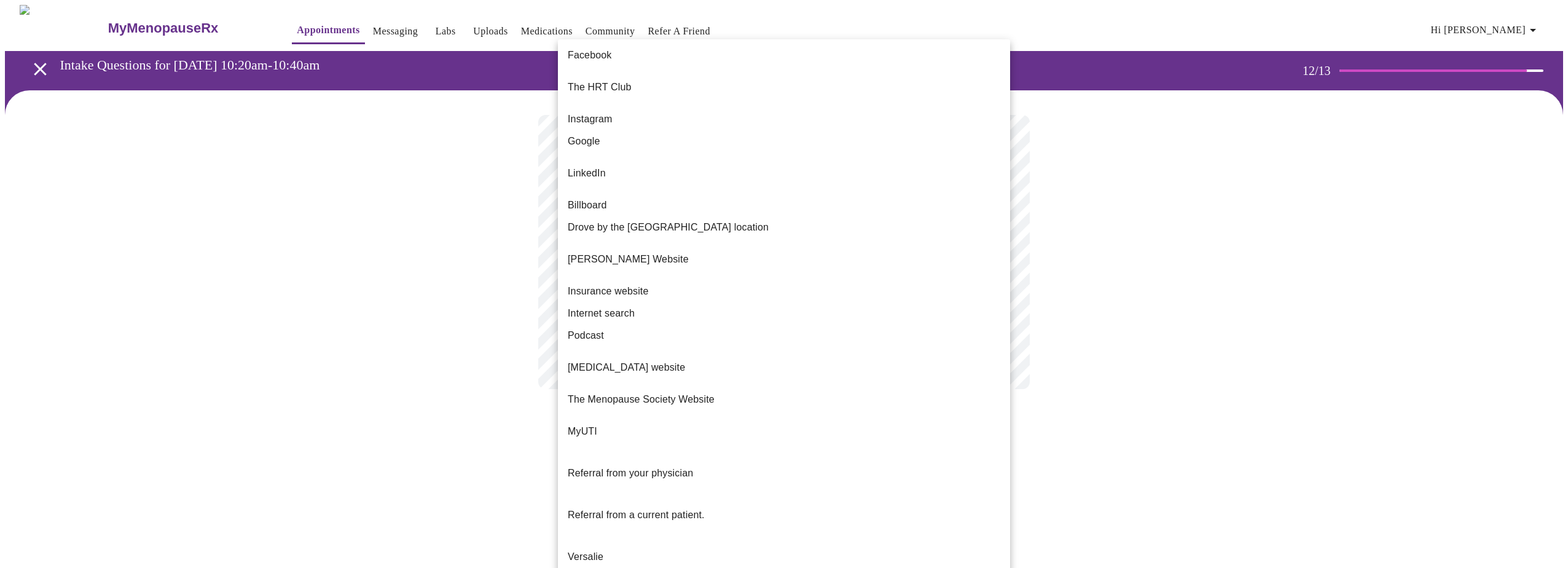
click at [636, 134] on li "Google" at bounding box center [784, 142] width 452 height 22
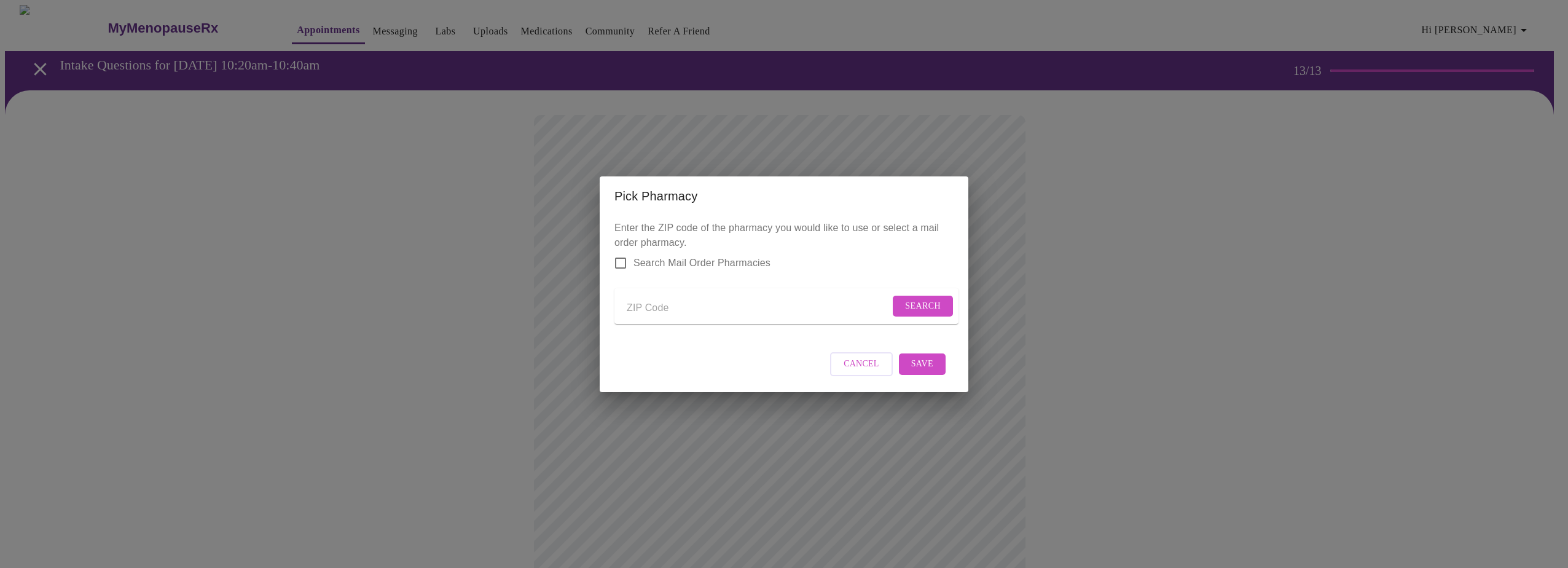
click at [728, 309] on input "Send a message to your care team" at bounding box center [758, 308] width 263 height 20
type input "39532"
click at [918, 309] on span "Search" at bounding box center [923, 306] width 36 height 15
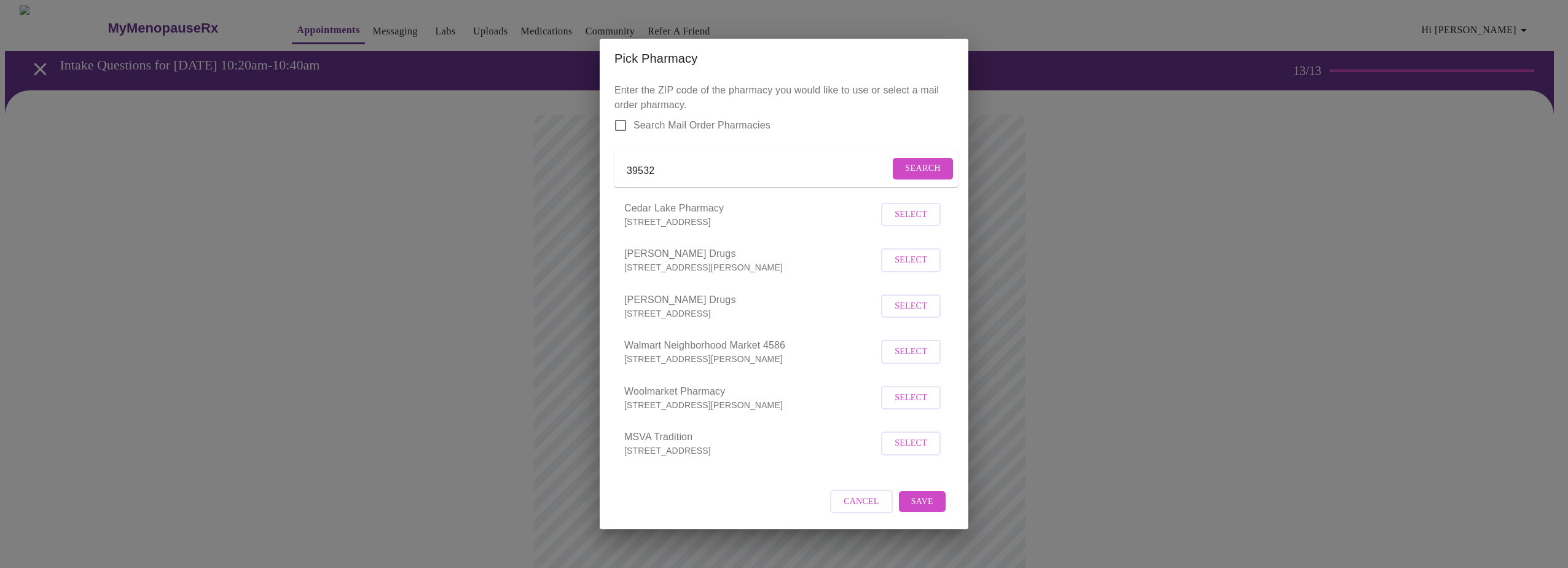
click at [916, 268] on span "Select" at bounding box center [910, 260] width 33 height 15
click at [921, 506] on span "Save" at bounding box center [922, 501] width 22 height 15
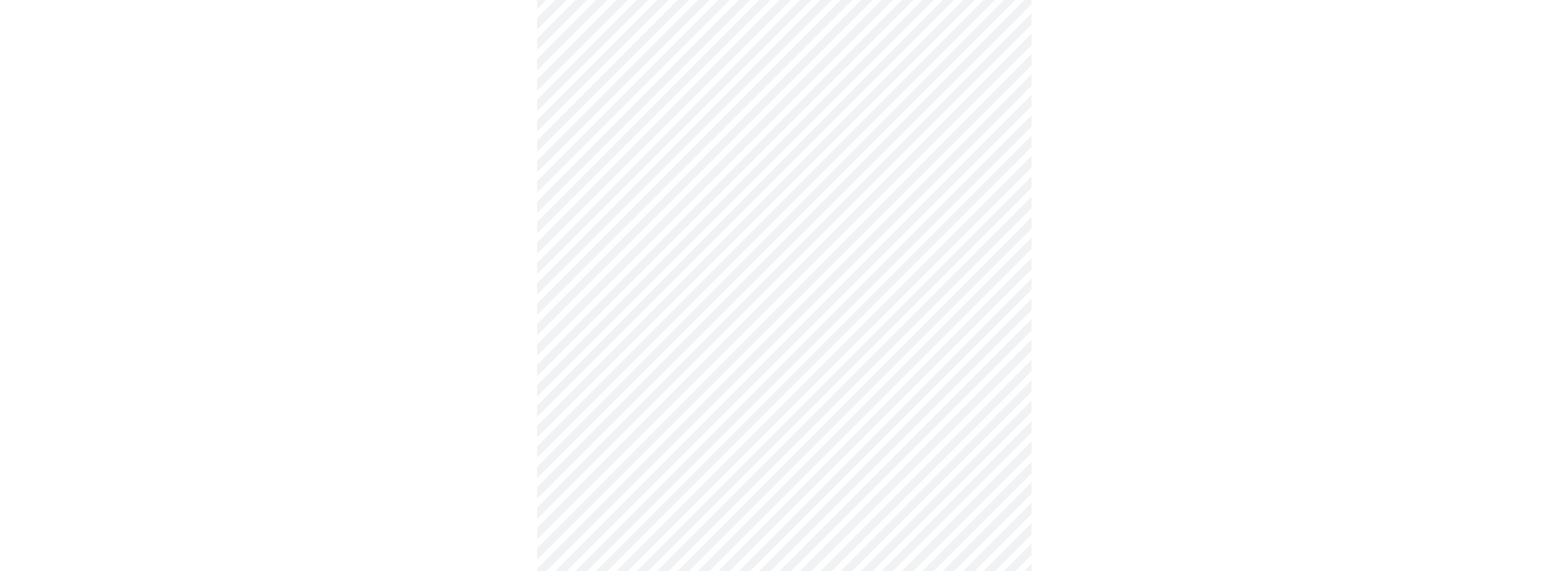
scroll to position [359, 0]
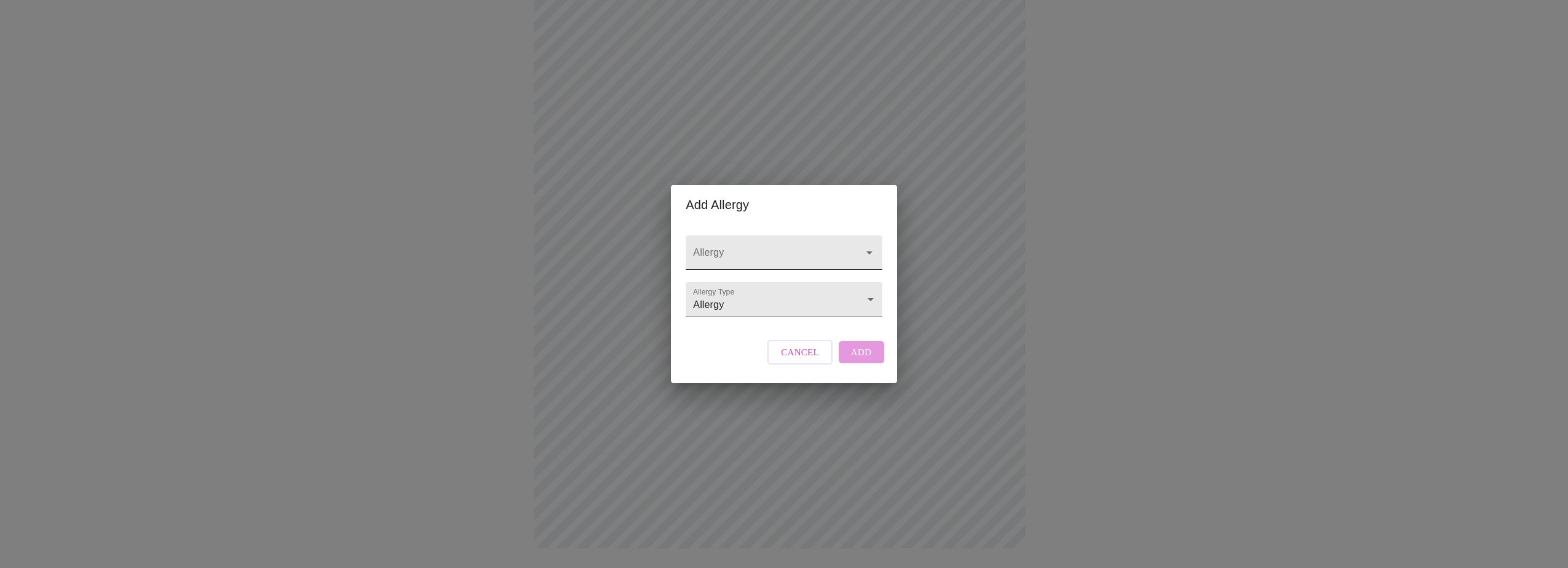
click at [851, 245] on div at bounding box center [861, 253] width 32 height 17
click at [870, 245] on icon "Open" at bounding box center [870, 253] width 15 height 15
click at [870, 245] on icon "Close" at bounding box center [870, 253] width 15 height 15
click at [807, 360] on span "Cancel" at bounding box center [800, 352] width 38 height 16
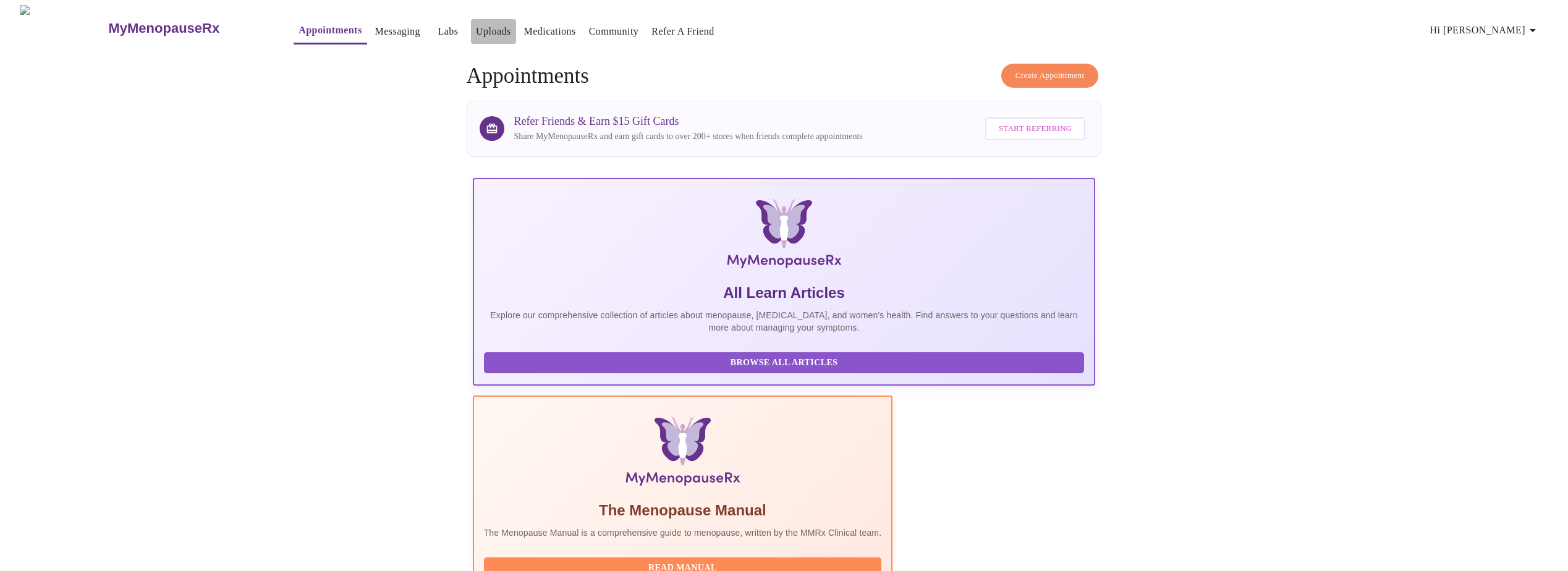
click at [476, 29] on link "Uploads" at bounding box center [493, 32] width 35 height 17
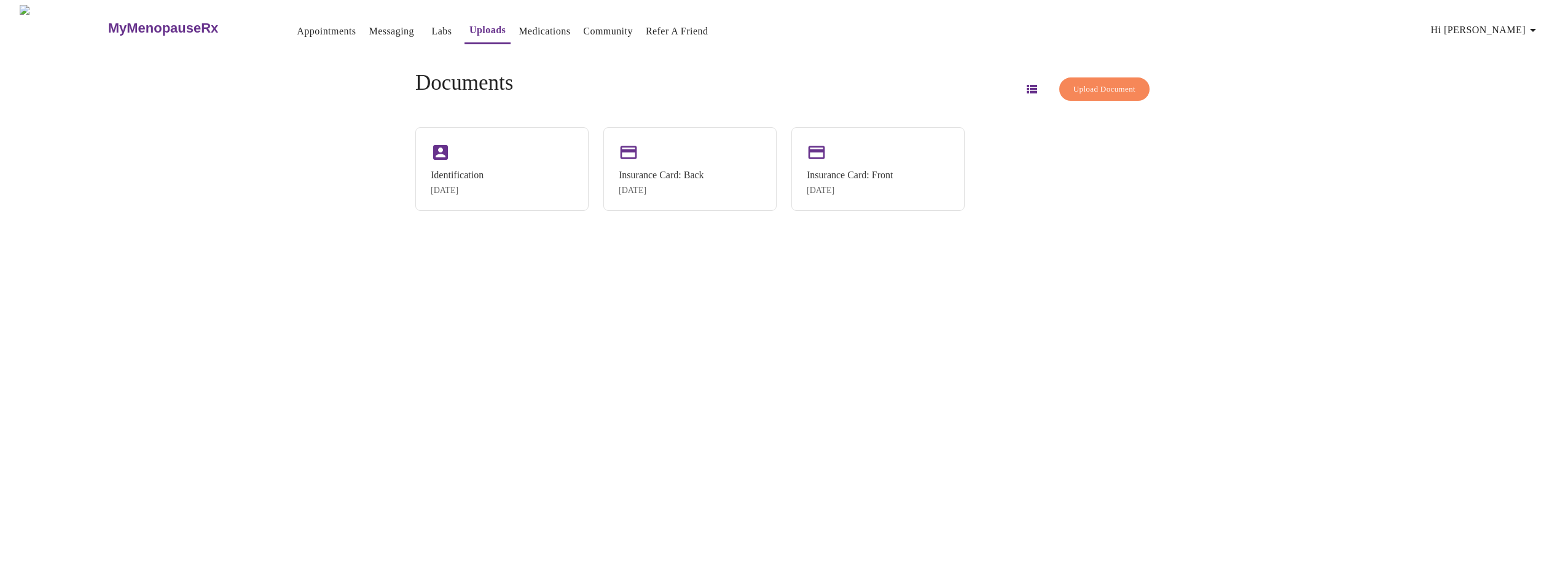
click at [1099, 82] on span "Upload Document" at bounding box center [1104, 89] width 62 height 14
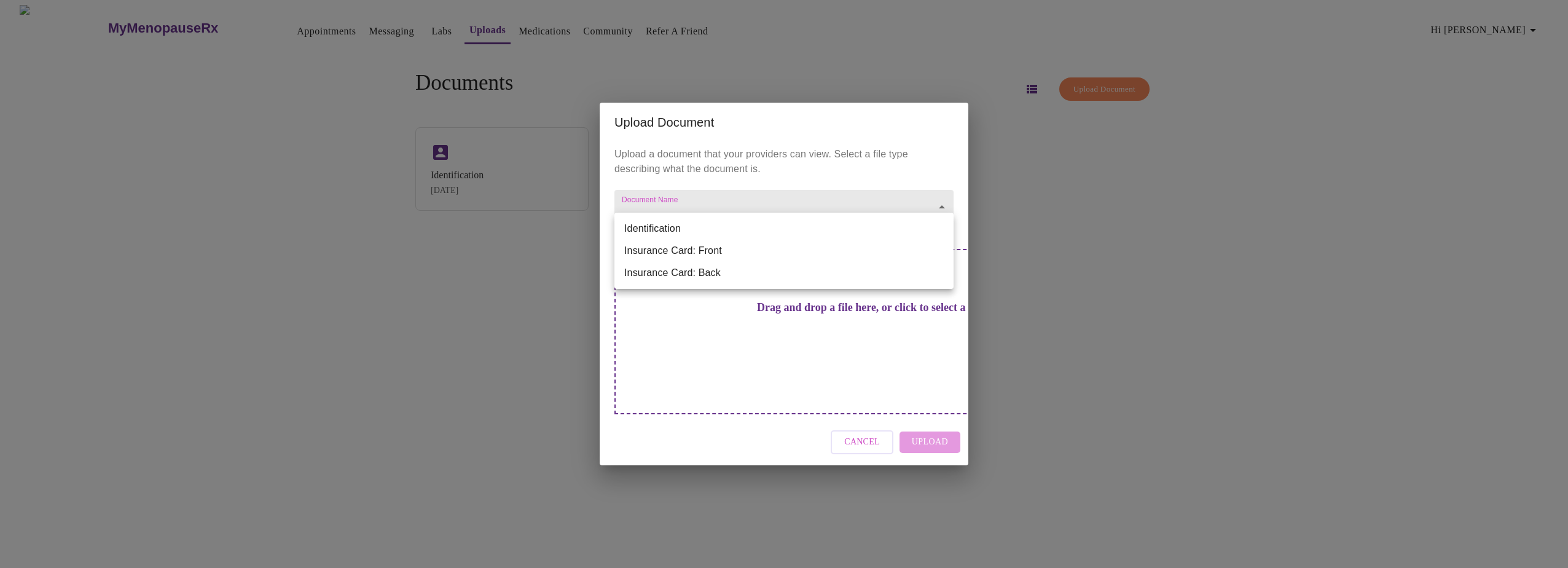
click at [944, 226] on body "MyMenopauseRx Appointments Messaging Labs Uploads Medications Community Refer a…" at bounding box center [784, 289] width 1558 height 568
click at [1075, 229] on div at bounding box center [784, 284] width 1568 height 568
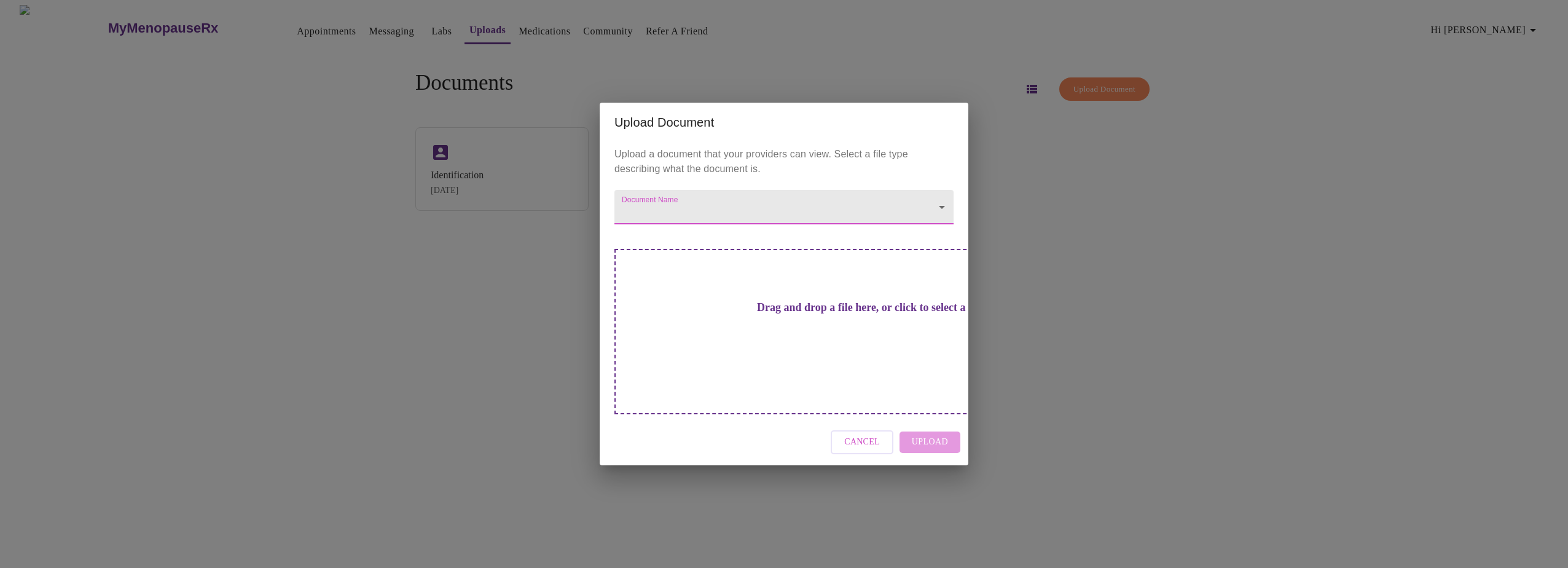
click at [862, 434] on span "Cancel" at bounding box center [862, 442] width 36 height 15
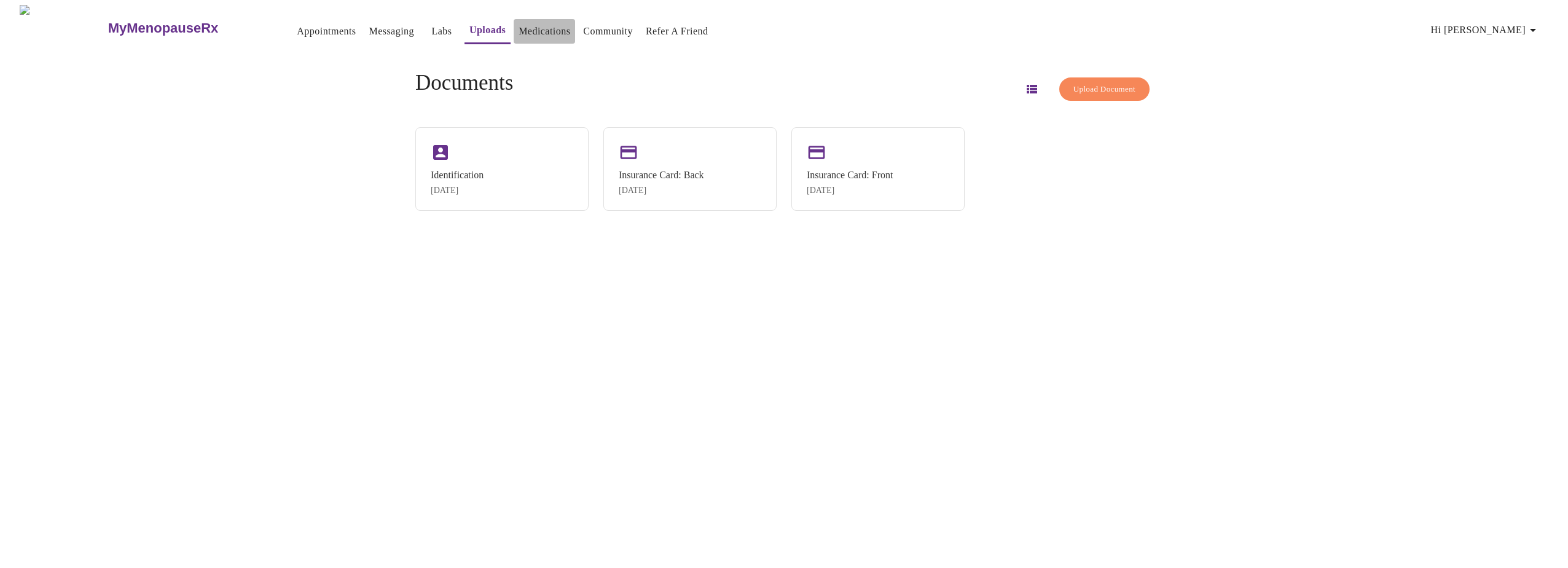
click at [519, 27] on link "Medications" at bounding box center [545, 32] width 52 height 17
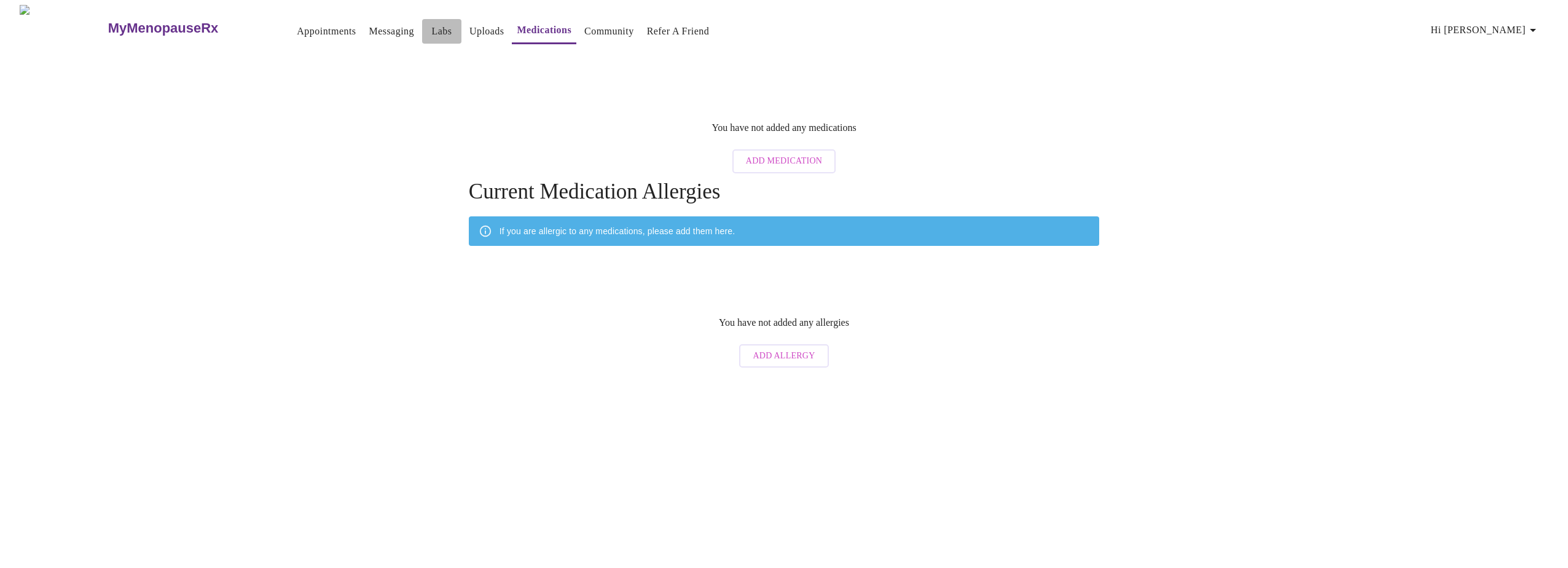
click at [431, 28] on link "Labs" at bounding box center [441, 32] width 20 height 17
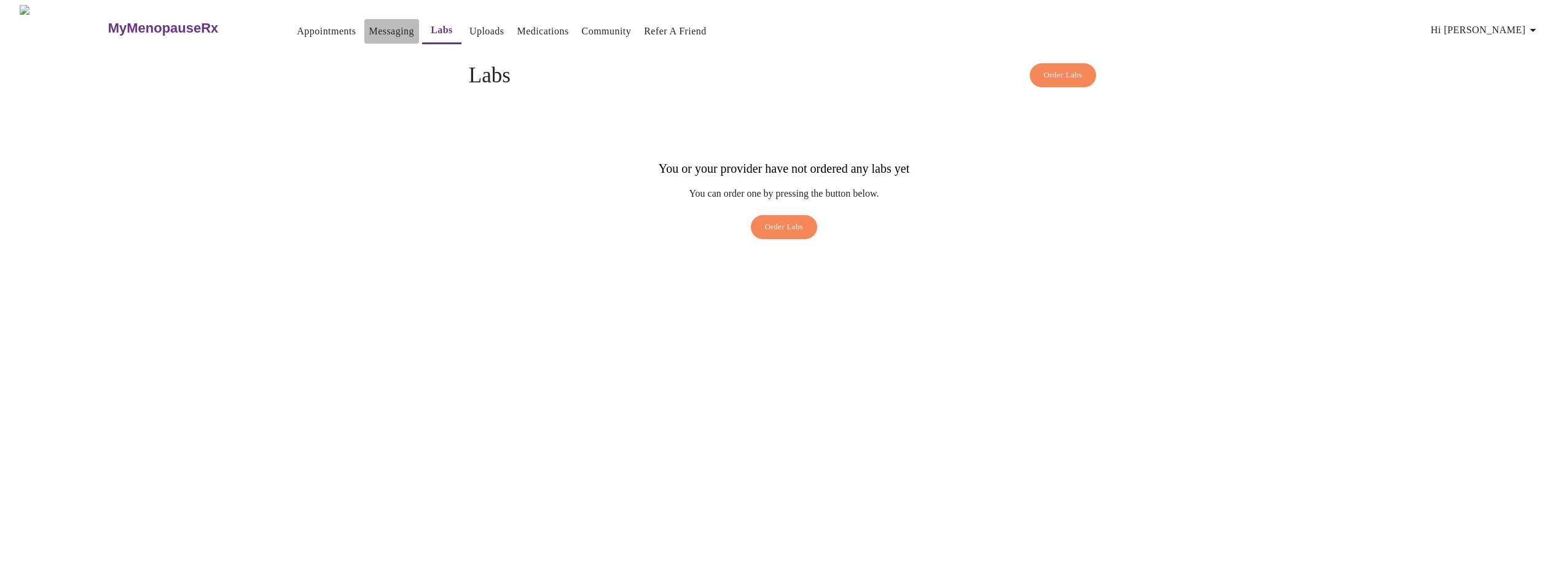
click at [369, 25] on link "Messaging" at bounding box center [392, 32] width 45 height 17
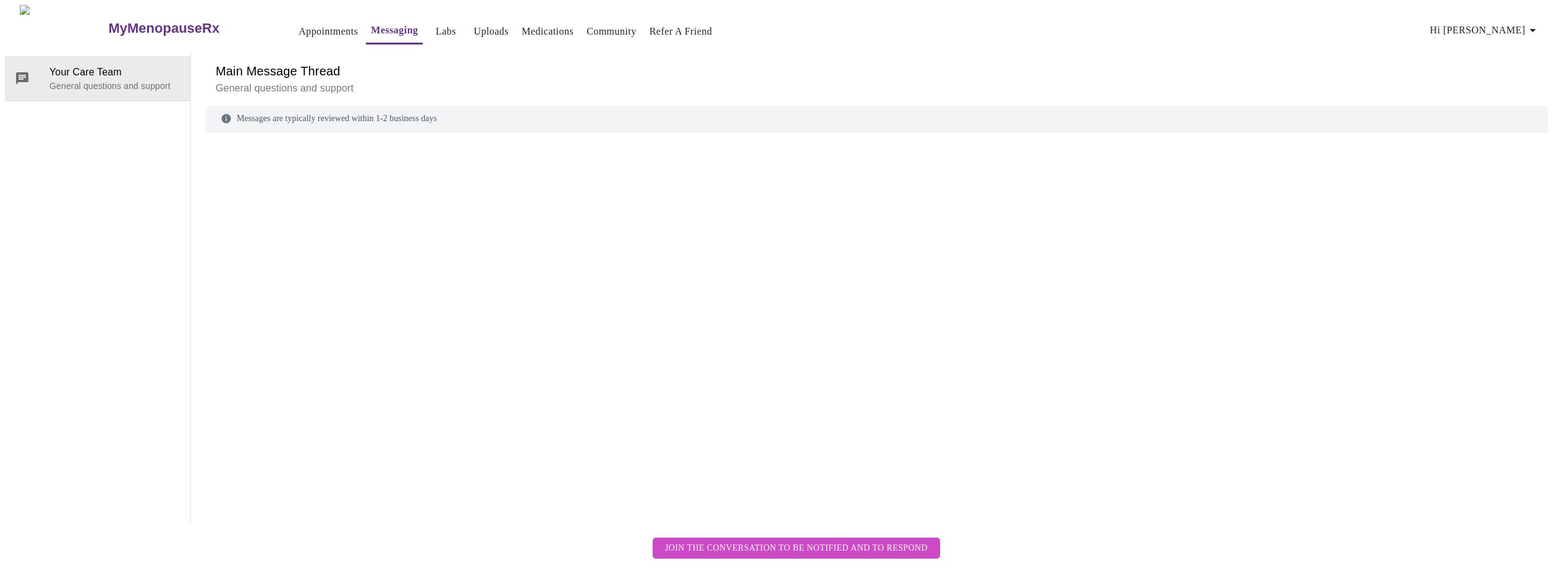
scroll to position [47, 0]
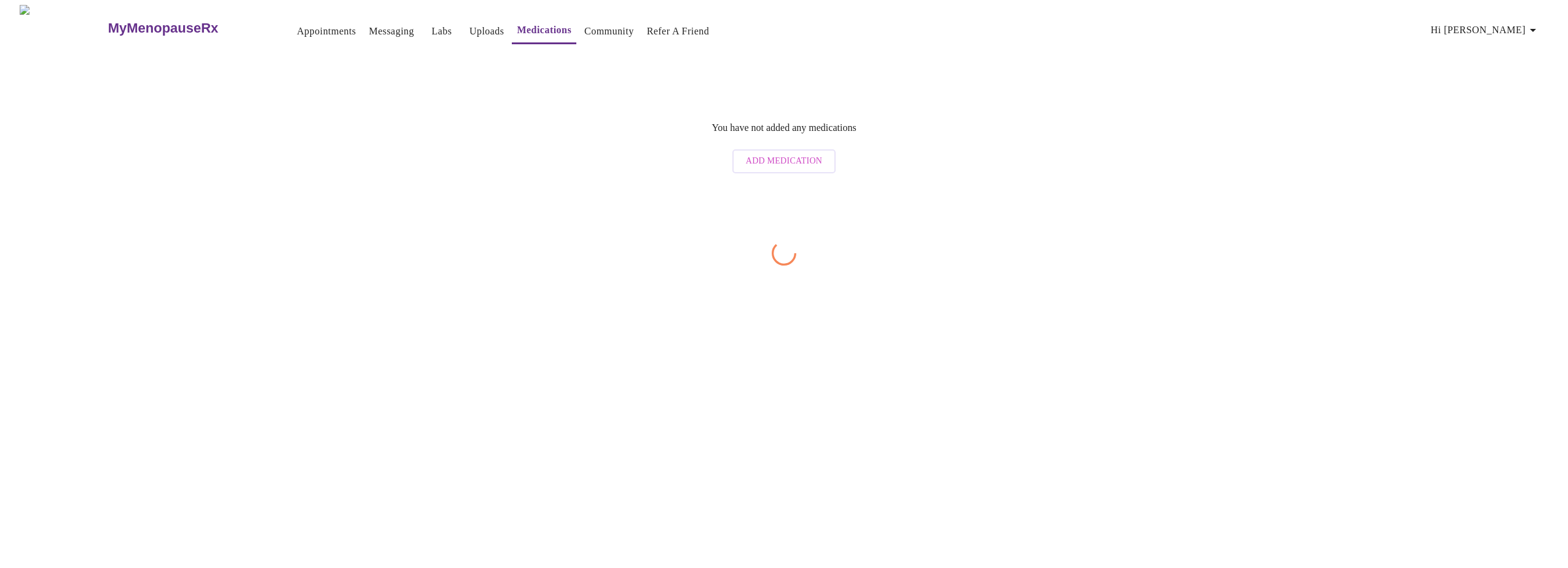
click at [296, 25] on link "Appointments" at bounding box center [325, 32] width 59 height 17
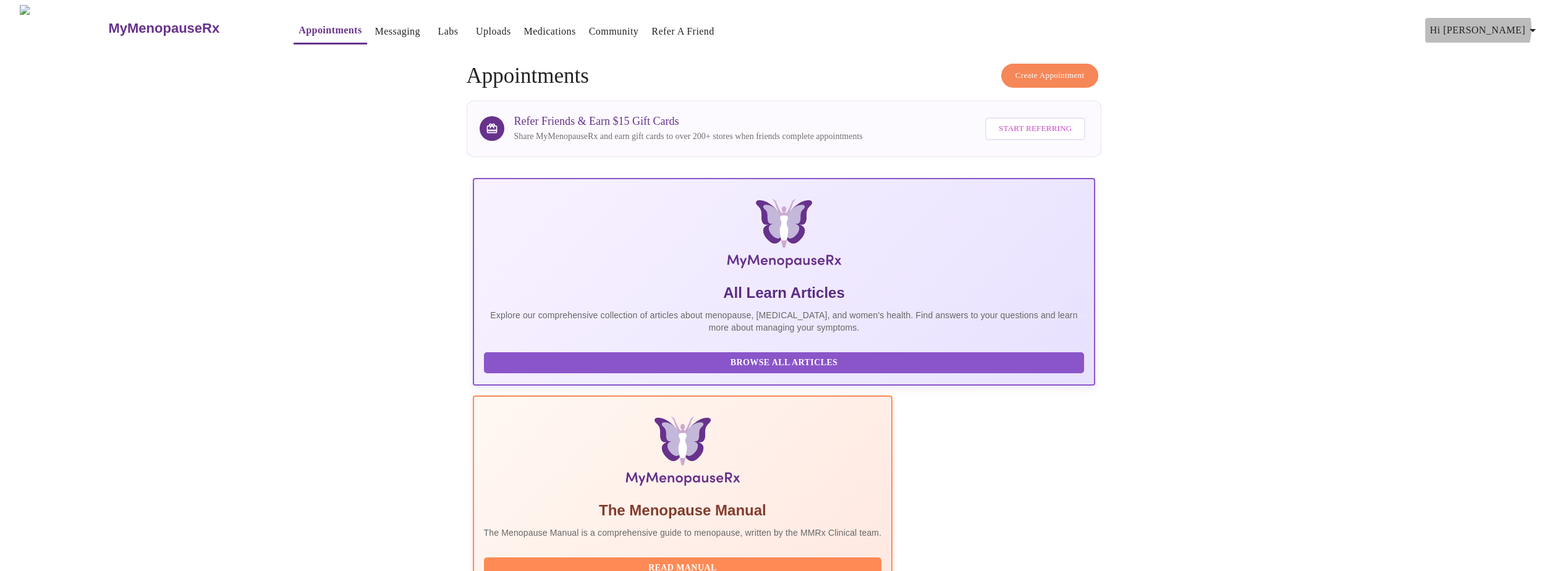
click at [1535, 24] on icon "button" at bounding box center [1533, 30] width 15 height 15
